Goal: Information Seeking & Learning: Check status

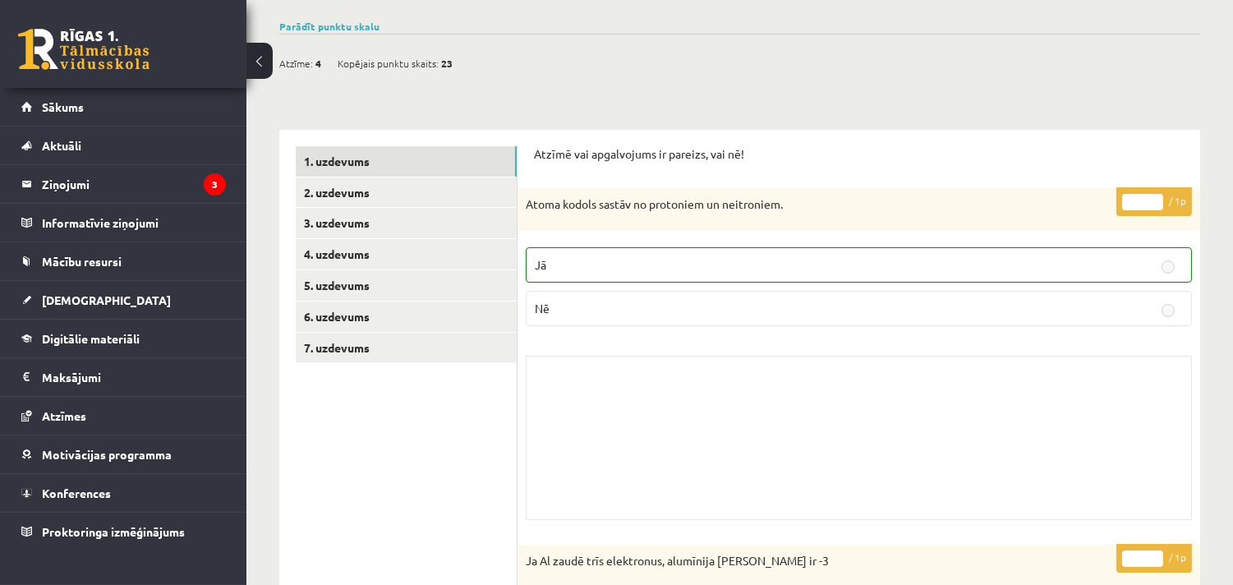
scroll to position [212, 0]
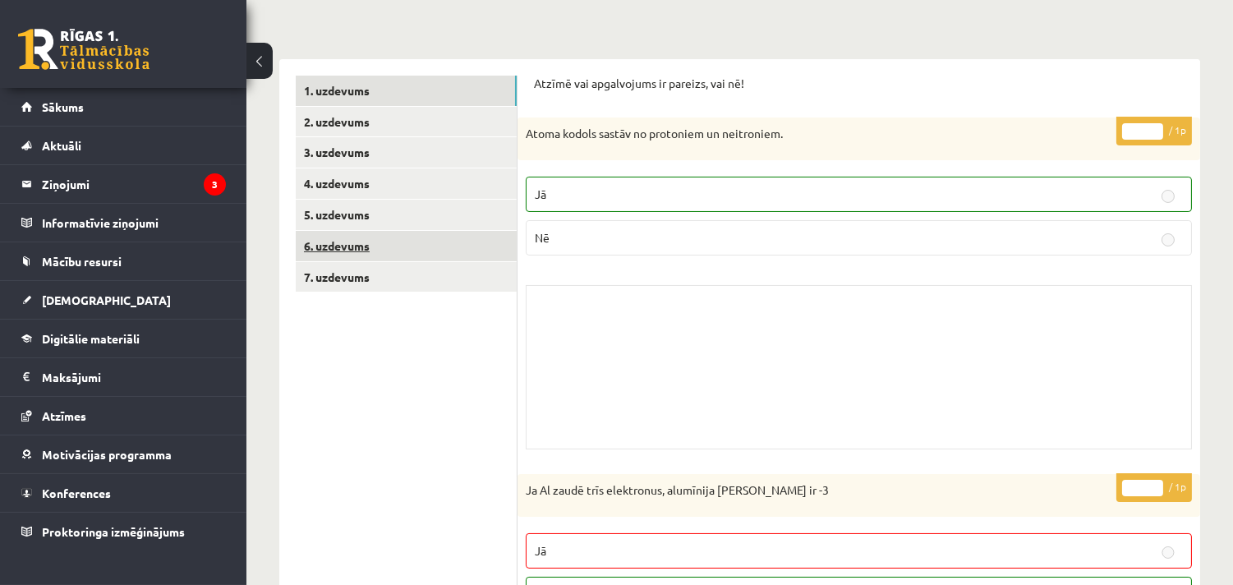
click at [371, 243] on link "6. uzdevums" at bounding box center [406, 246] width 221 height 30
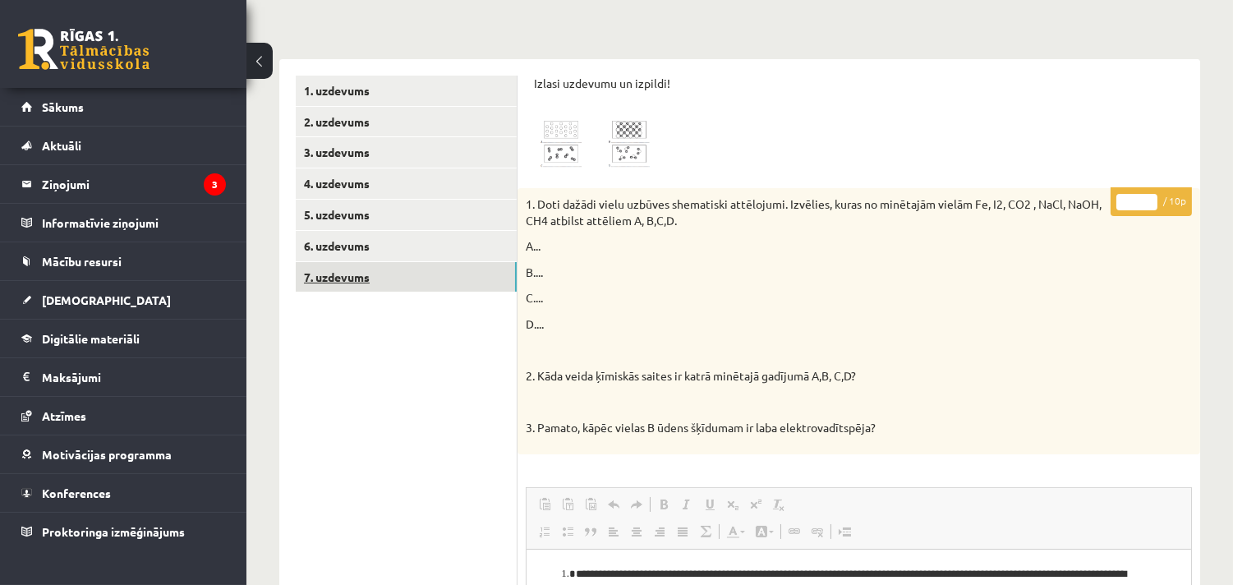
click at [341, 264] on link "7. uzdevums" at bounding box center [406, 277] width 221 height 30
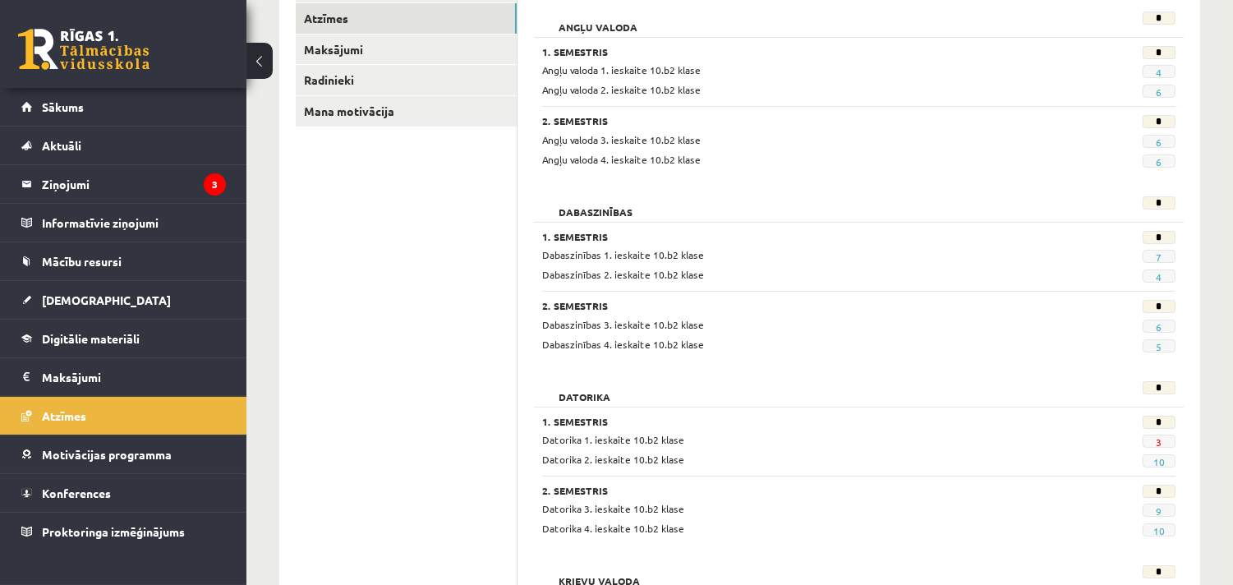
scroll to position [259, 0]
click at [1159, 324] on link "6" at bounding box center [1159, 326] width 6 height 13
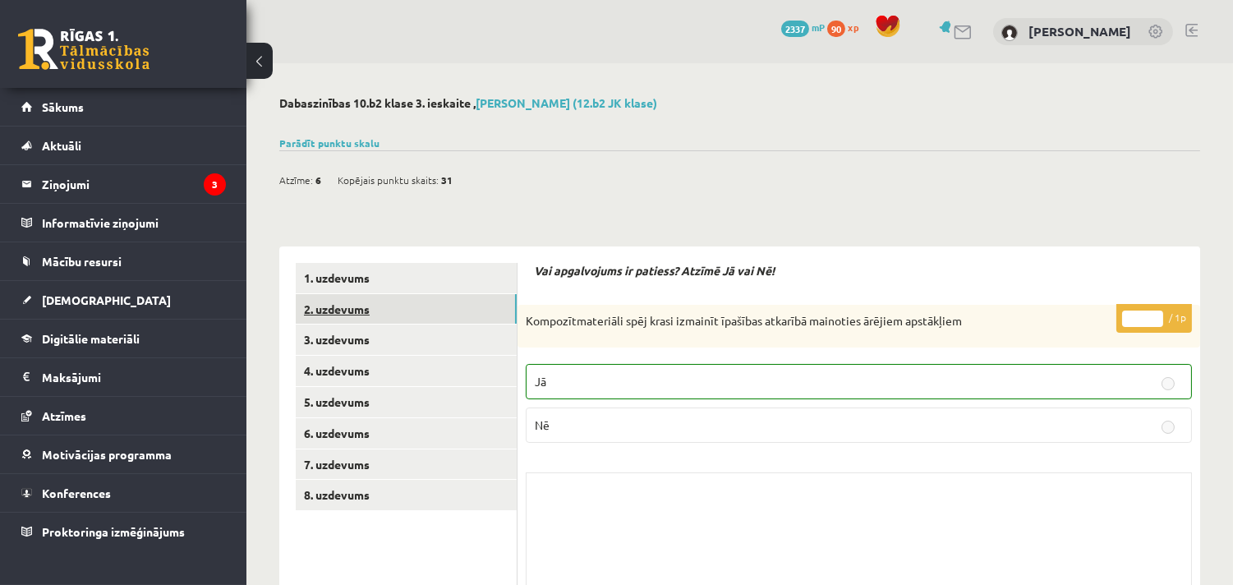
click at [317, 321] on link "2. uzdevums" at bounding box center [406, 309] width 221 height 30
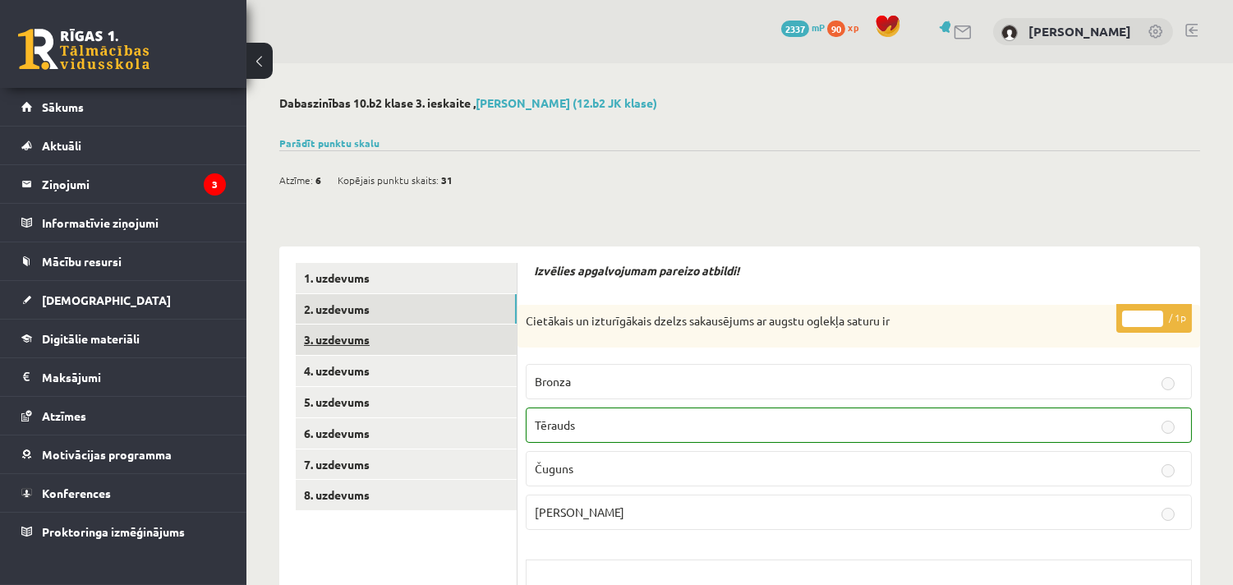
click at [374, 351] on link "3. uzdevums" at bounding box center [406, 339] width 221 height 30
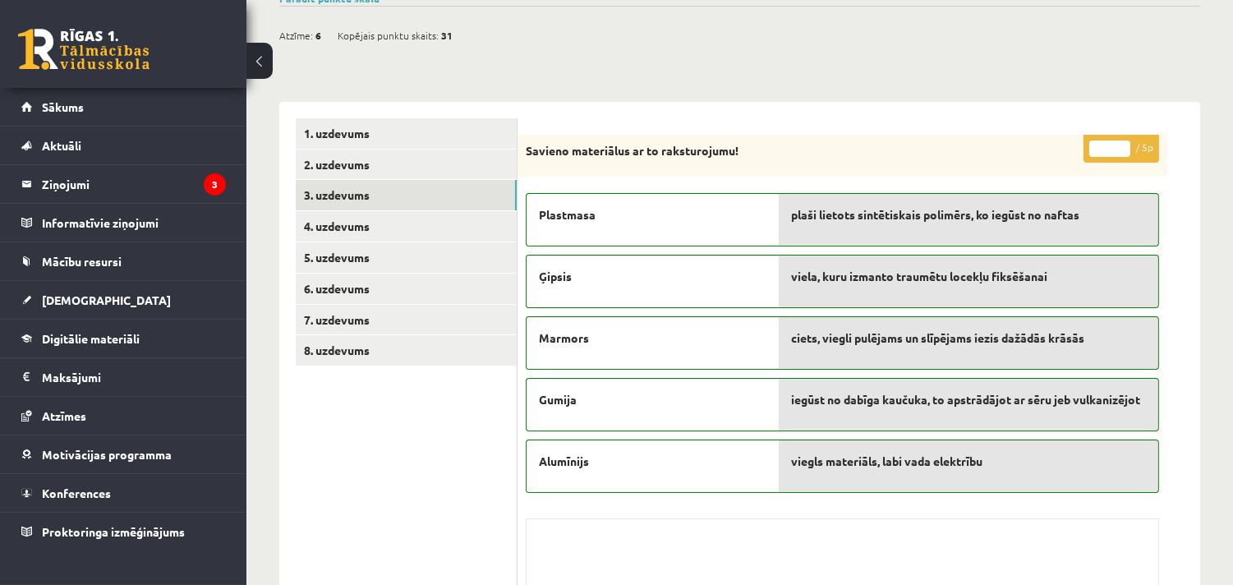
scroll to position [212, 0]
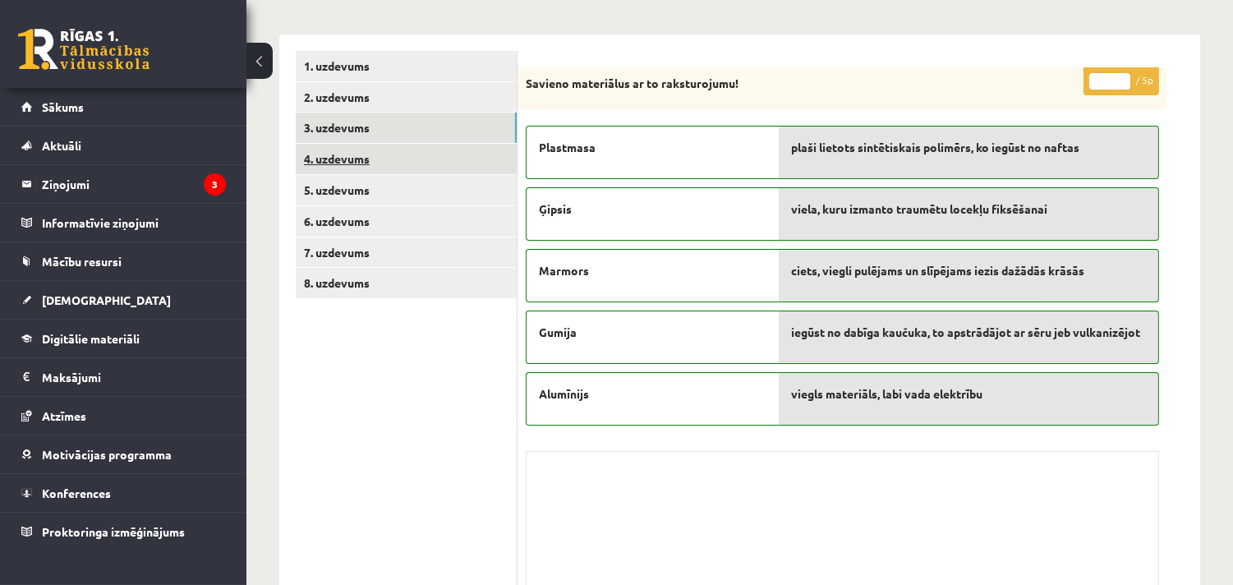
click at [335, 151] on link "4. uzdevums" at bounding box center [406, 159] width 221 height 30
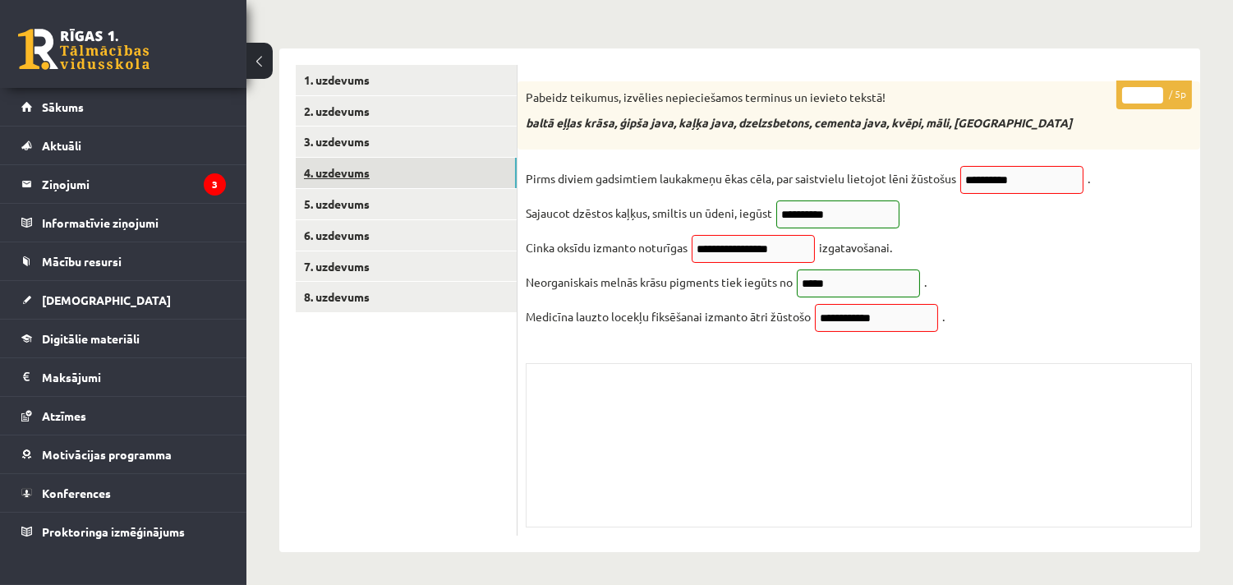
scroll to position [206, 0]
click at [373, 189] on link "5. uzdevums" at bounding box center [406, 204] width 221 height 30
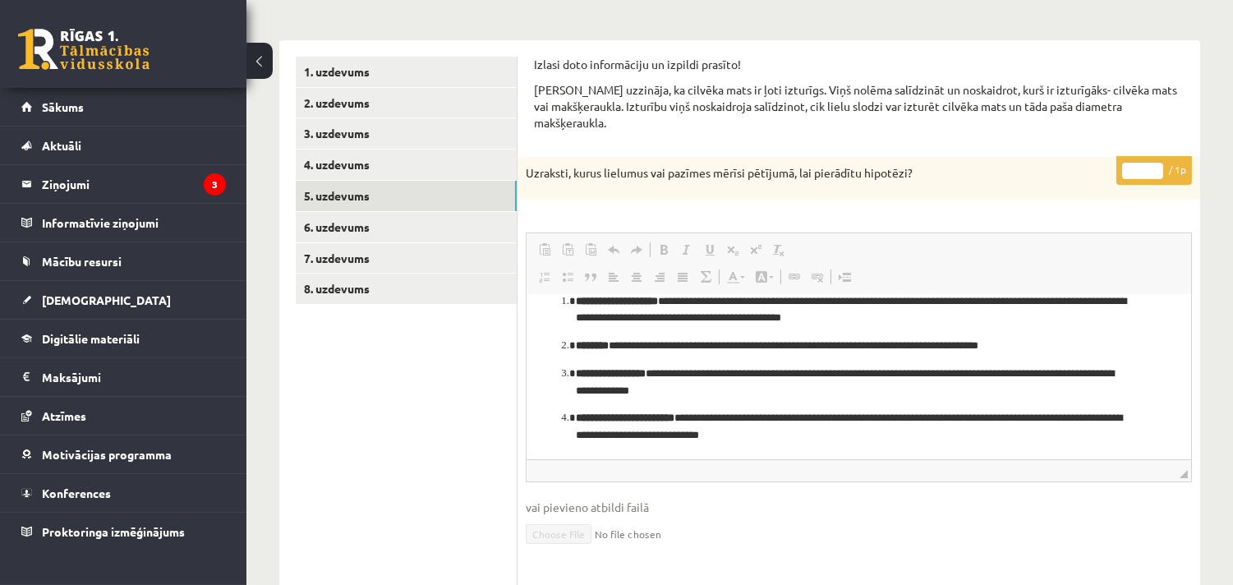
scroll to position [41, 0]
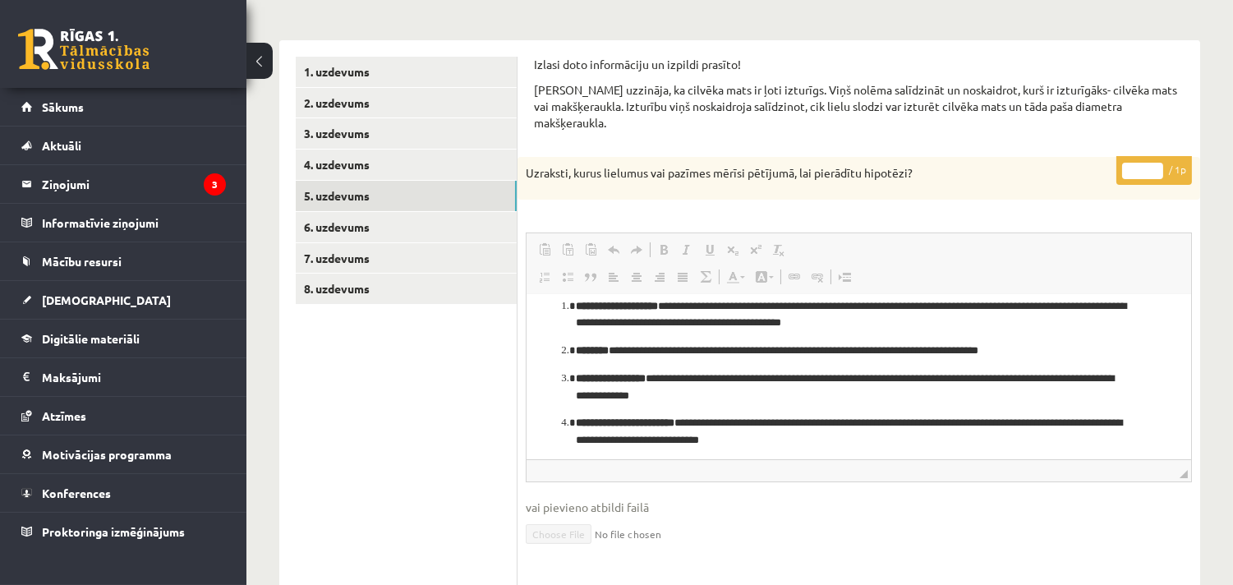
drag, startPoint x: 1184, startPoint y: 387, endPoint x: 1752, endPoint y: 677, distance: 637.3
click at [331, 214] on link "6. uzdevums" at bounding box center [406, 227] width 221 height 30
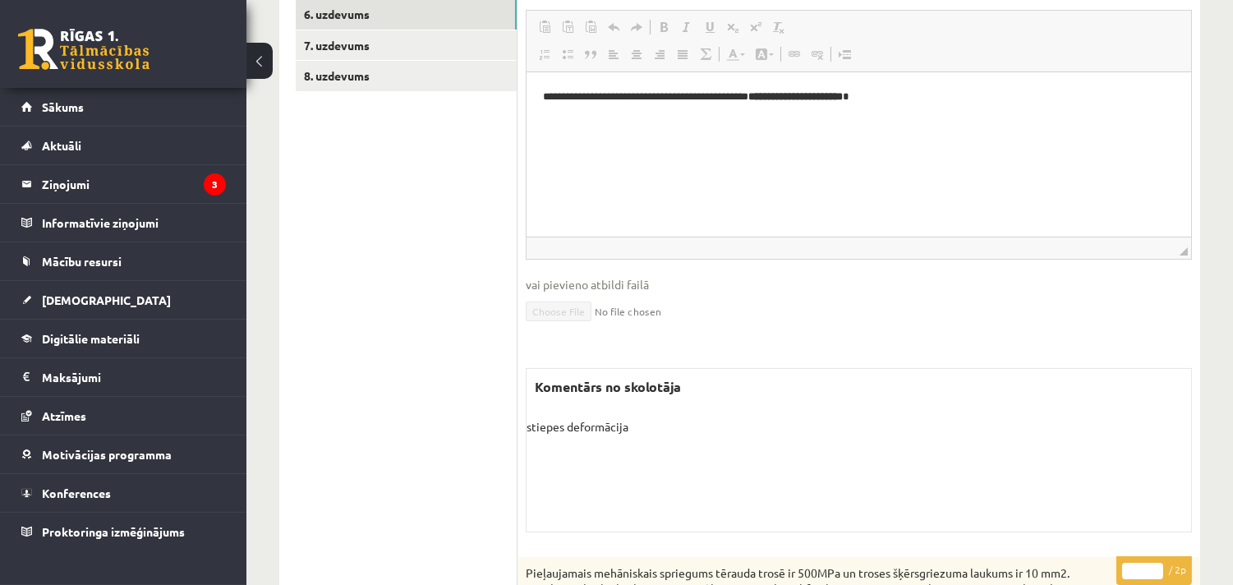
scroll to position [206, 0]
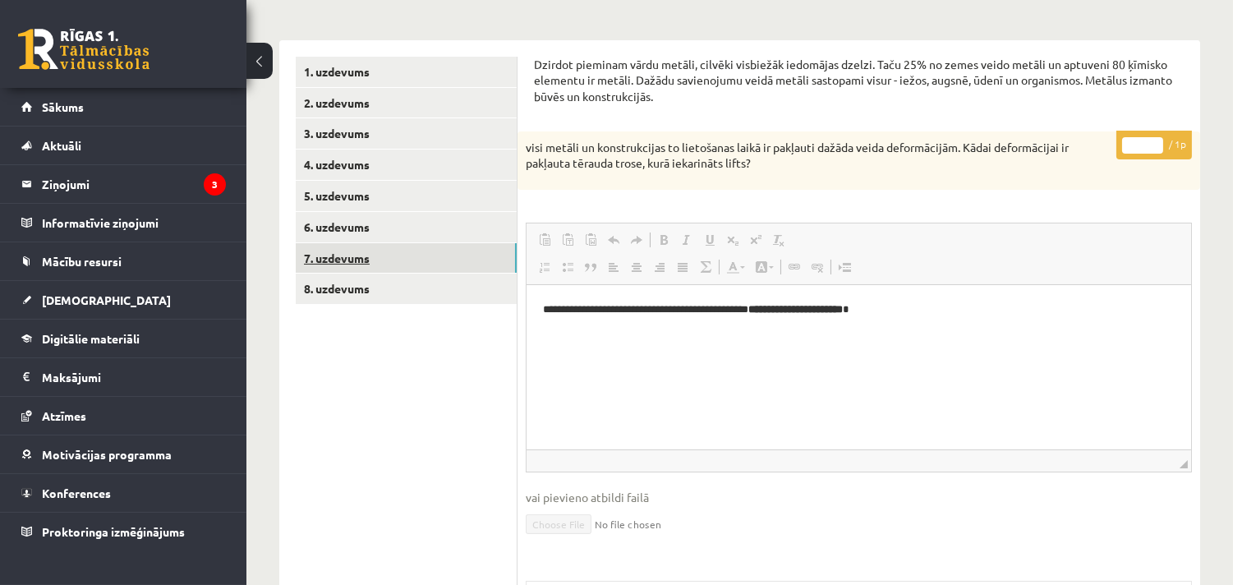
click at [444, 253] on link "7. uzdevums" at bounding box center [406, 258] width 221 height 30
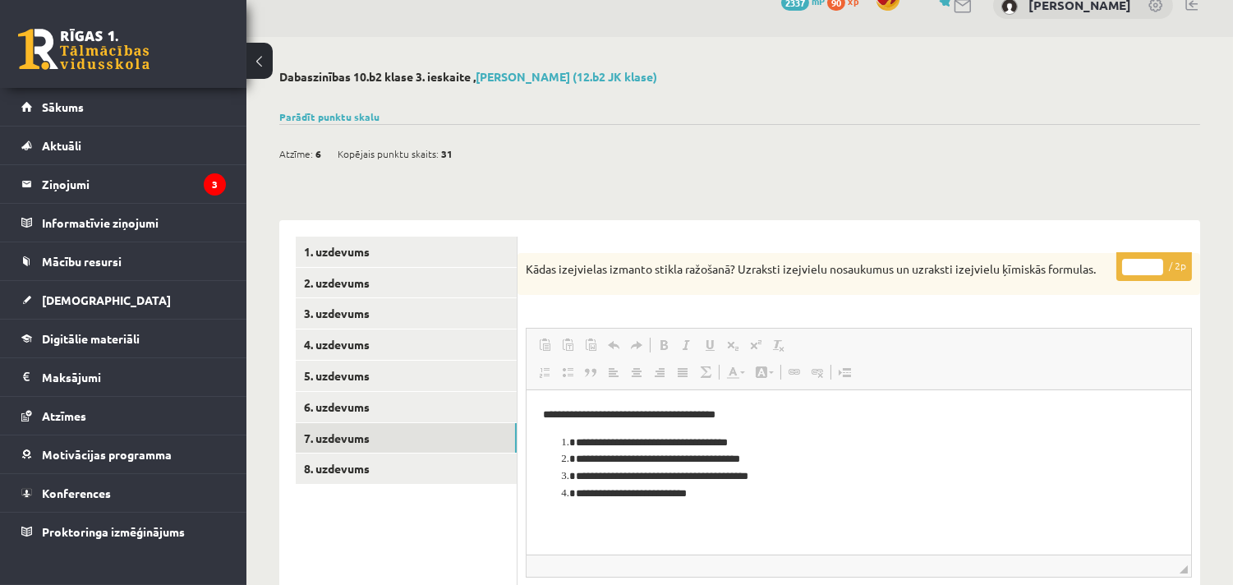
scroll to position [0, 0]
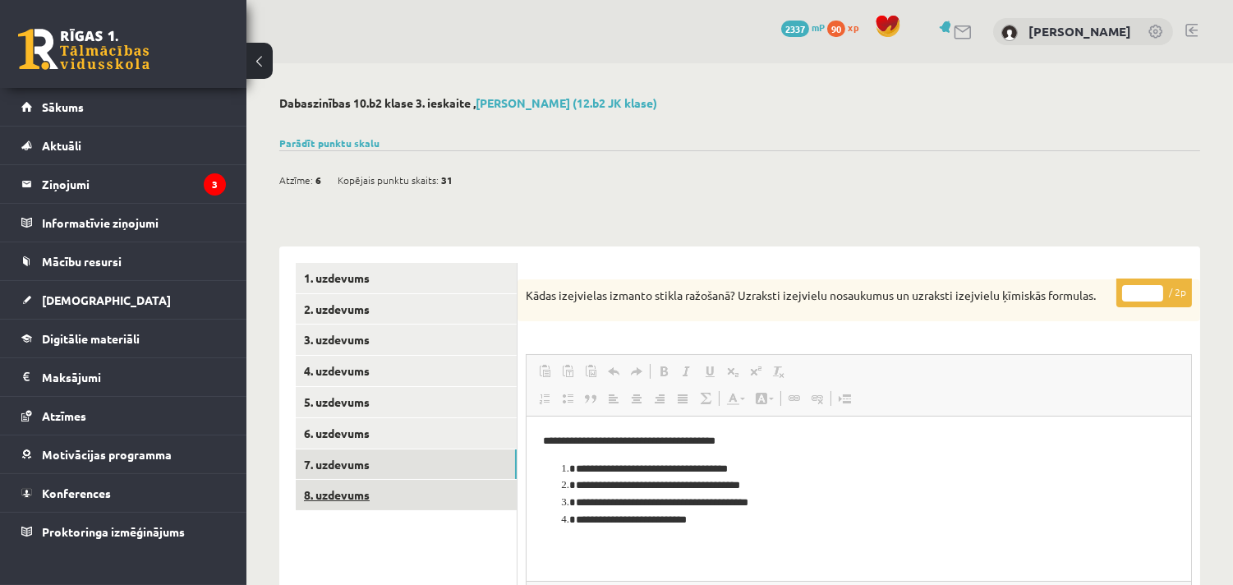
click at [392, 490] on link "8. uzdevums" at bounding box center [406, 495] width 221 height 30
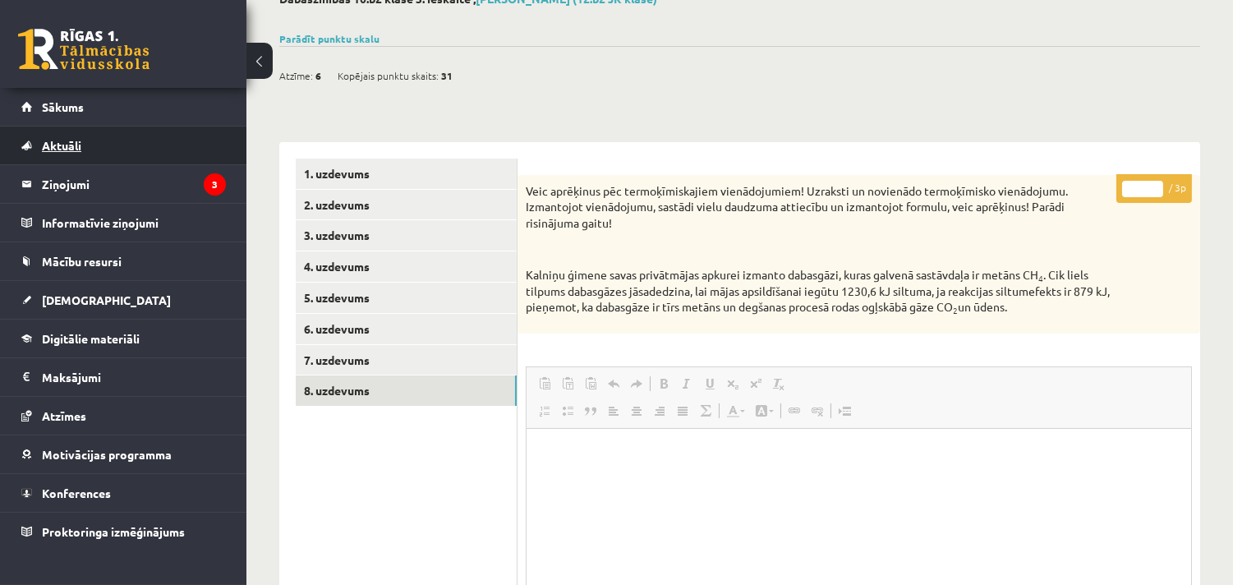
scroll to position [39, 0]
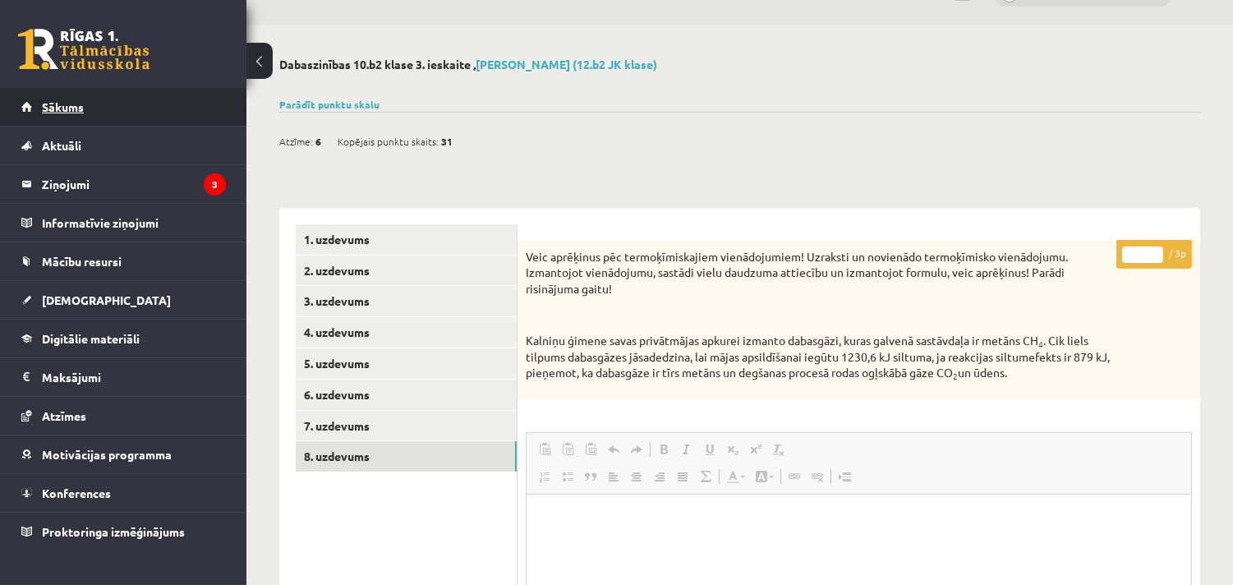
click at [150, 118] on link "Sākums" at bounding box center [123, 107] width 205 height 38
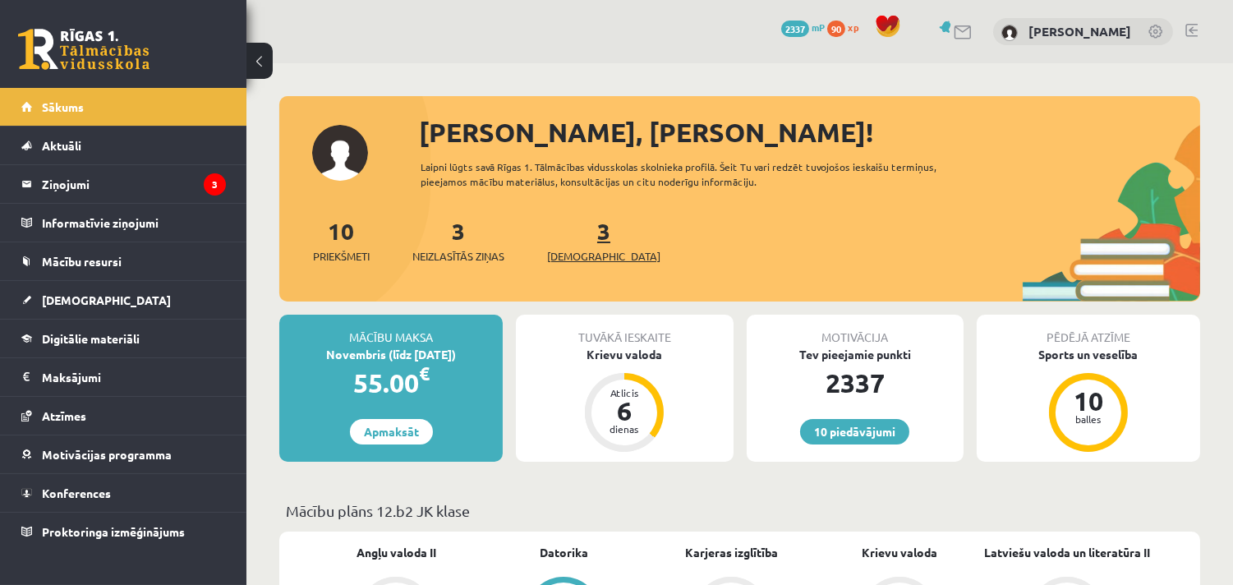
click at [585, 257] on span "[DEMOGRAPHIC_DATA]" at bounding box center [603, 256] width 113 height 16
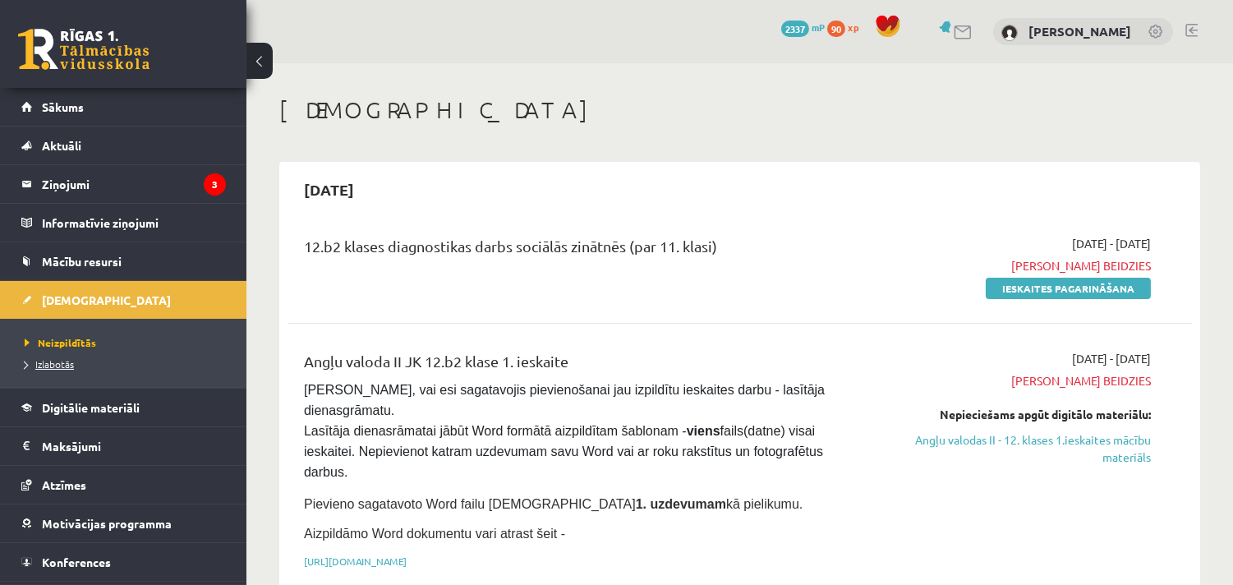
click at [82, 363] on link "Izlabotās" at bounding box center [127, 363] width 205 height 15
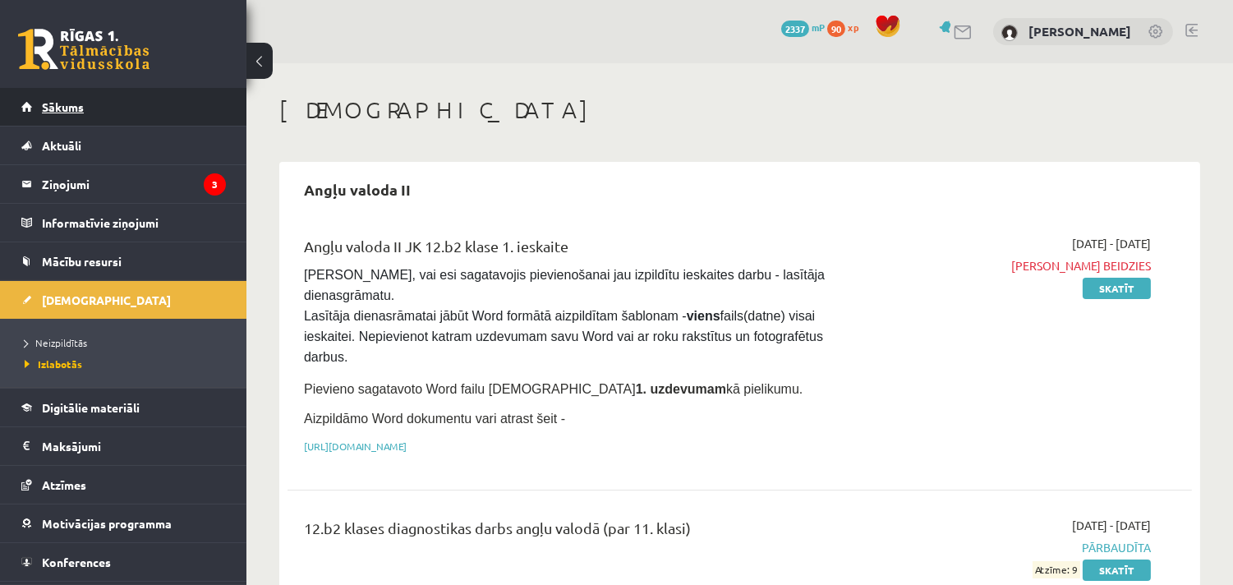
click at [103, 108] on link "Sākums" at bounding box center [123, 107] width 205 height 38
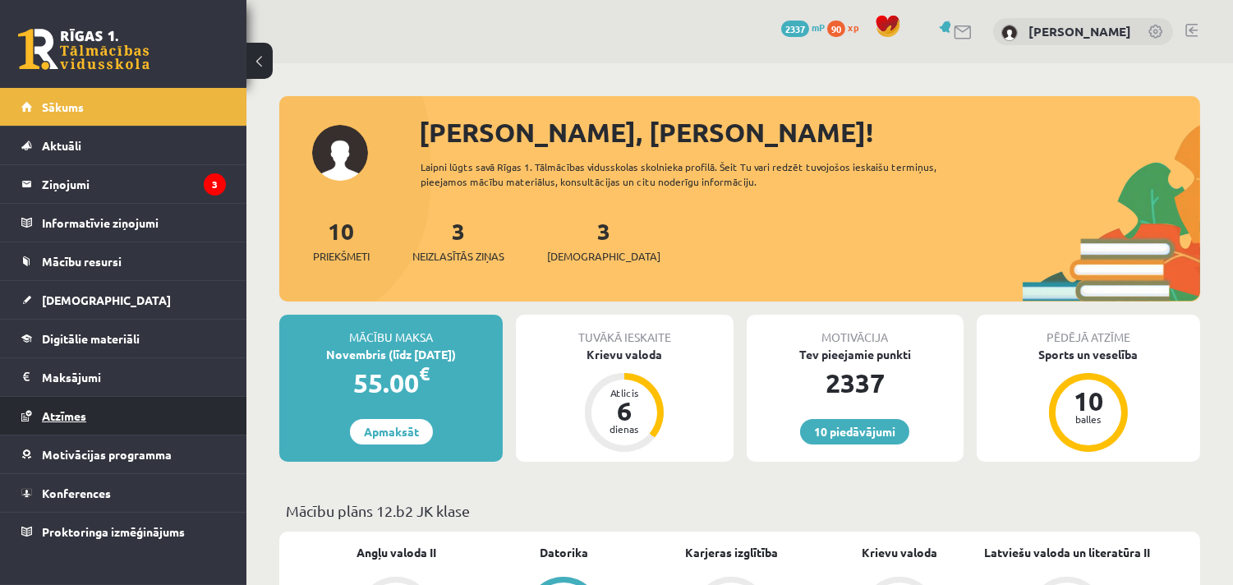
click at [148, 430] on link "Atzīmes" at bounding box center [123, 416] width 205 height 38
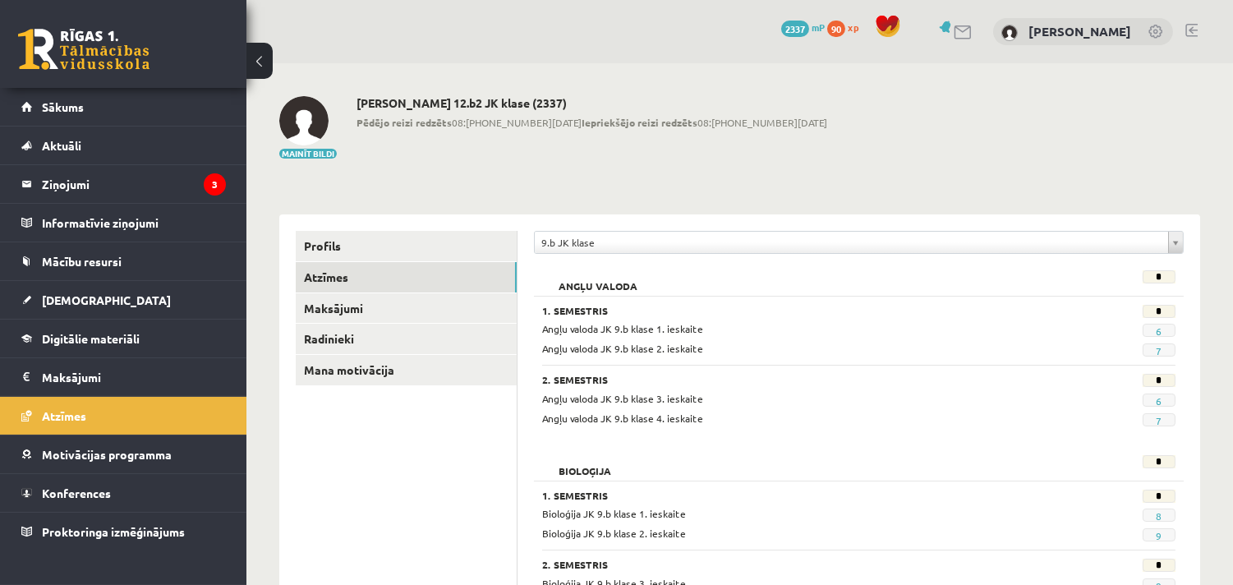
click at [1189, 37] on div at bounding box center [1191, 32] width 12 height 16
click at [1192, 25] on link at bounding box center [1191, 30] width 12 height 13
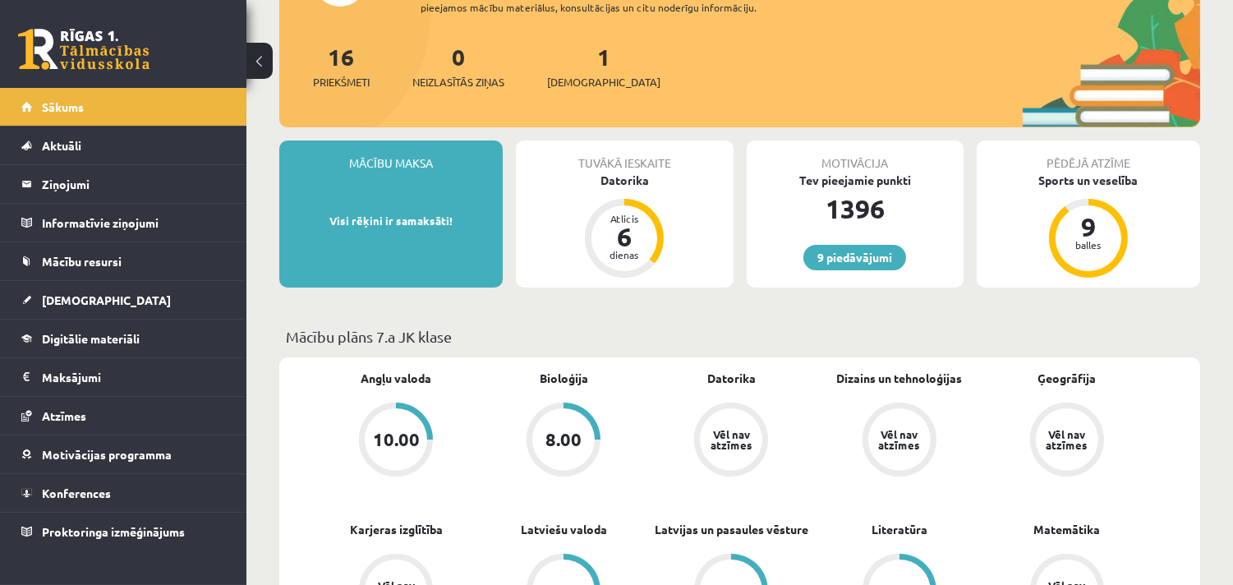
drag, startPoint x: 753, startPoint y: 448, endPoint x: 756, endPoint y: 467, distance: 18.2
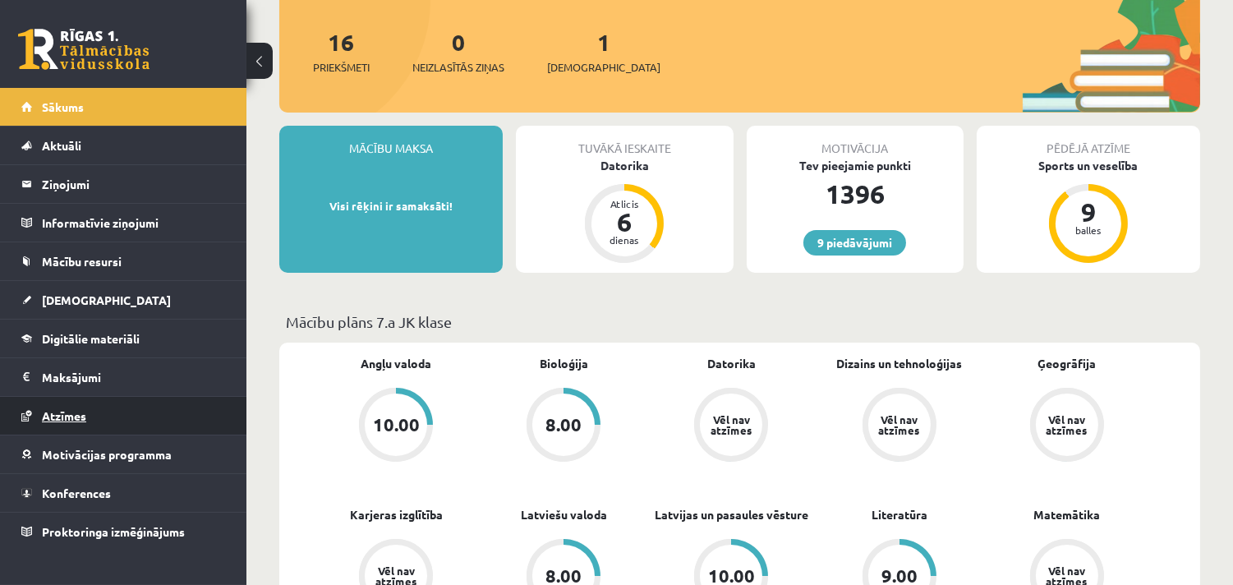
click at [108, 420] on link "Atzīmes" at bounding box center [123, 416] width 205 height 38
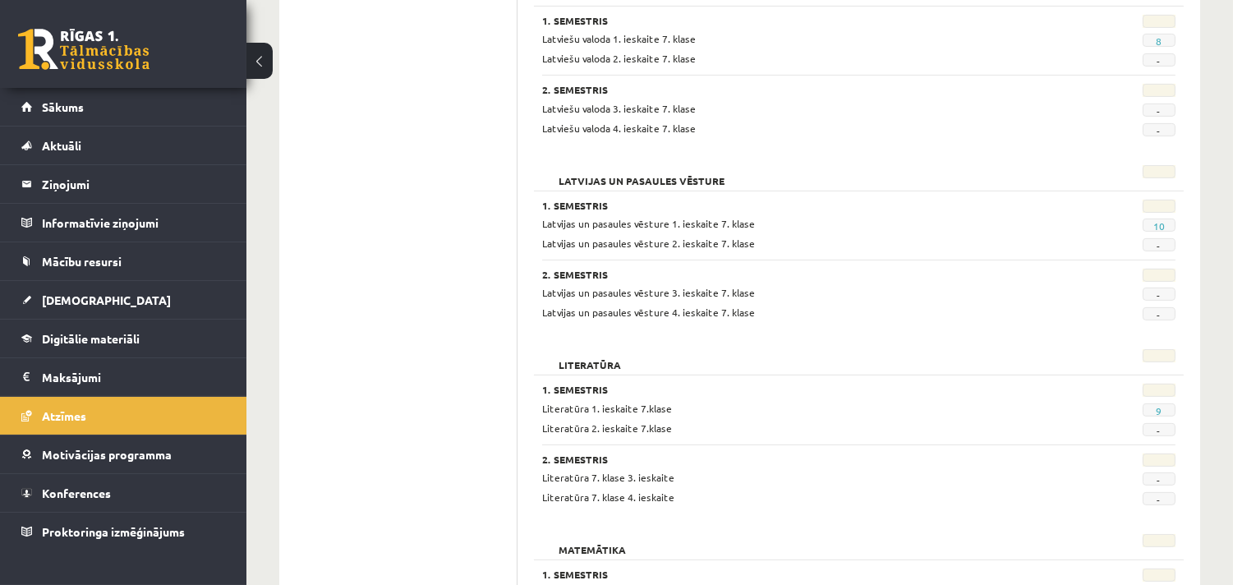
scroll to position [1466, 0]
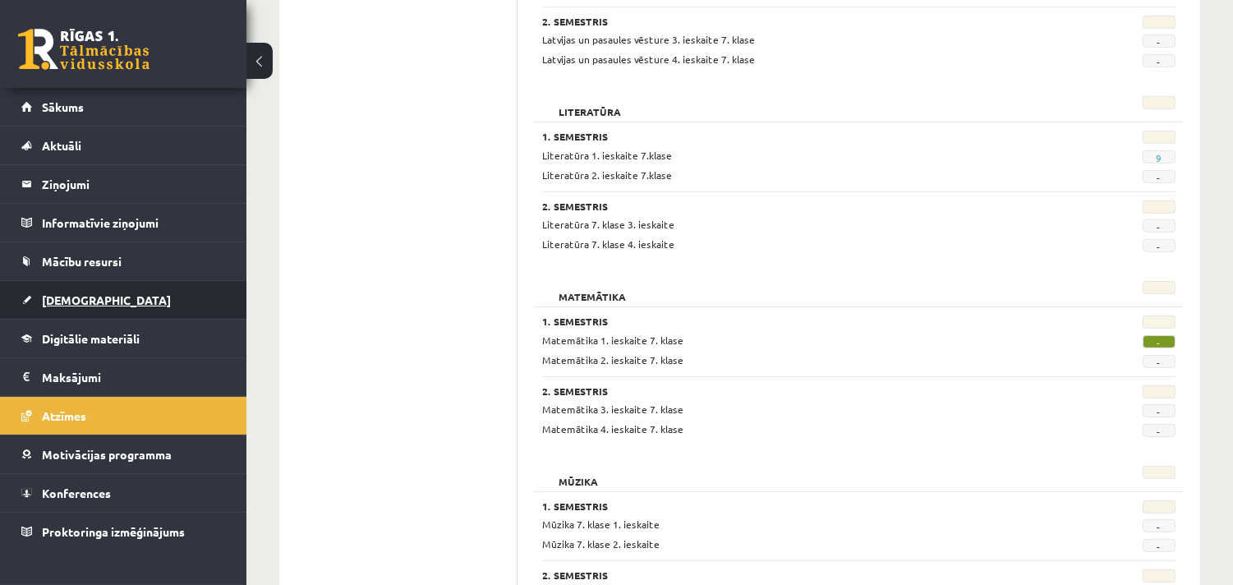
click at [136, 301] on link "[DEMOGRAPHIC_DATA]" at bounding box center [123, 300] width 205 height 38
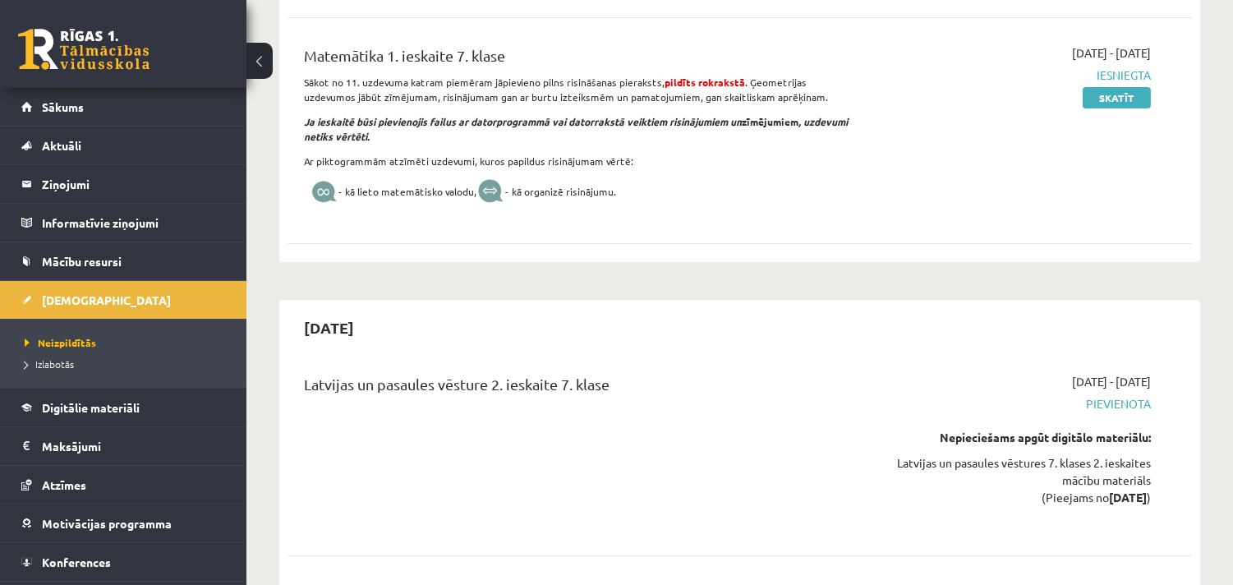
scroll to position [189, 0]
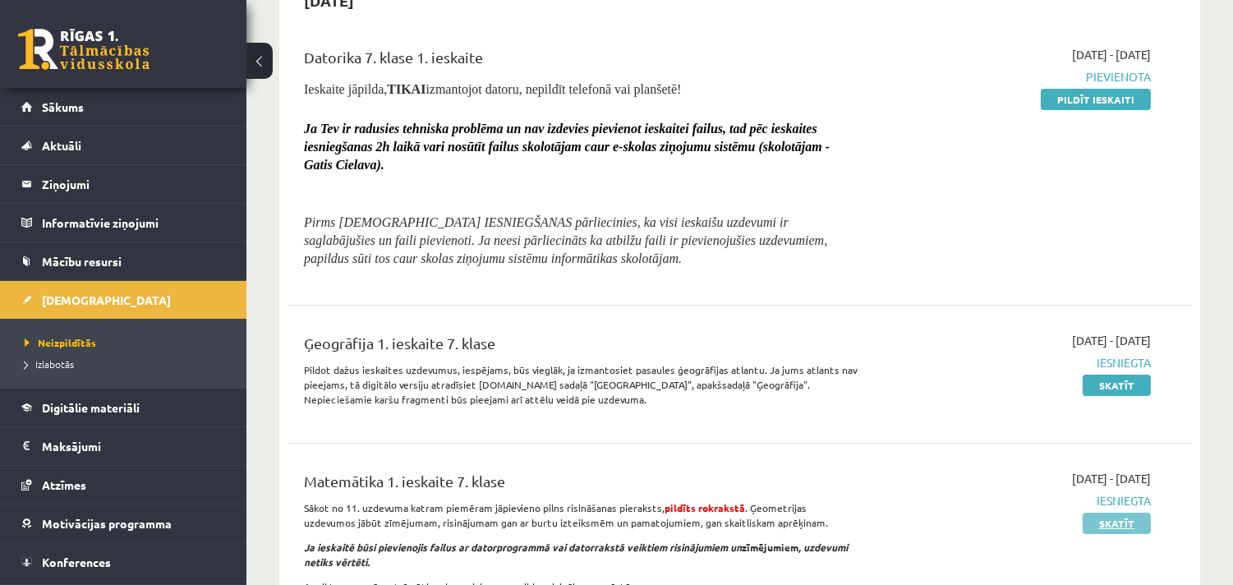
click at [1114, 528] on link "Skatīt" at bounding box center [1117, 523] width 68 height 21
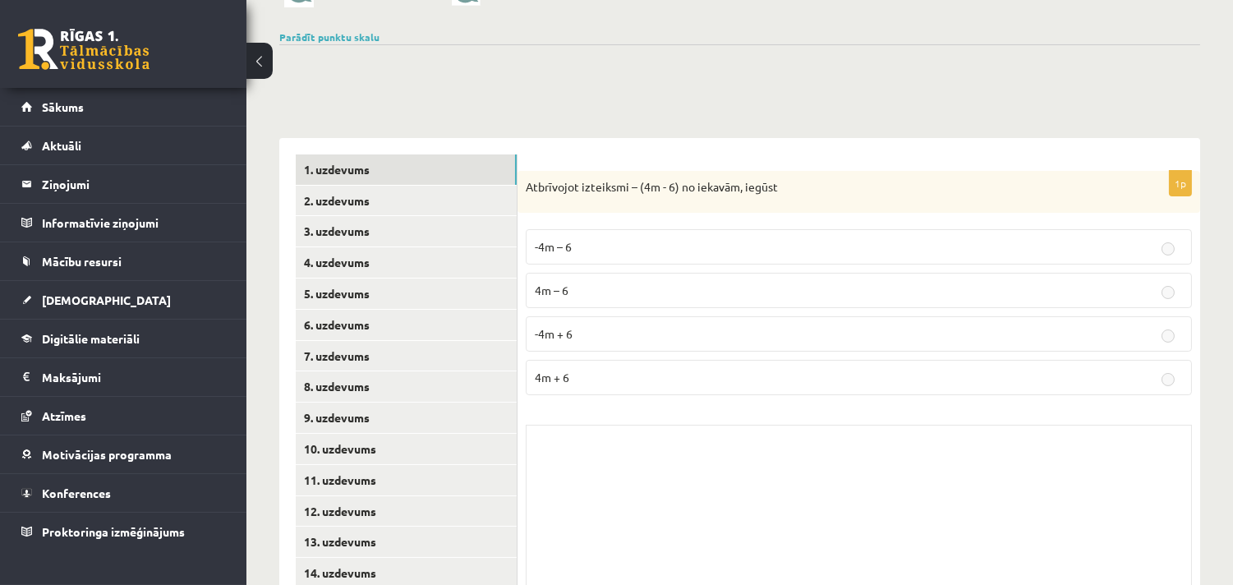
scroll to position [411, 0]
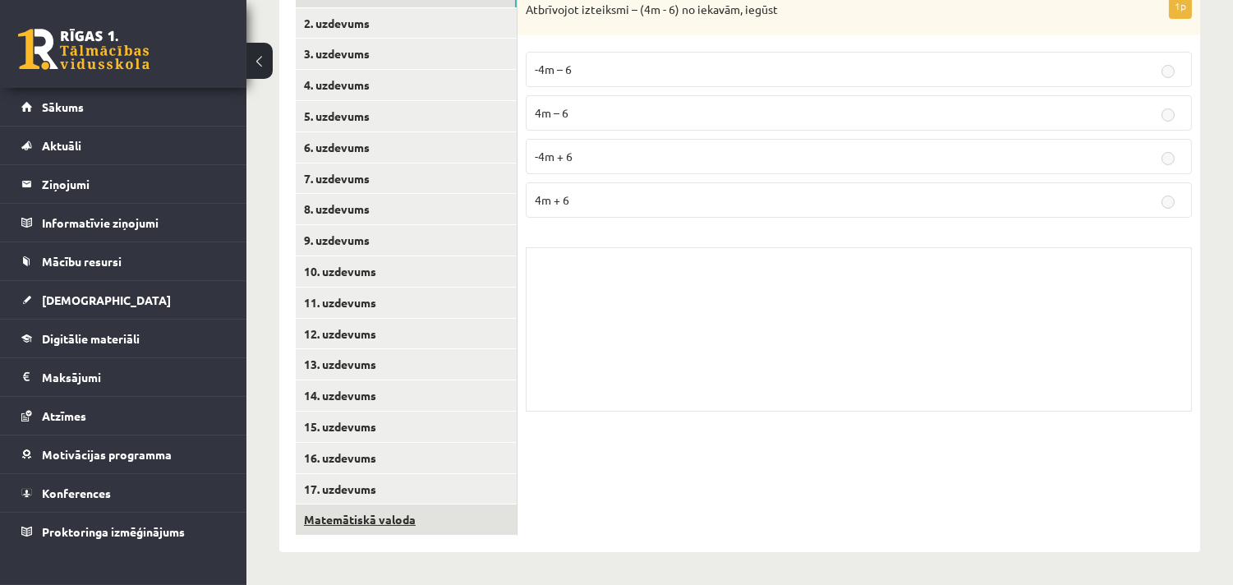
click at [379, 513] on link "Matemātiskā valoda" at bounding box center [406, 519] width 221 height 30
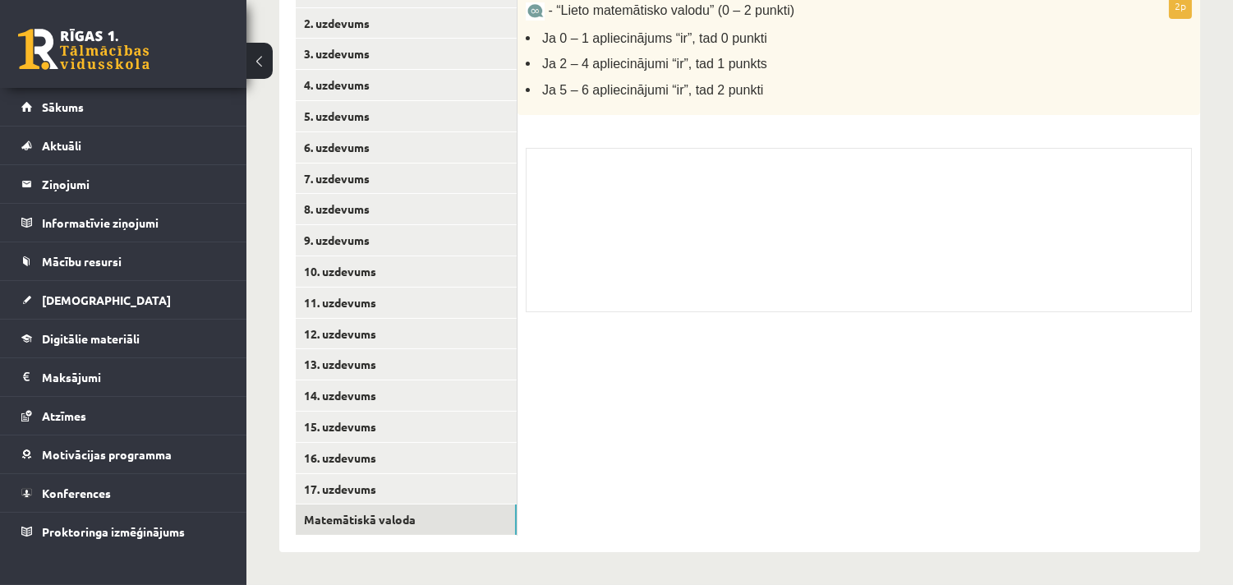
scroll to position [198, 0]
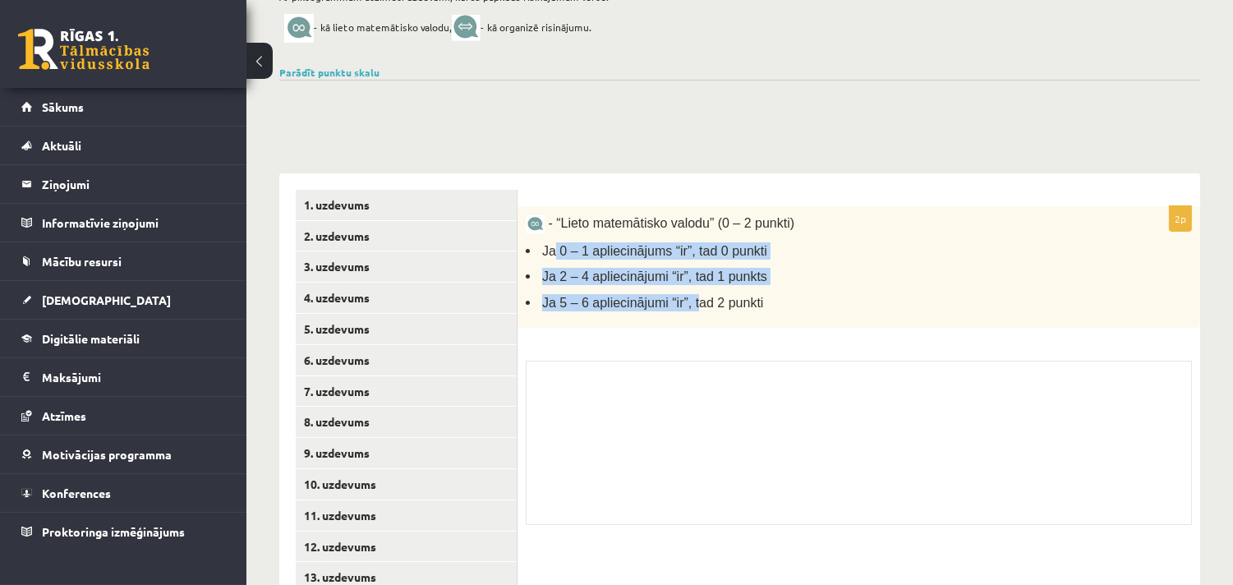
drag, startPoint x: 553, startPoint y: 243, endPoint x: 716, endPoint y: 351, distance: 195.7
click at [692, 298] on ul "Ja 0 – 1 apliecinājums “ir”, tad 0 punkti Ja 2 – 4 apliecinājumi “ir”, tad 1 pu…" at bounding box center [818, 276] width 584 height 69
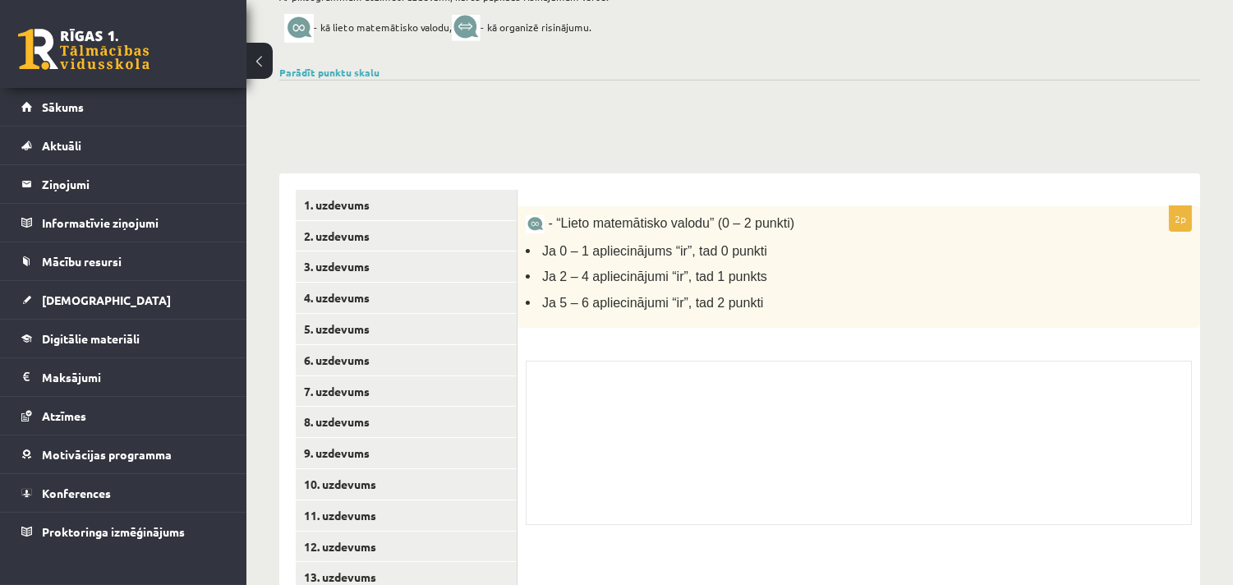
click at [702, 413] on div "Skolotāja pielikums" at bounding box center [859, 443] width 666 height 164
drag, startPoint x: 526, startPoint y: 316, endPoint x: 590, endPoint y: 292, distance: 68.4
click at [590, 292] on div "- “Lieto matemātisko valodu” (0 – 2 punkti) Ja 0 – 1 apliecinājums “ir”, tad 0 …" at bounding box center [858, 267] width 683 height 122
click at [605, 338] on div "2p - “Lieto matemātisko valodu” (0 – 2 punkti) Ja 0 – 1 apliecinājums “ir”, tad…" at bounding box center [858, 370] width 683 height 328
click at [203, 94] on link "Sākums" at bounding box center [123, 107] width 205 height 38
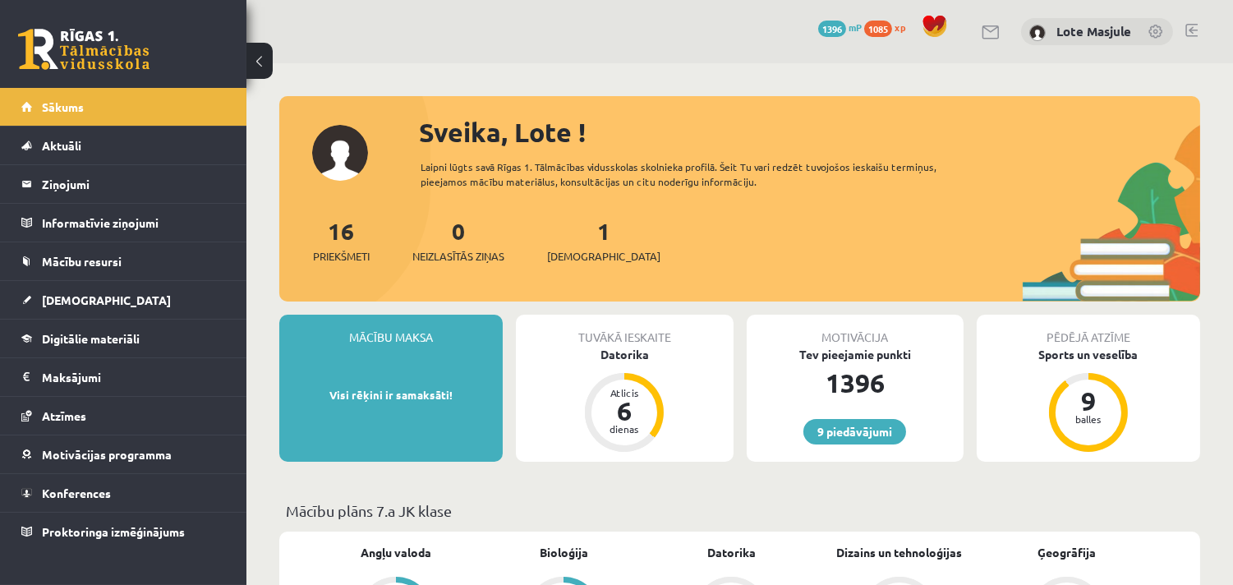
click at [1184, 29] on div "9 Dāvanas 1396 mP 1085 xp [PERSON_NAME]" at bounding box center [739, 31] width 986 height 63
click at [1187, 27] on link at bounding box center [1191, 30] width 12 height 13
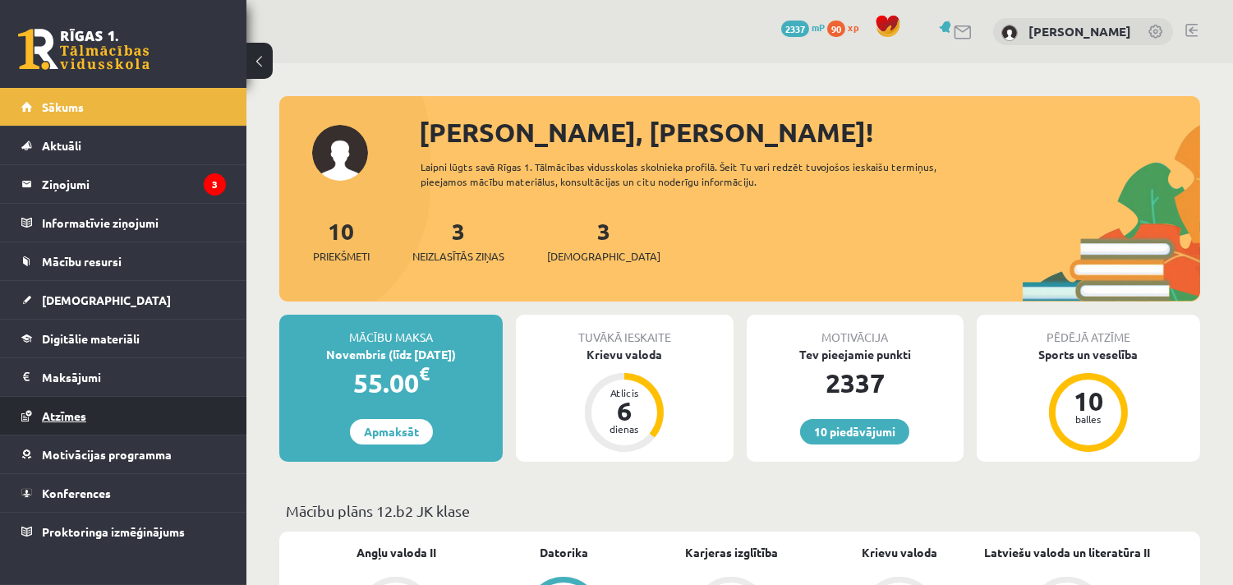
click at [126, 425] on link "Atzīmes" at bounding box center [123, 416] width 205 height 38
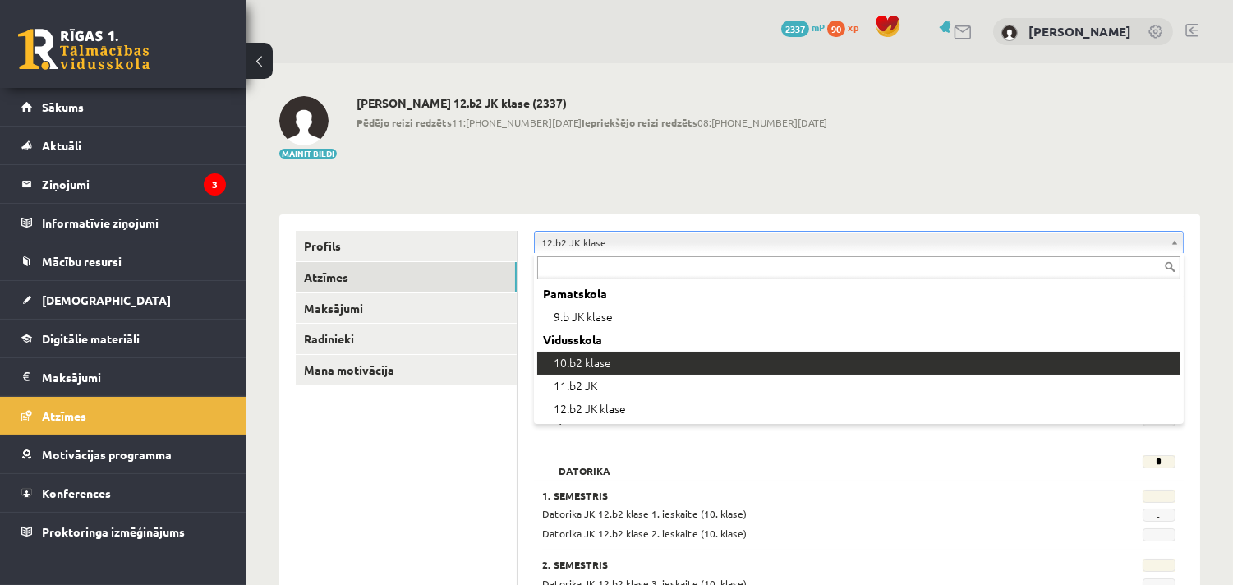
drag, startPoint x: 678, startPoint y: 366, endPoint x: 364, endPoint y: 77, distance: 427.3
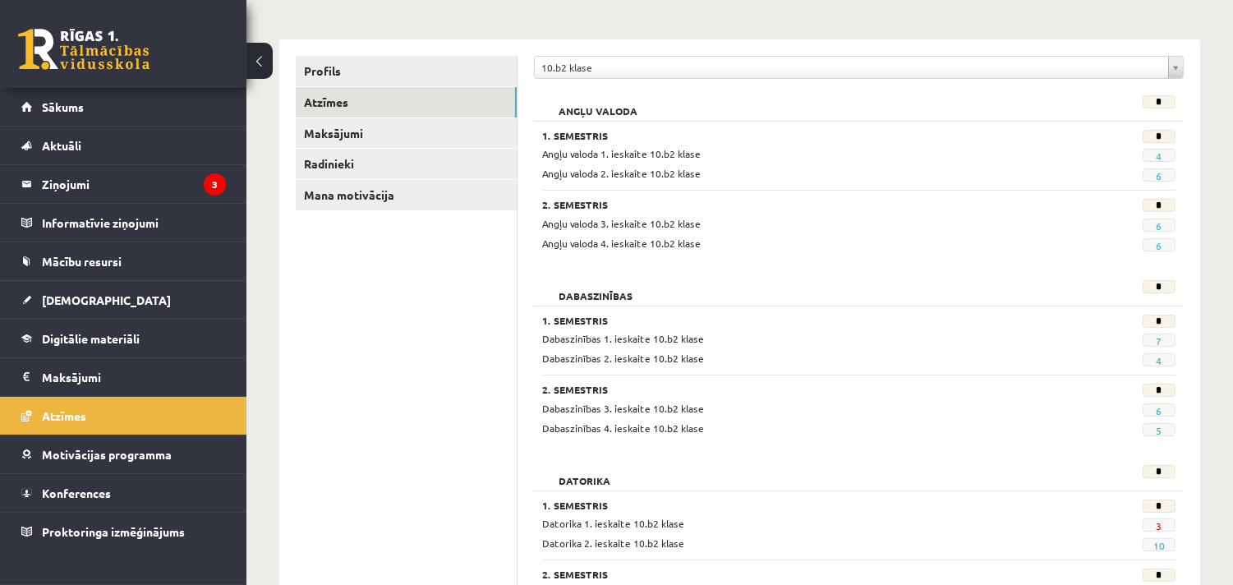
scroll to position [212, 0]
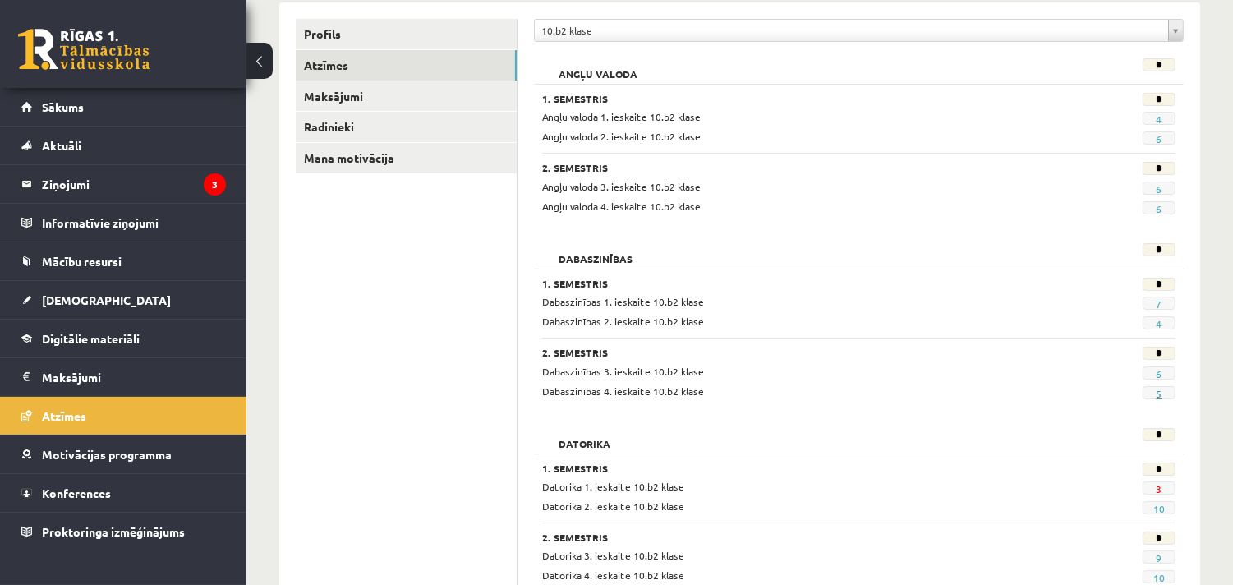
click at [1161, 395] on link "5" at bounding box center [1159, 393] width 6 height 13
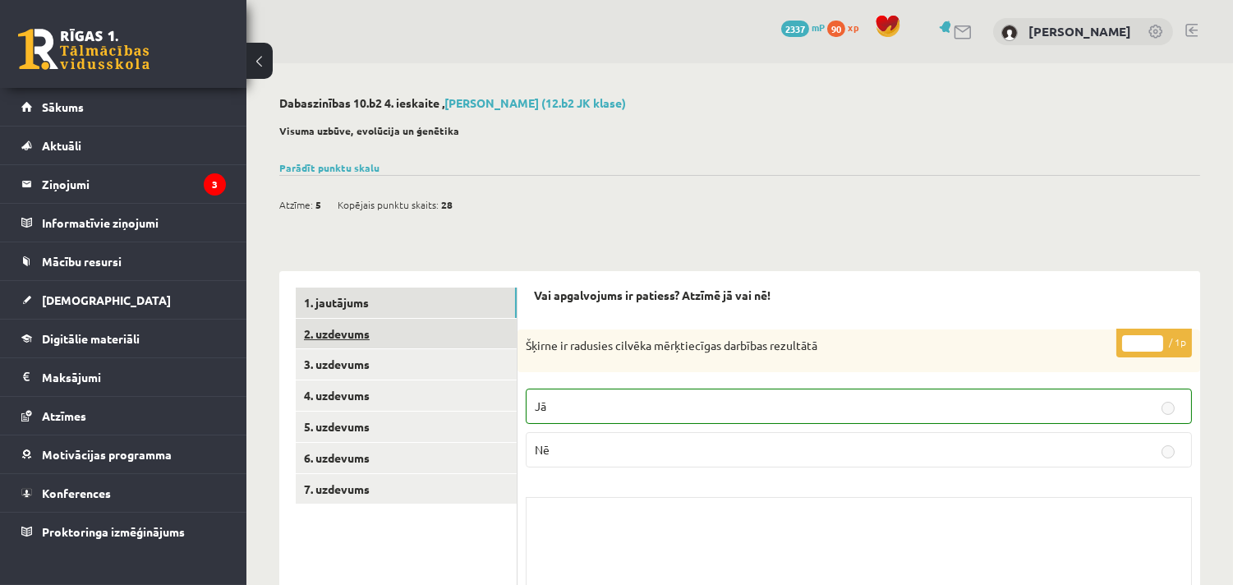
click at [380, 334] on link "2. uzdevums" at bounding box center [406, 334] width 221 height 30
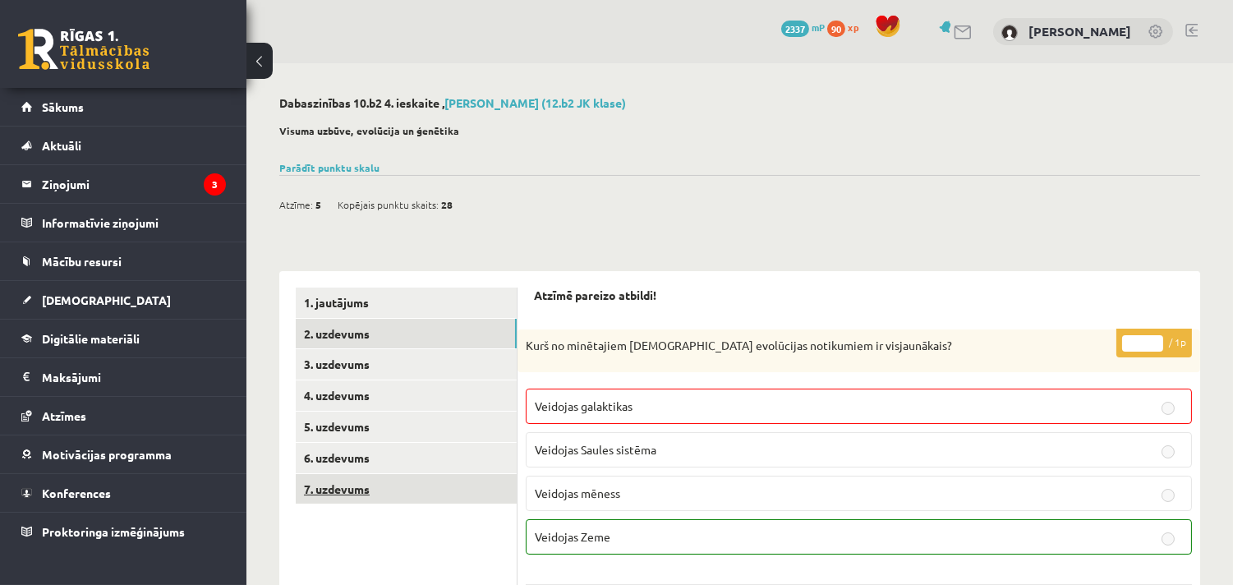
click at [412, 499] on link "7. uzdevums" at bounding box center [406, 489] width 221 height 30
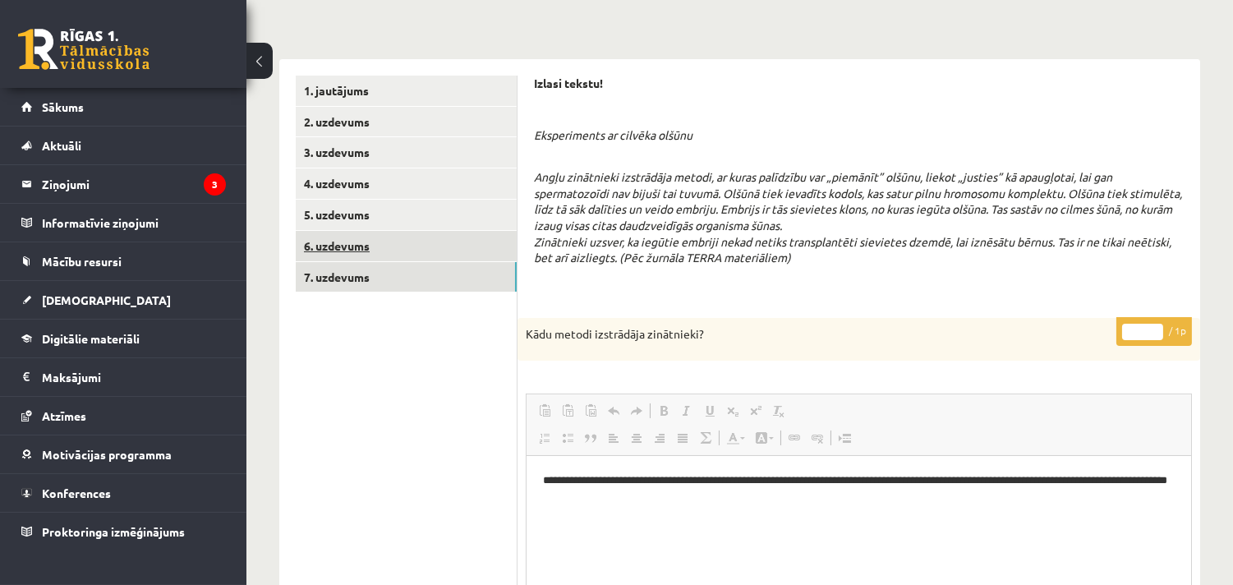
click at [356, 239] on link "6. uzdevums" at bounding box center [406, 246] width 221 height 30
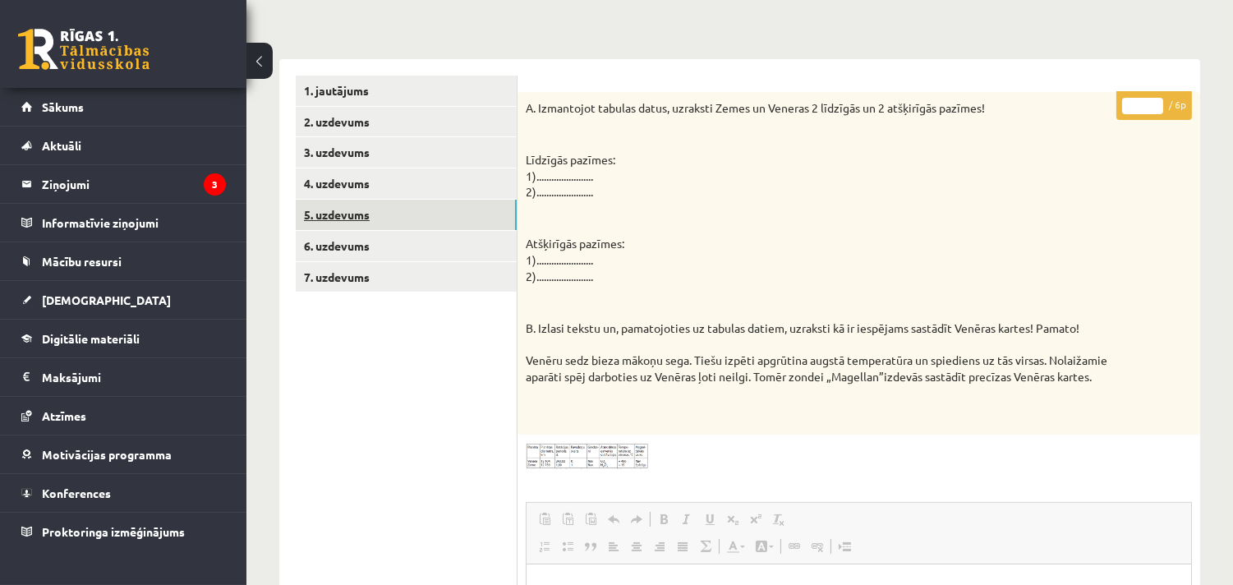
click at [376, 224] on link "5. uzdevums" at bounding box center [406, 215] width 221 height 30
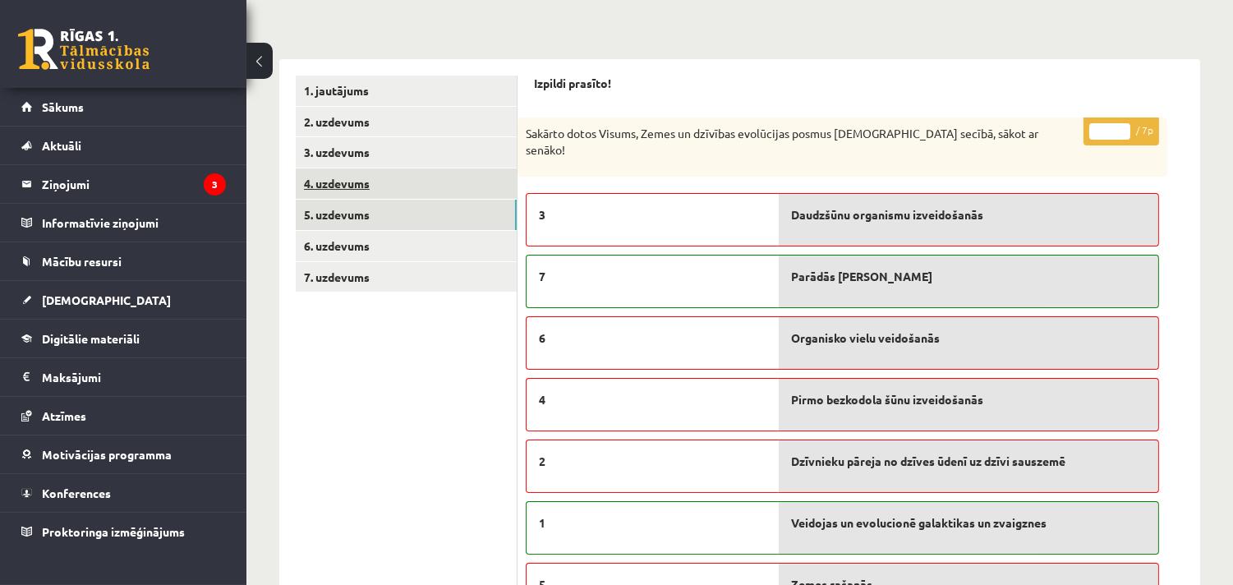
click at [388, 173] on link "4. uzdevums" at bounding box center [406, 183] width 221 height 30
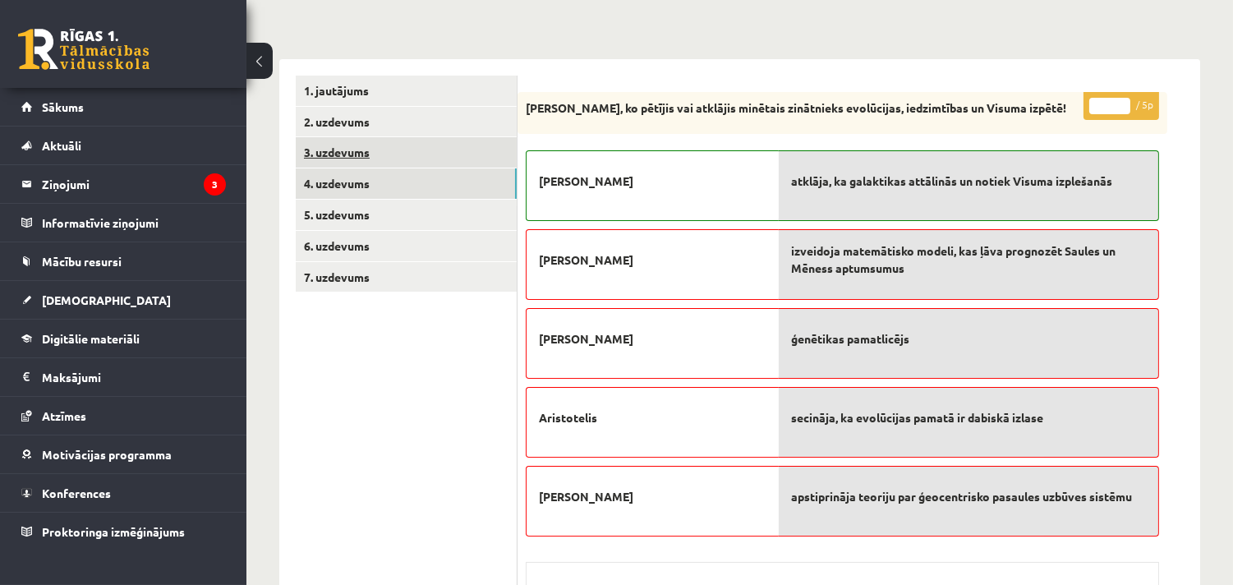
click at [370, 145] on link "3. uzdevums" at bounding box center [406, 152] width 221 height 30
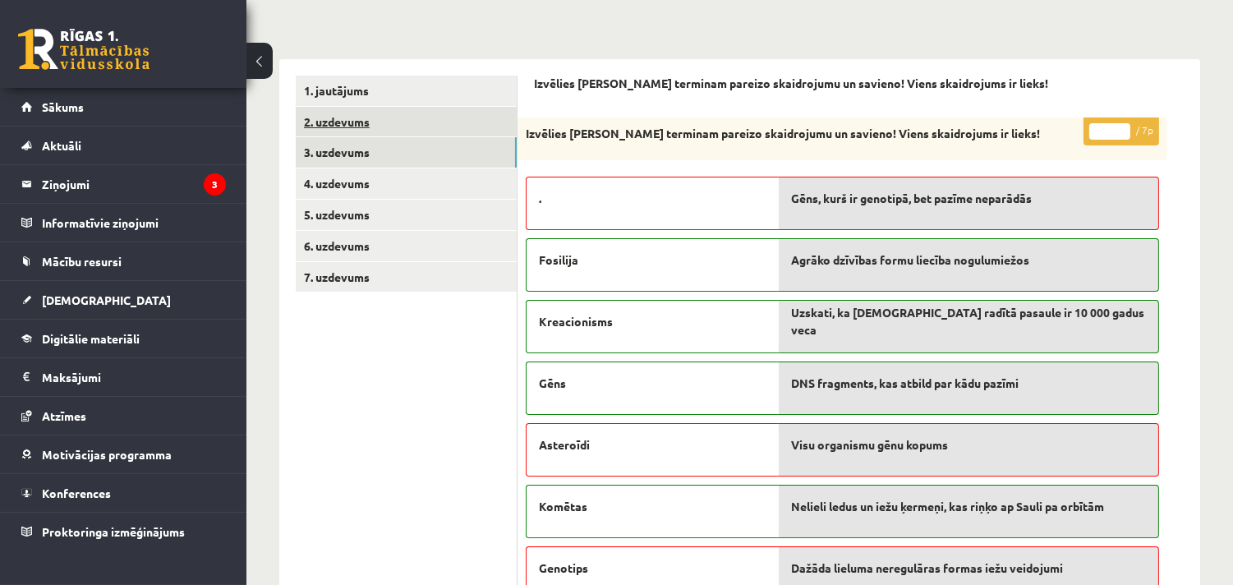
click at [366, 107] on link "2. uzdevums" at bounding box center [406, 122] width 221 height 30
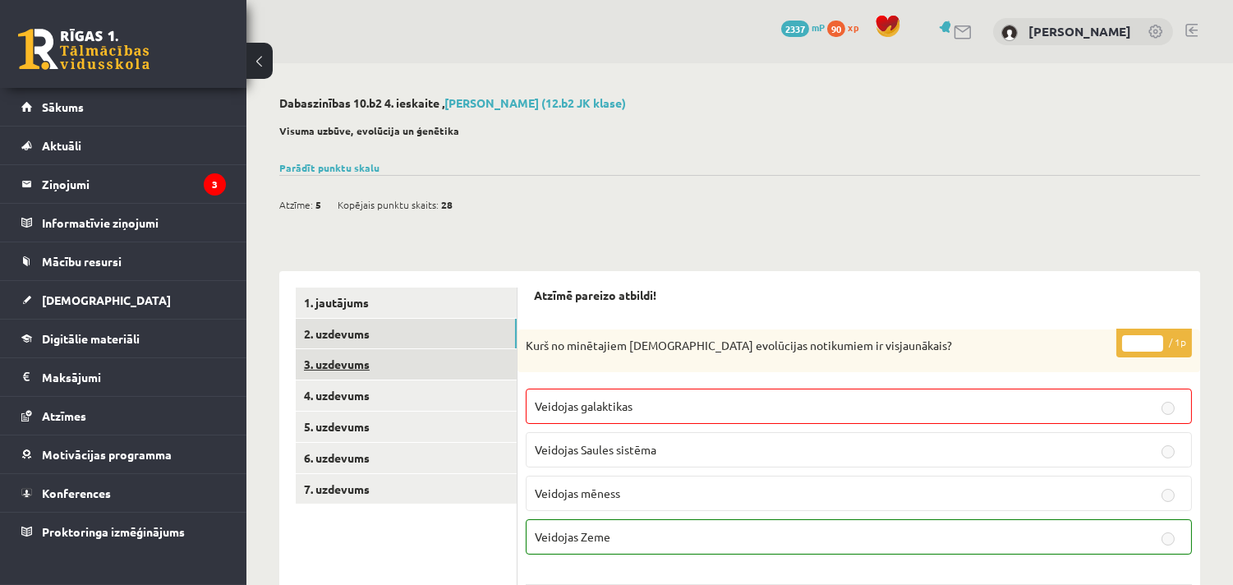
click at [343, 361] on link "3. uzdevums" at bounding box center [406, 364] width 221 height 30
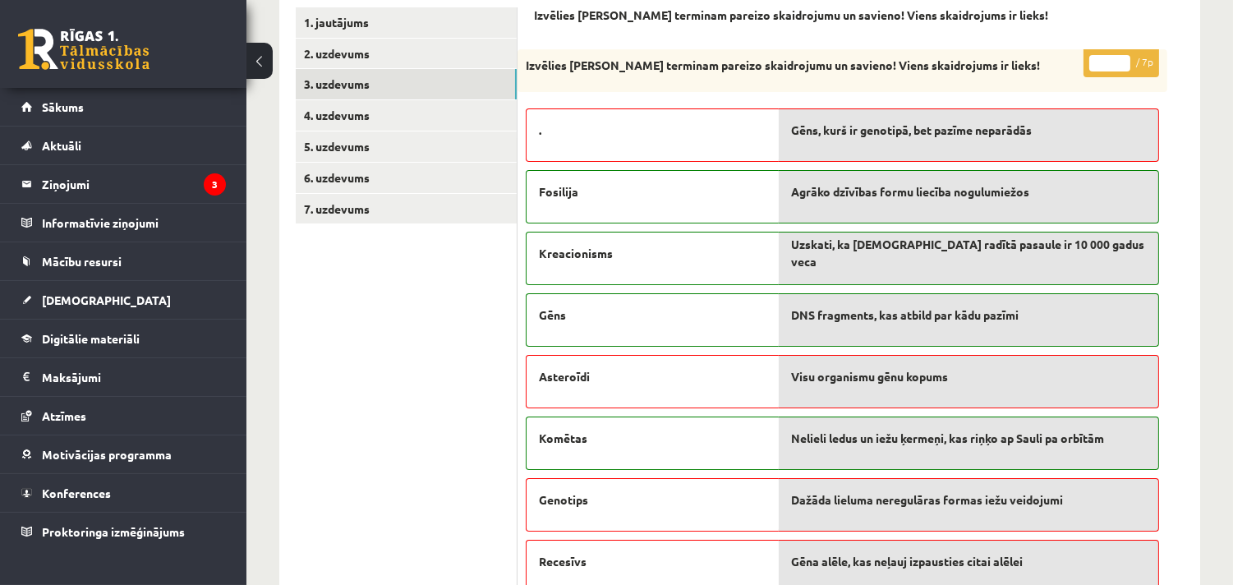
scroll to position [282, 0]
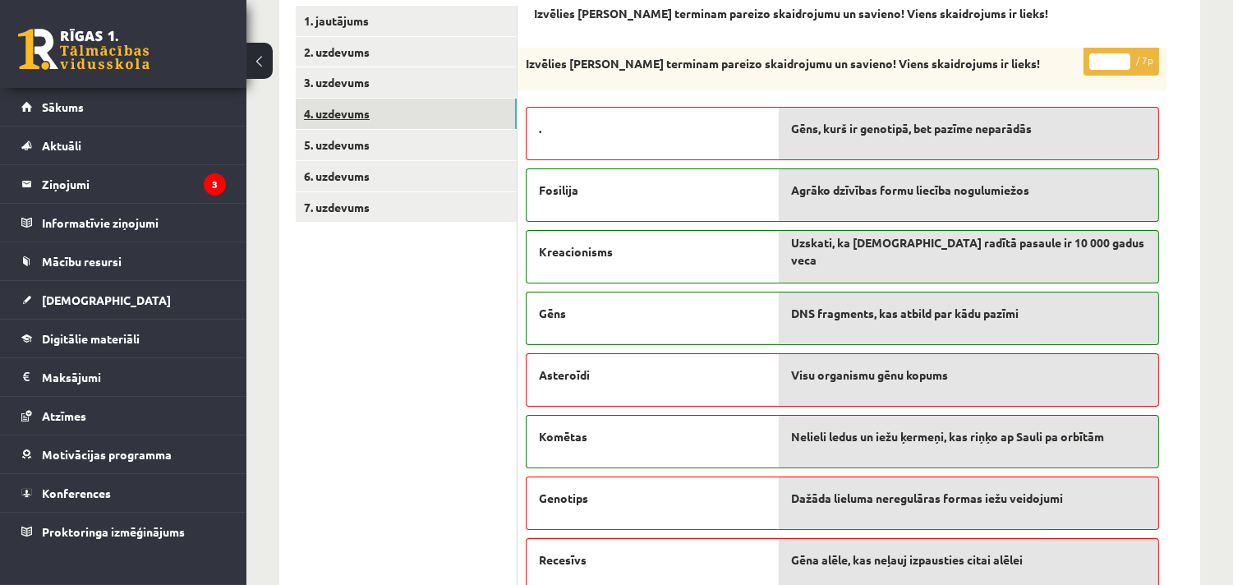
click at [356, 103] on link "4. uzdevums" at bounding box center [406, 114] width 221 height 30
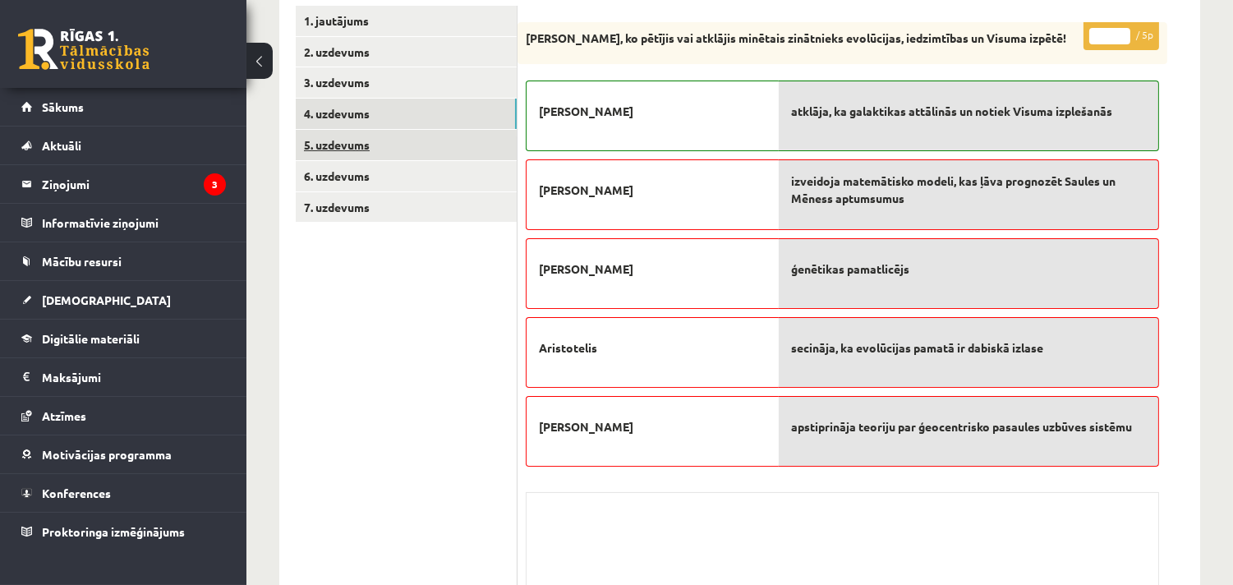
click at [350, 149] on link "5. uzdevums" at bounding box center [406, 145] width 221 height 30
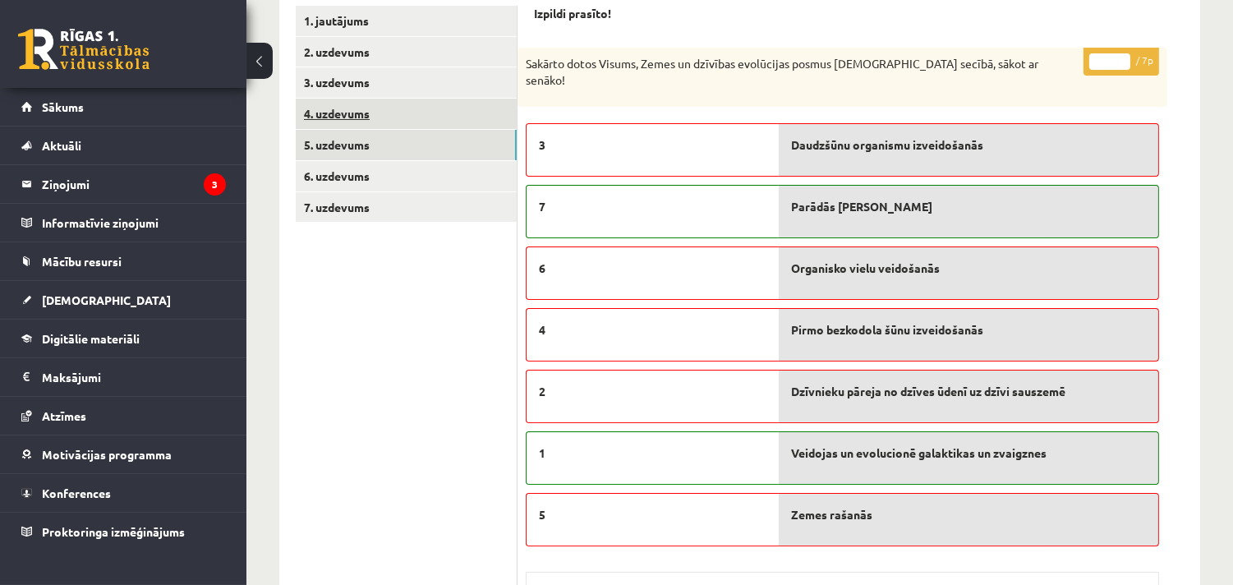
click at [375, 109] on link "4. uzdevums" at bounding box center [406, 114] width 221 height 30
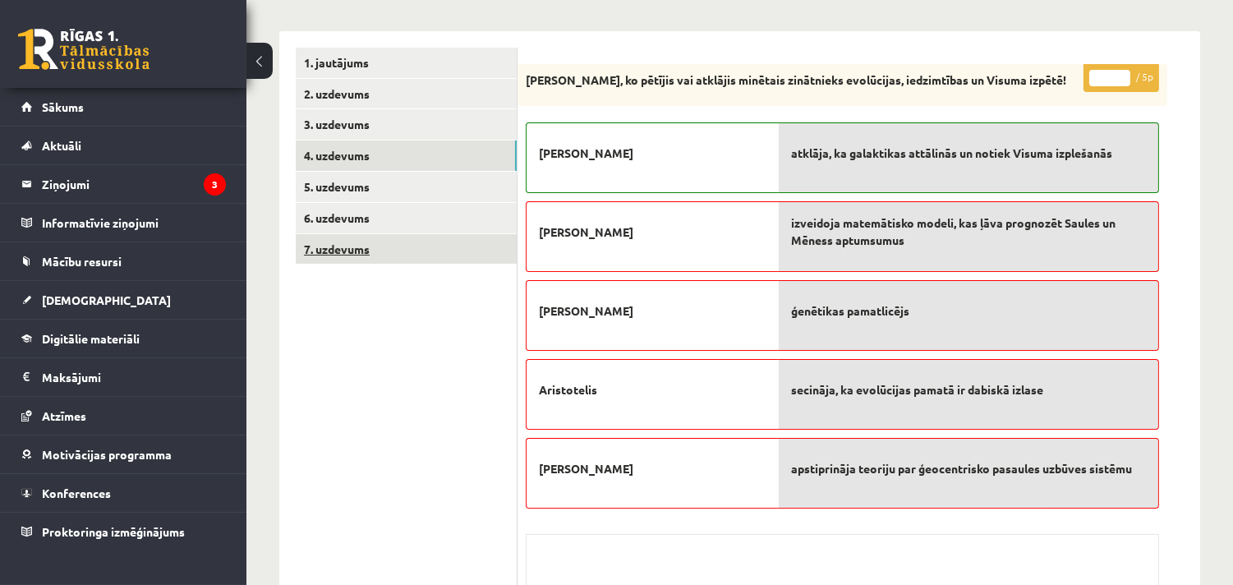
scroll to position [199, 0]
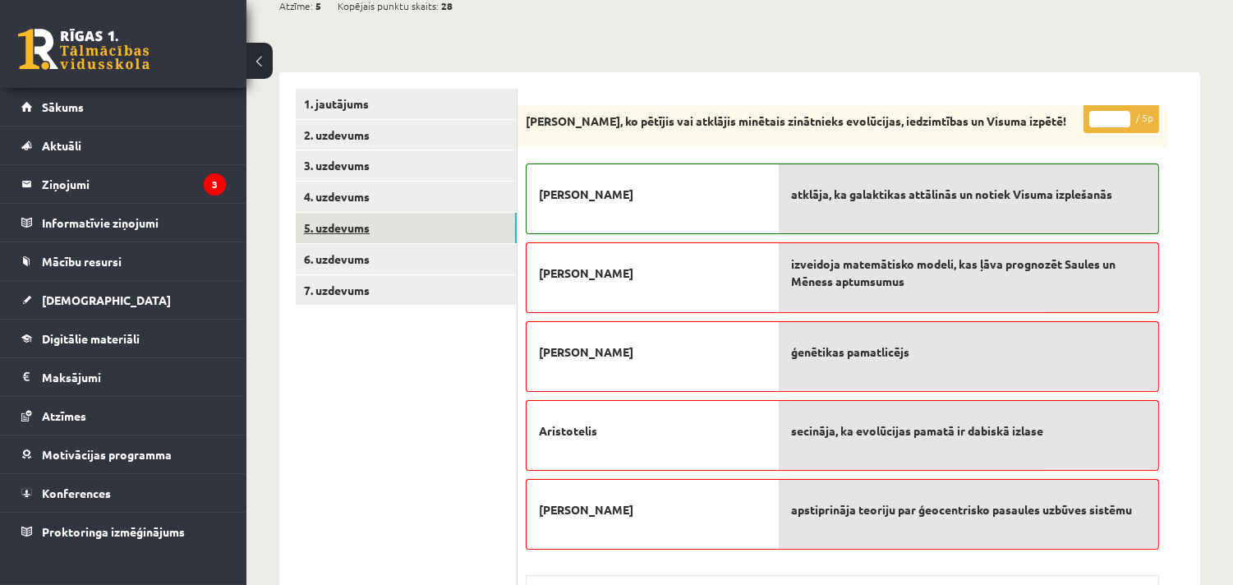
click at [366, 236] on link "5. uzdevums" at bounding box center [406, 228] width 221 height 30
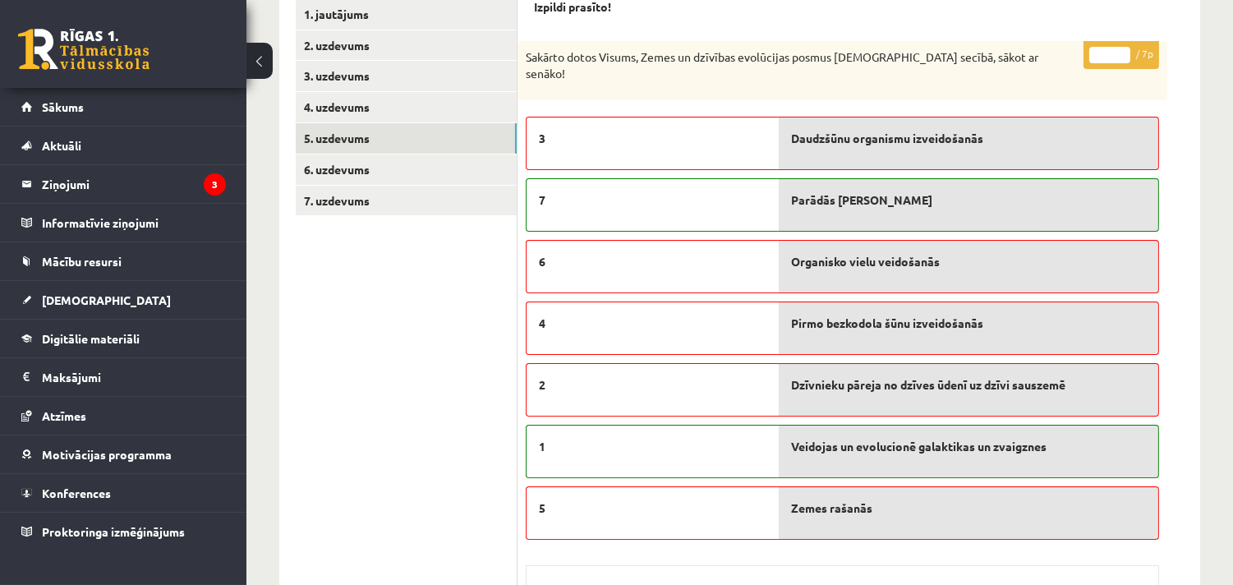
scroll to position [284, 0]
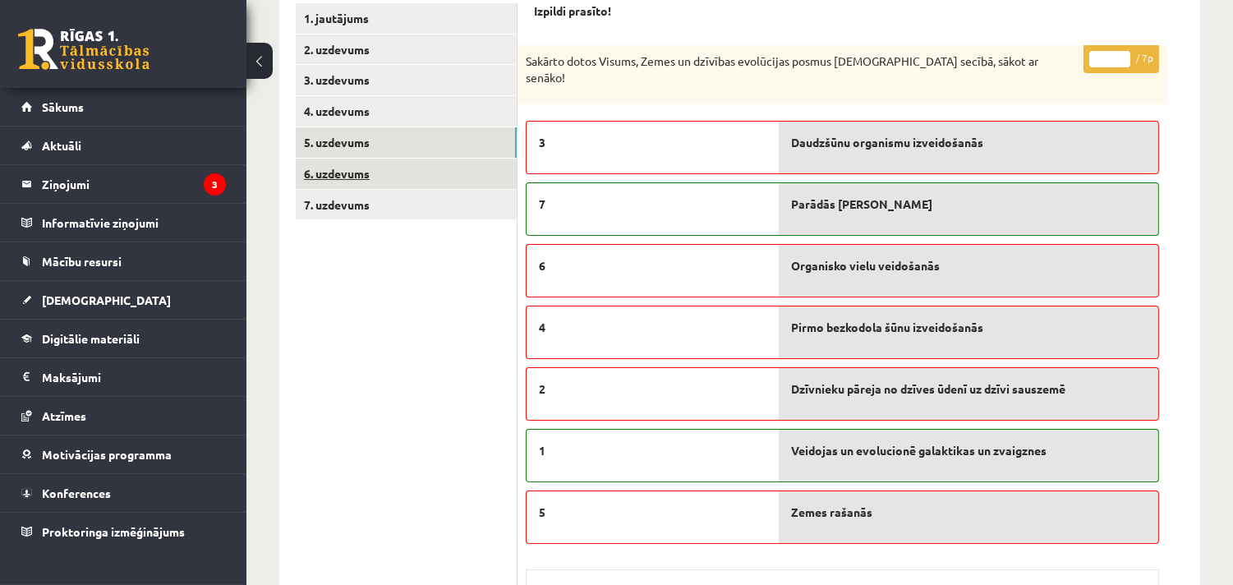
click at [431, 168] on link "6. uzdevums" at bounding box center [406, 174] width 221 height 30
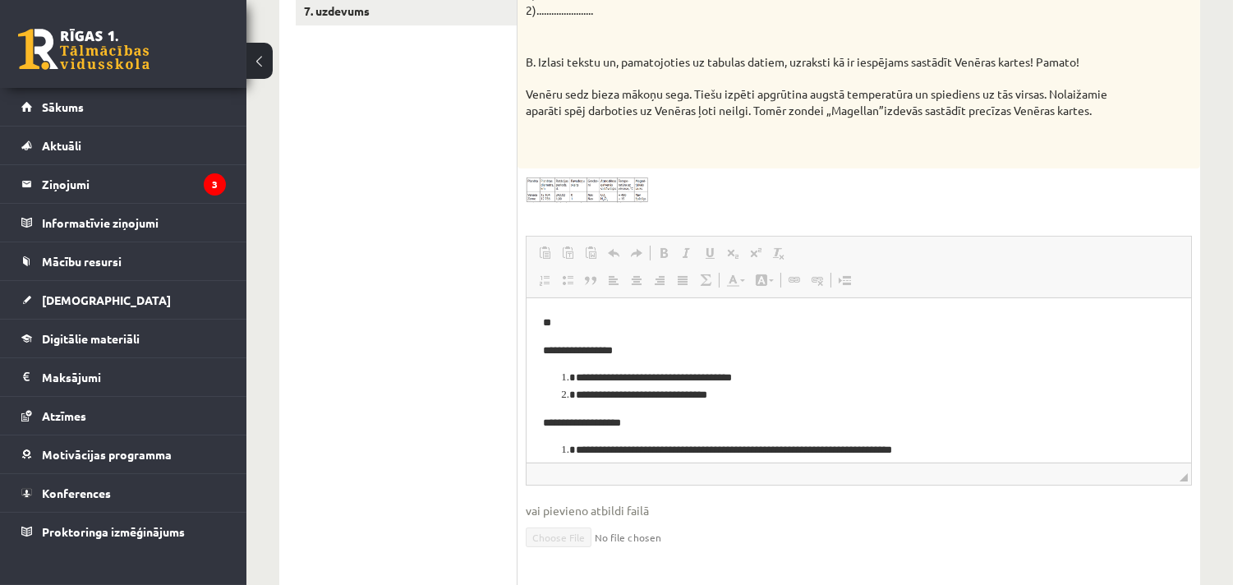
scroll to position [422, 0]
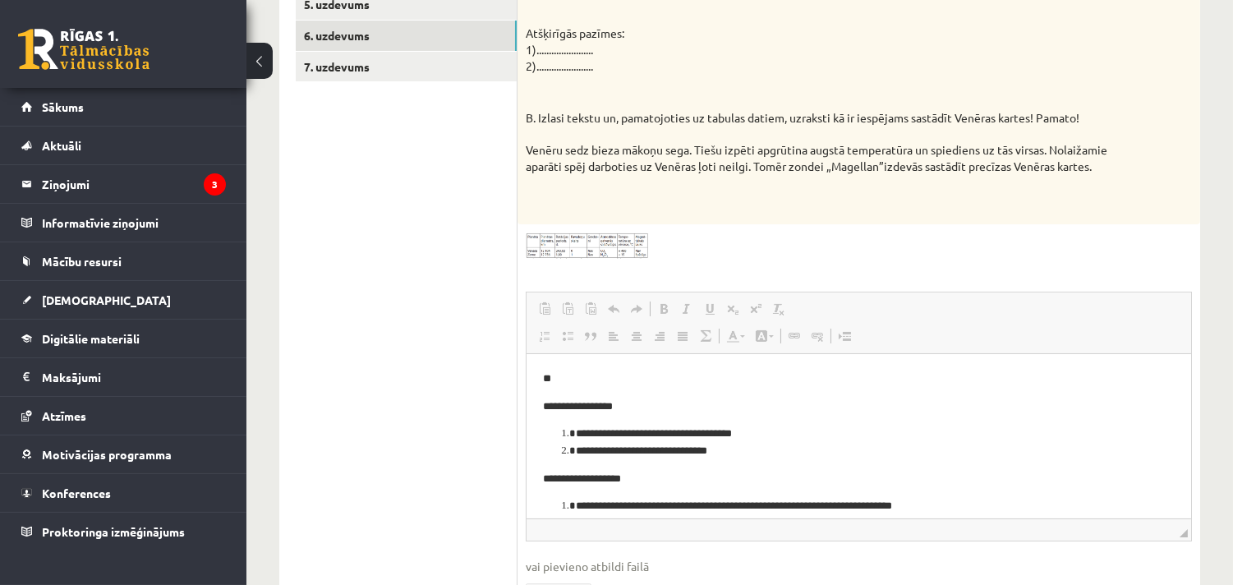
click at [623, 258] on img at bounding box center [587, 245] width 123 height 26
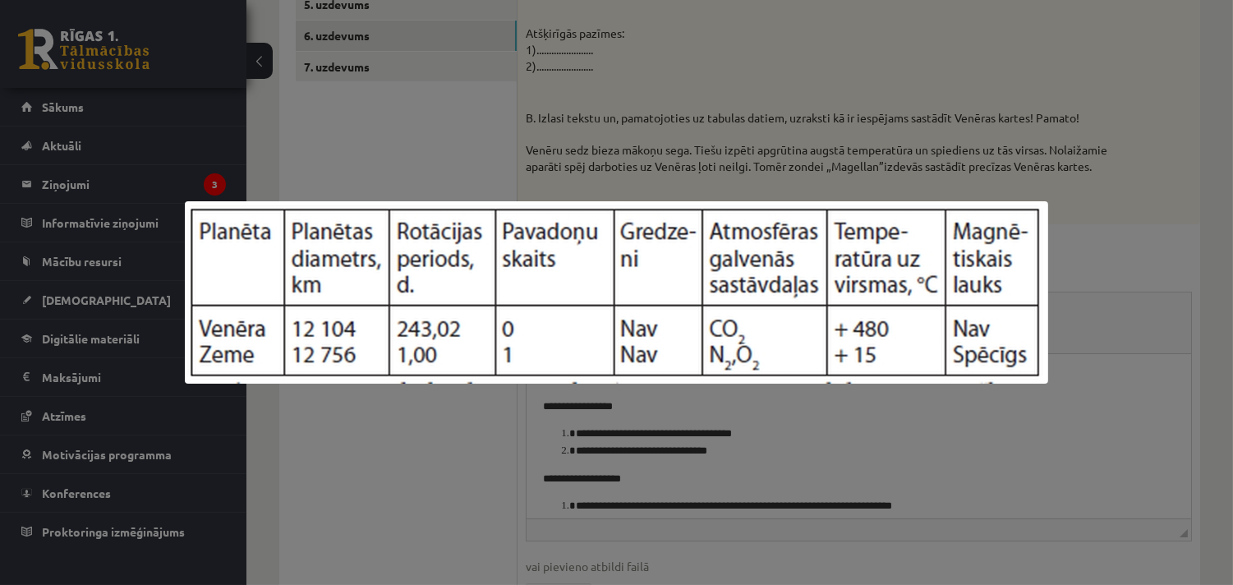
click at [592, 103] on div at bounding box center [616, 292] width 1233 height 585
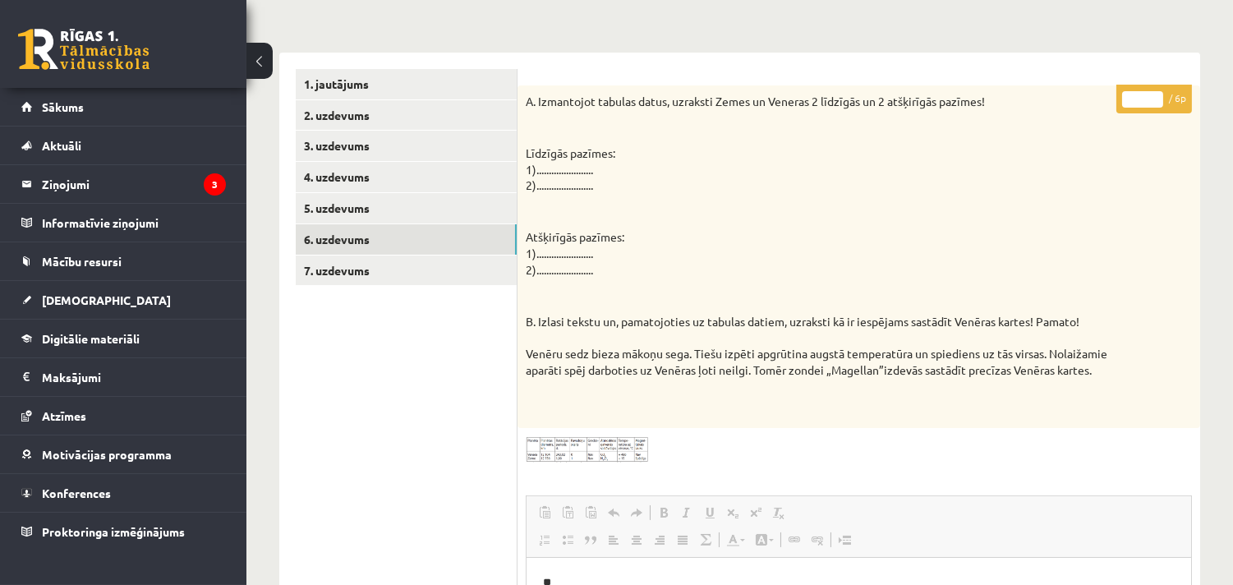
scroll to position [191, 0]
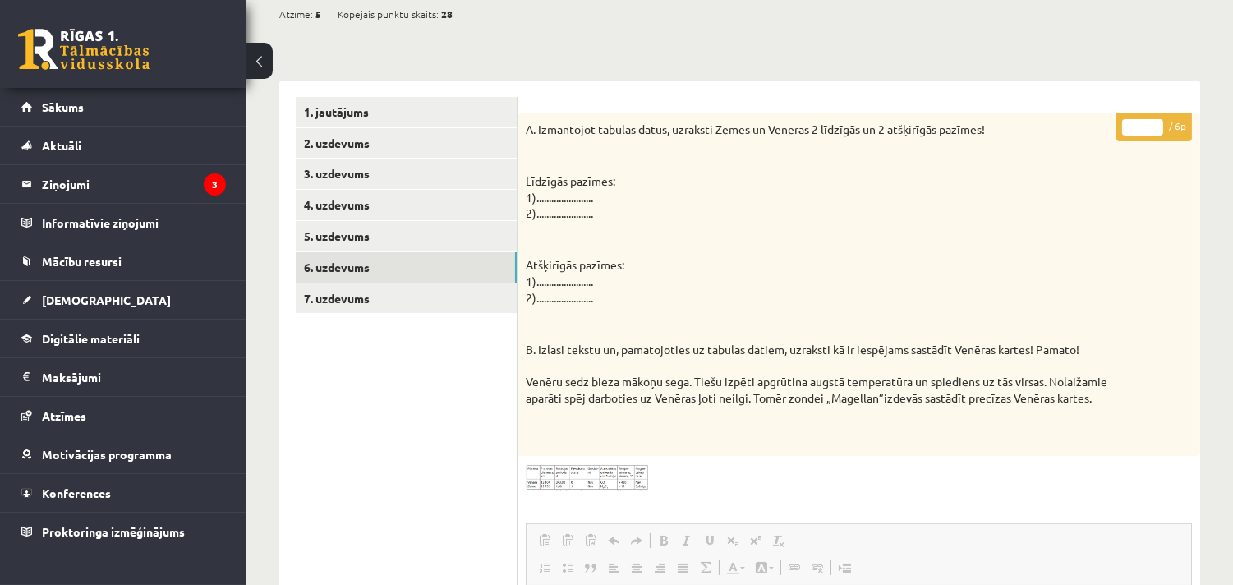
click at [577, 490] on img at bounding box center [587, 477] width 123 height 26
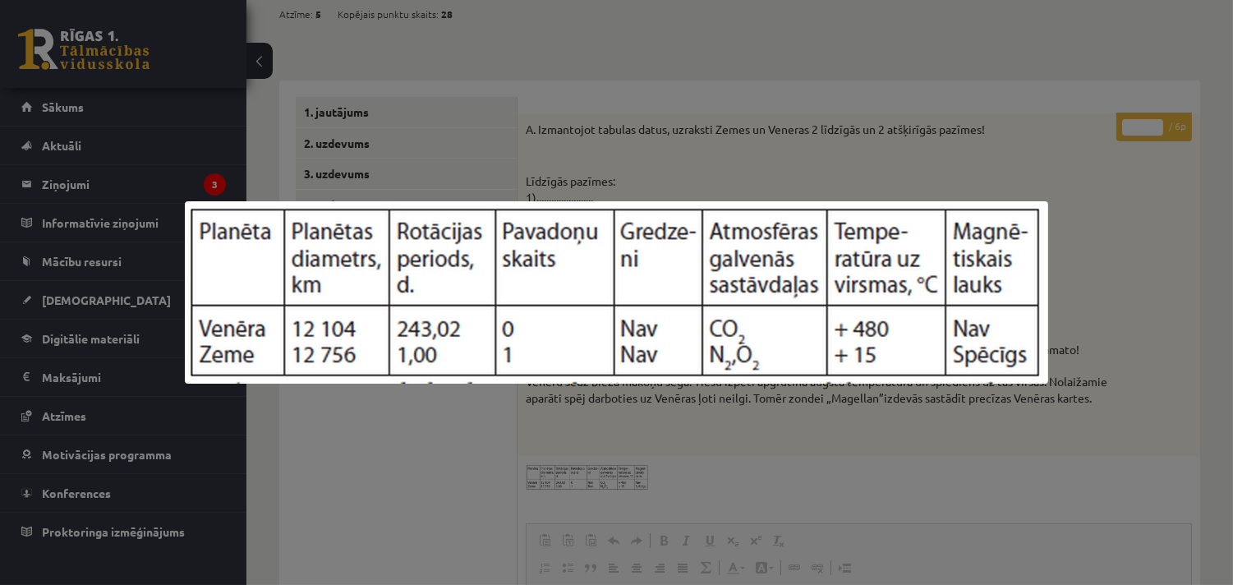
click at [520, 437] on div at bounding box center [616, 292] width 1233 height 585
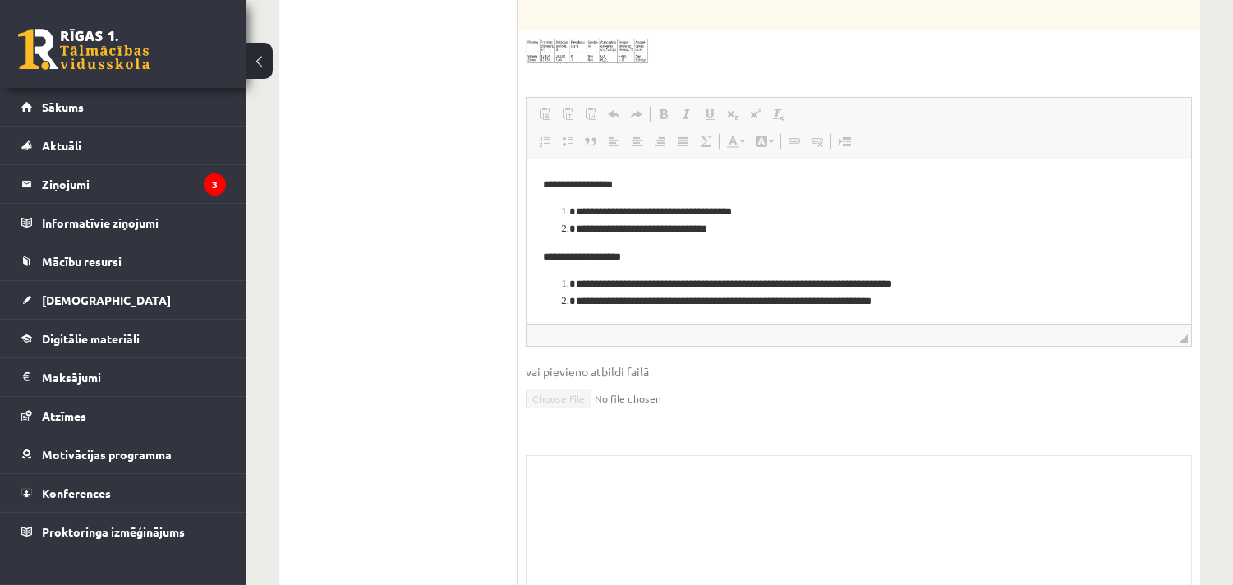
scroll to position [15, 0]
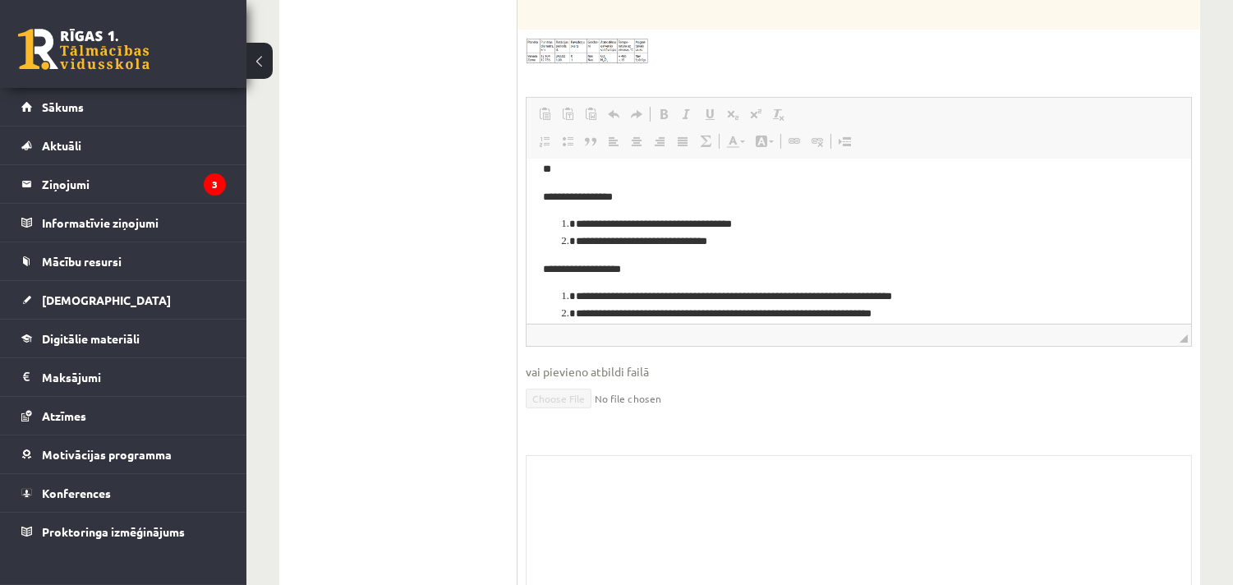
drag, startPoint x: 1176, startPoint y: 228, endPoint x: 1750, endPoint y: 409, distance: 601.9
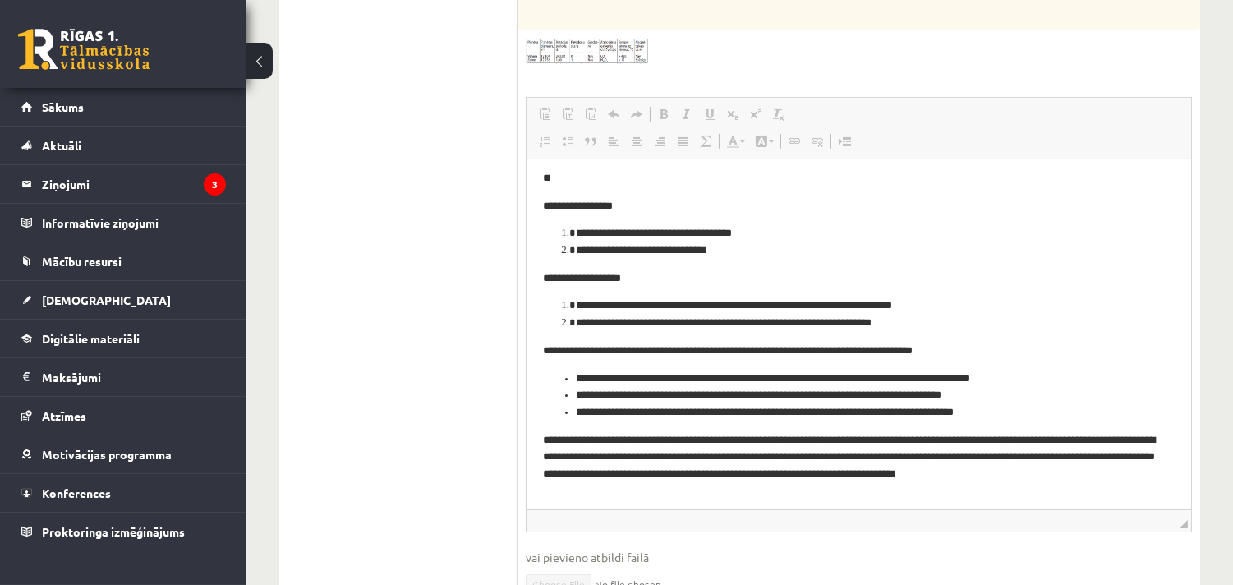
scroll to position [0, 0]
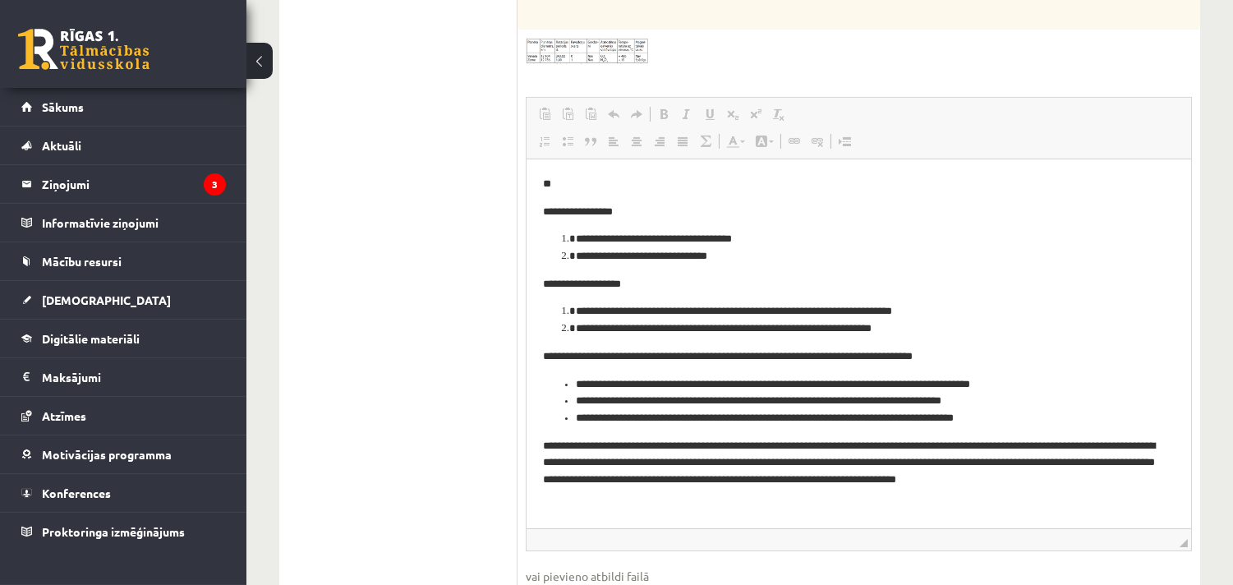
drag, startPoint x: 1184, startPoint y: 355, endPoint x: 1210, endPoint y: 581, distance: 227.4
click at [1210, 581] on div "**********" at bounding box center [739, 163] width 986 height 1435
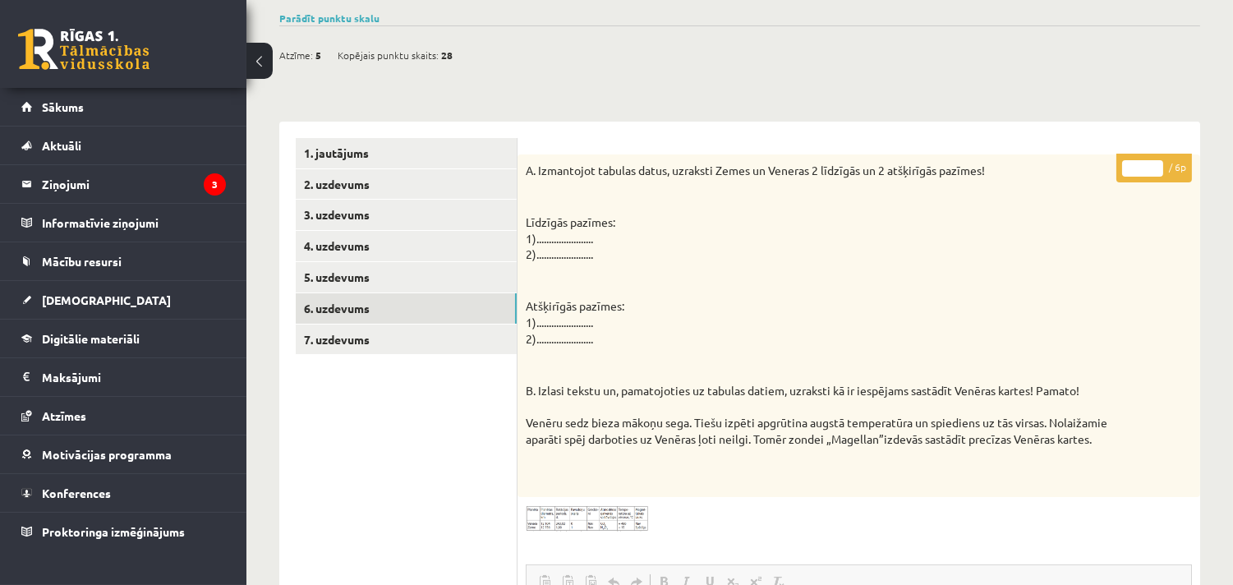
scroll to position [212, 0]
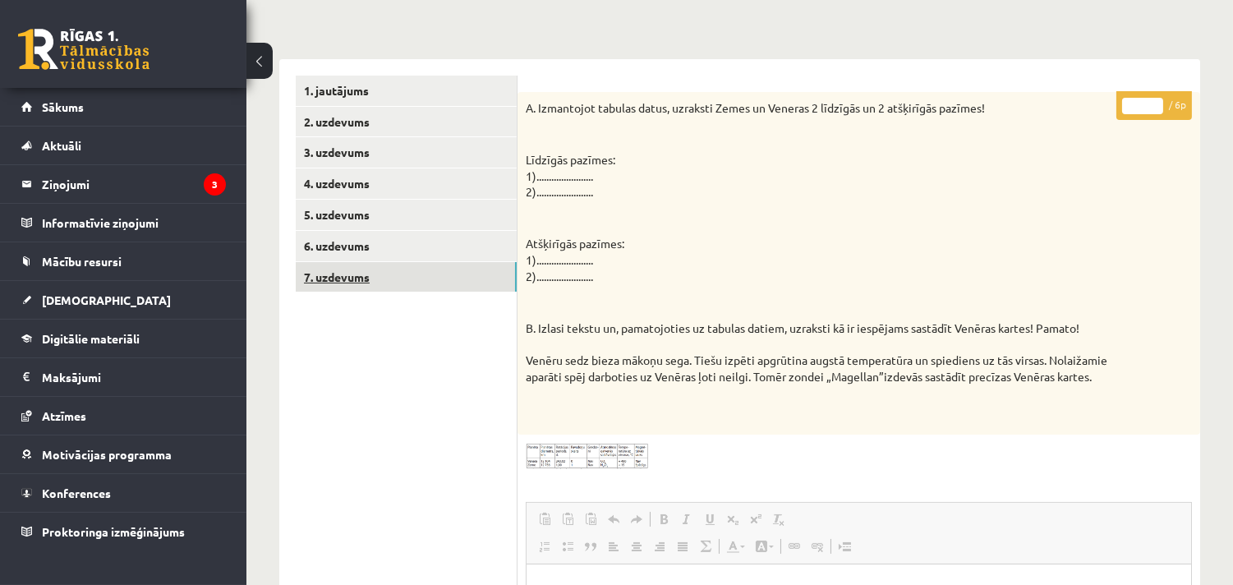
click at [358, 274] on link "7. uzdevums" at bounding box center [406, 277] width 221 height 30
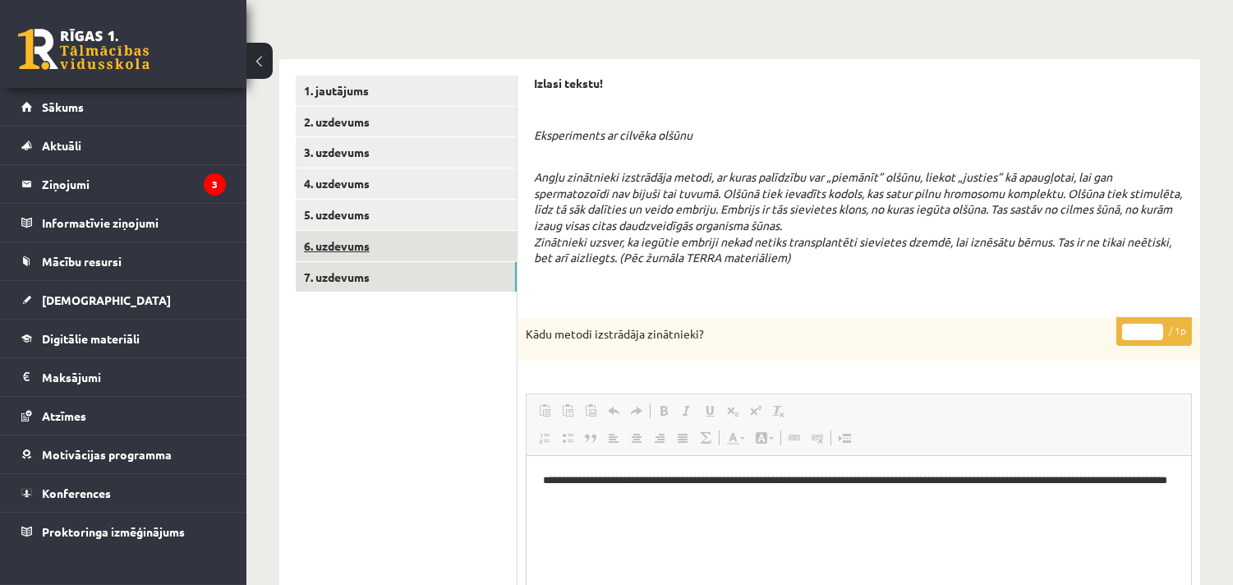
scroll to position [0, 0]
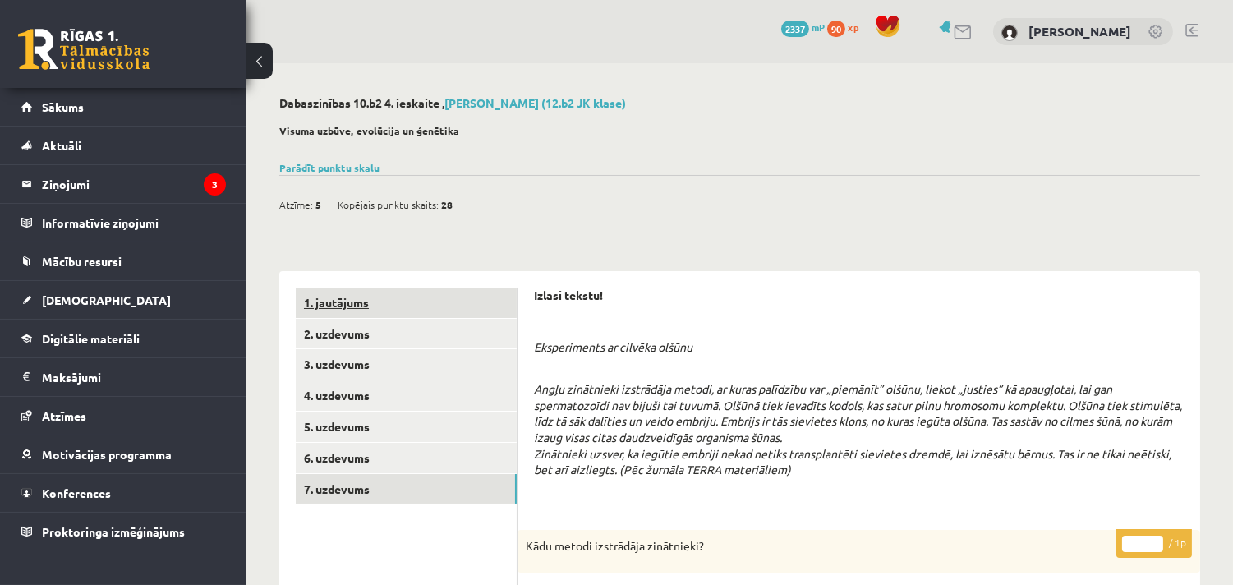
drag, startPoint x: 285, startPoint y: 281, endPoint x: 506, endPoint y: 310, distance: 222.9
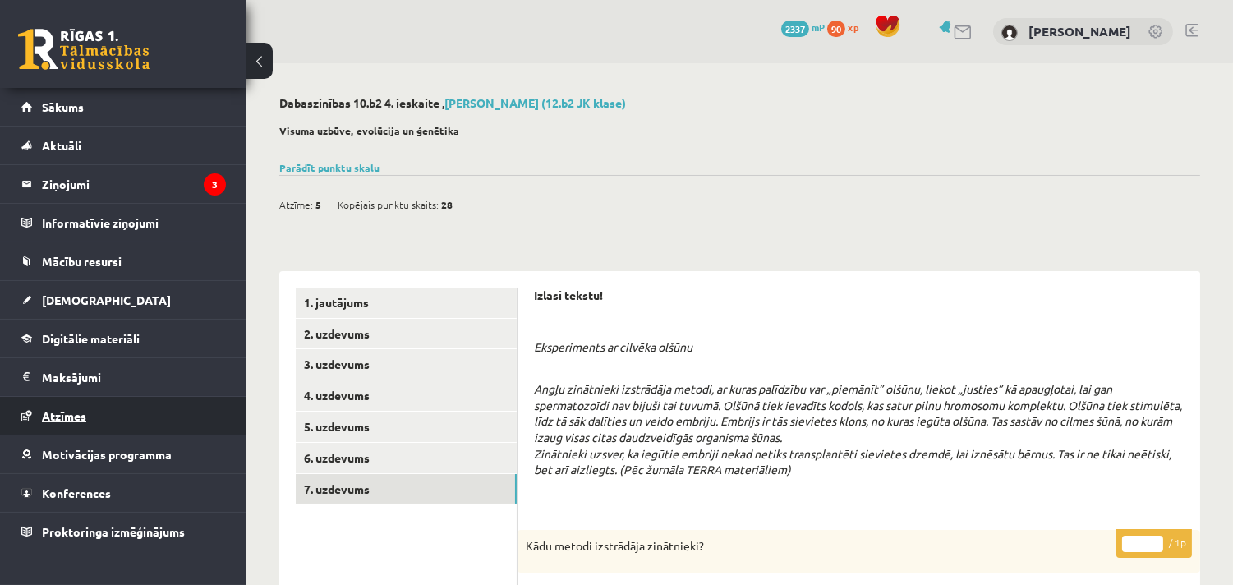
click at [127, 425] on link "Atzīmes" at bounding box center [123, 416] width 205 height 38
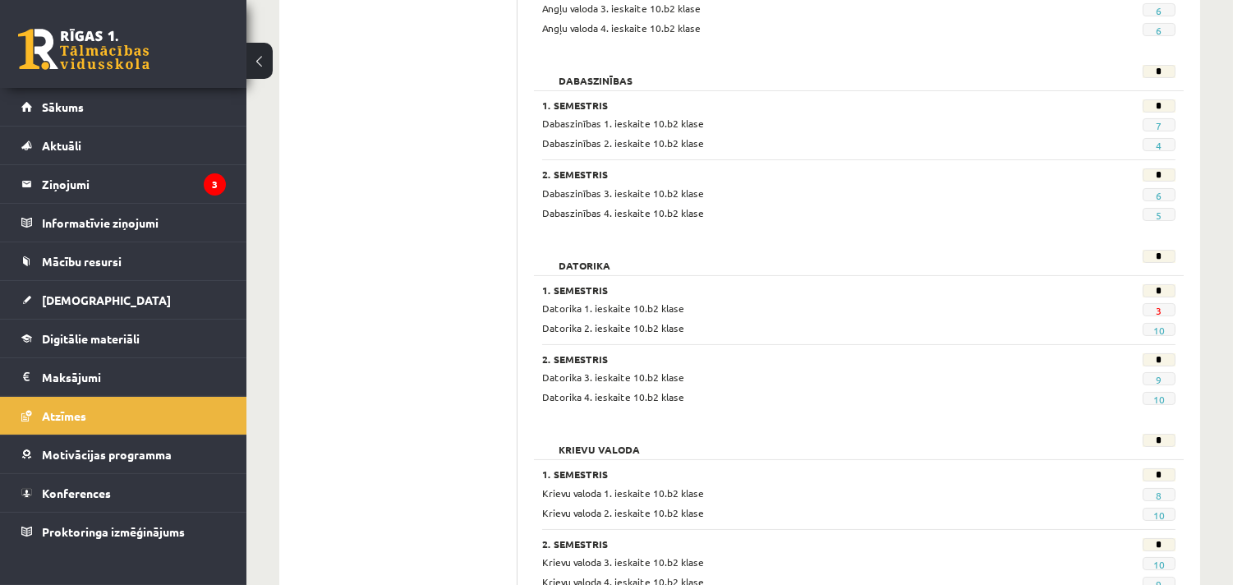
scroll to position [425, 0]
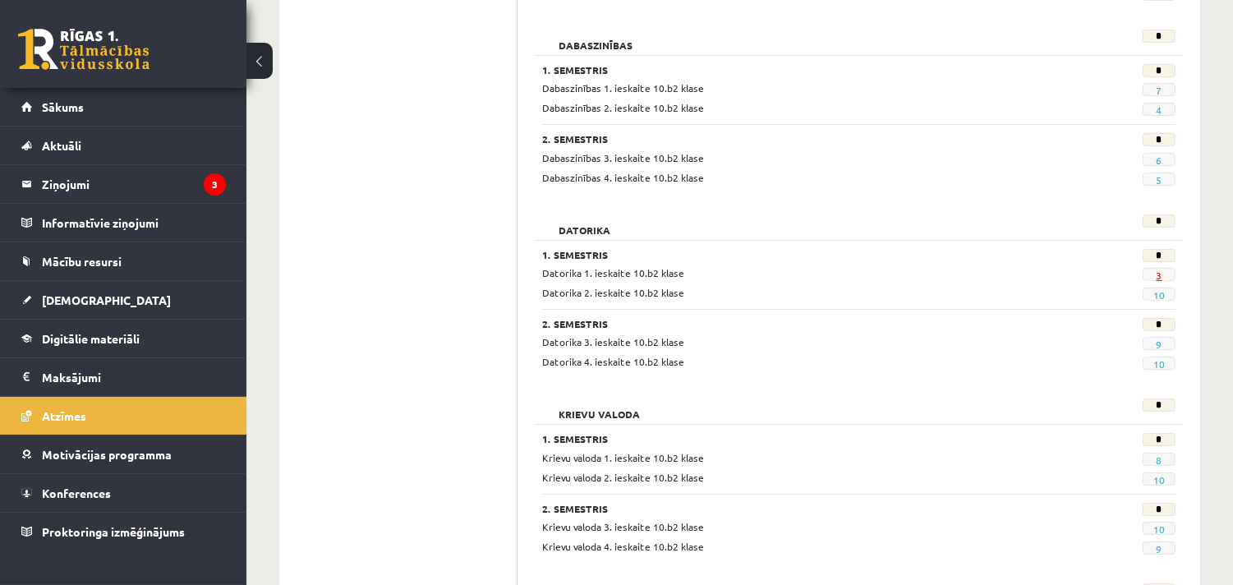
click at [1160, 272] on link "3" at bounding box center [1159, 275] width 6 height 13
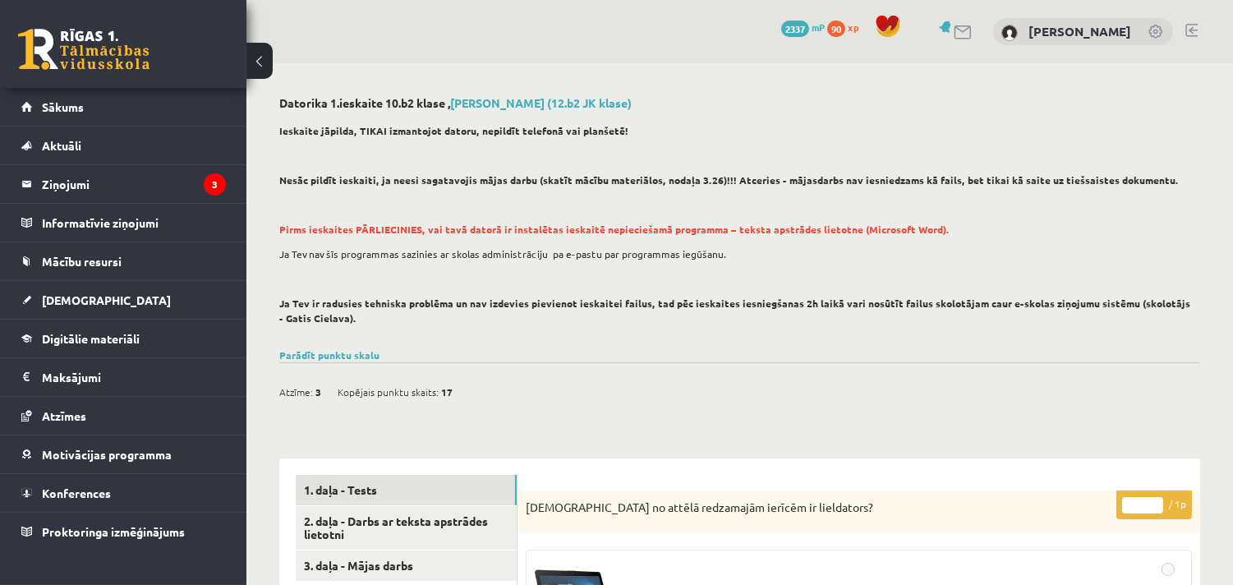
scroll to position [212, 0]
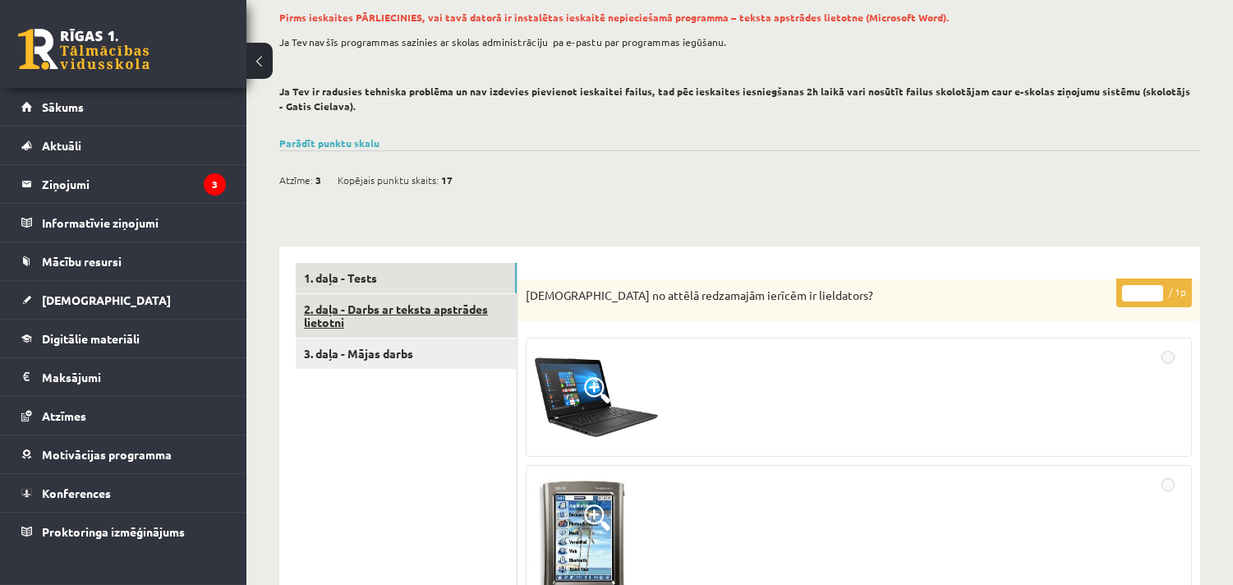
click at [430, 324] on link "2. daļa - Darbs ar teksta apstrādes lietotni" at bounding box center [406, 316] width 221 height 44
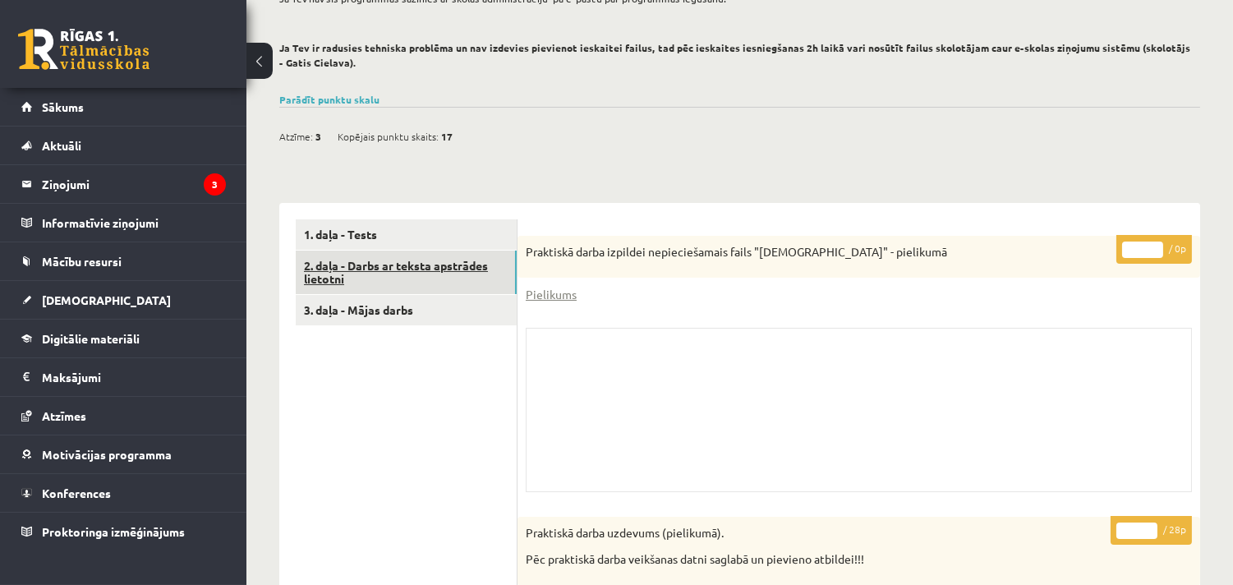
scroll to position [59, 0]
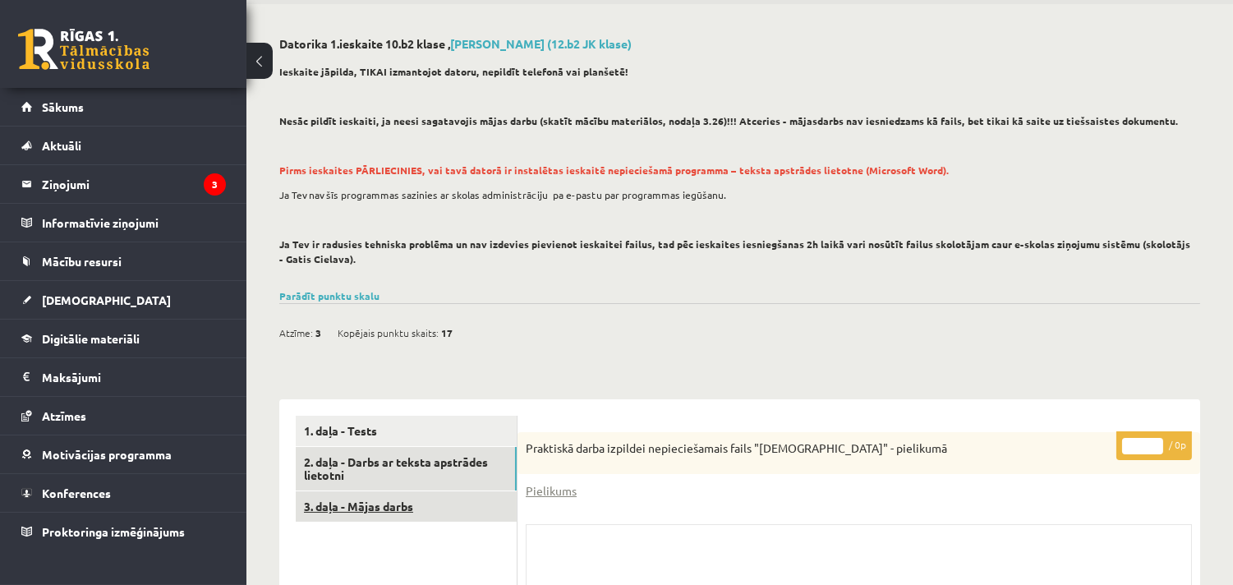
click at [416, 504] on link "3. daļa - Mājas darbs" at bounding box center [406, 506] width 221 height 30
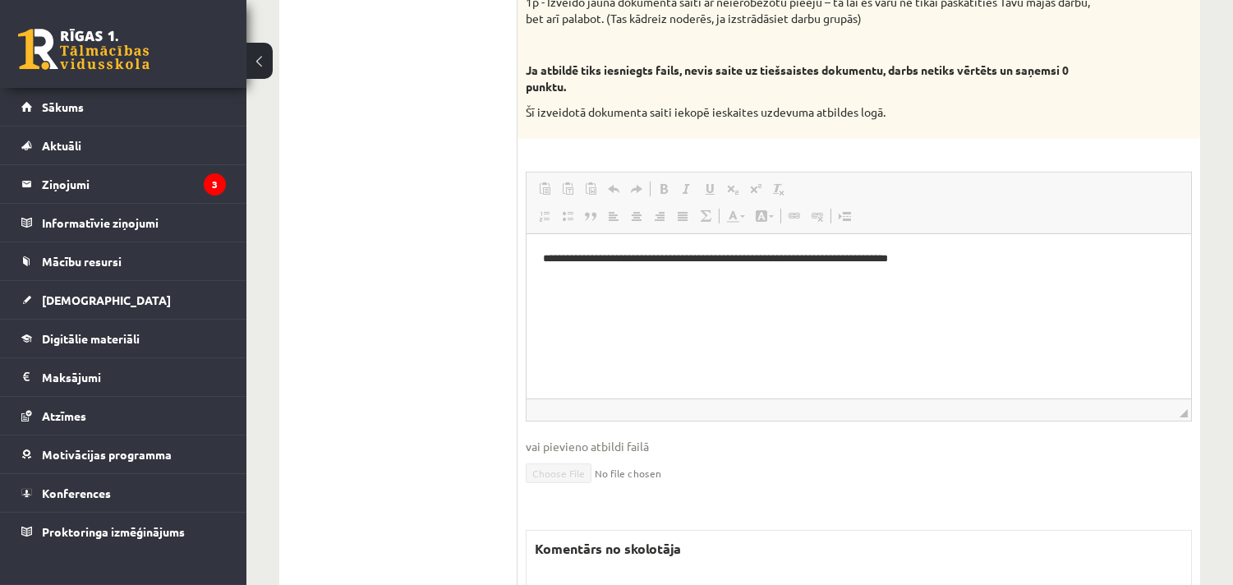
scroll to position [272, 0]
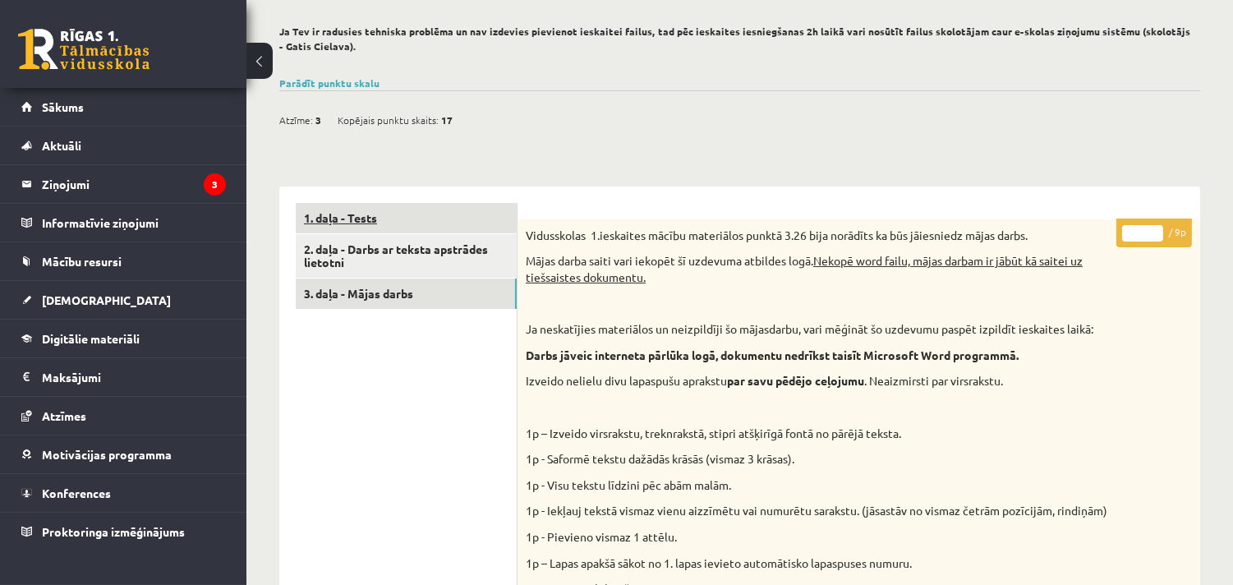
click at [356, 206] on link "1. daļa - Tests" at bounding box center [406, 218] width 221 height 30
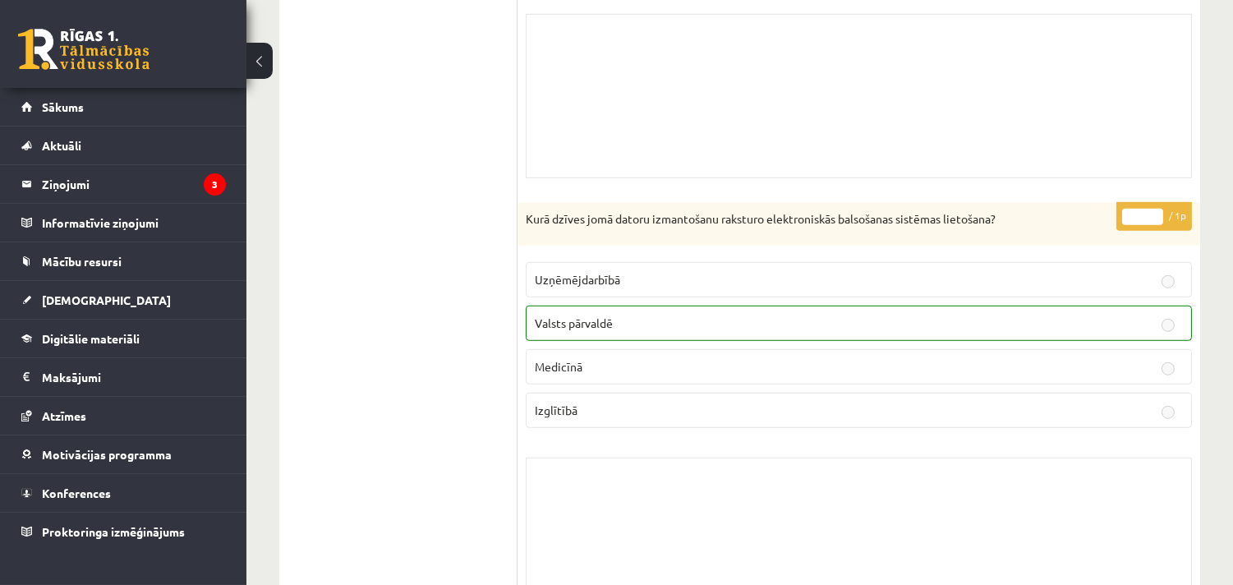
scroll to position [2064, 0]
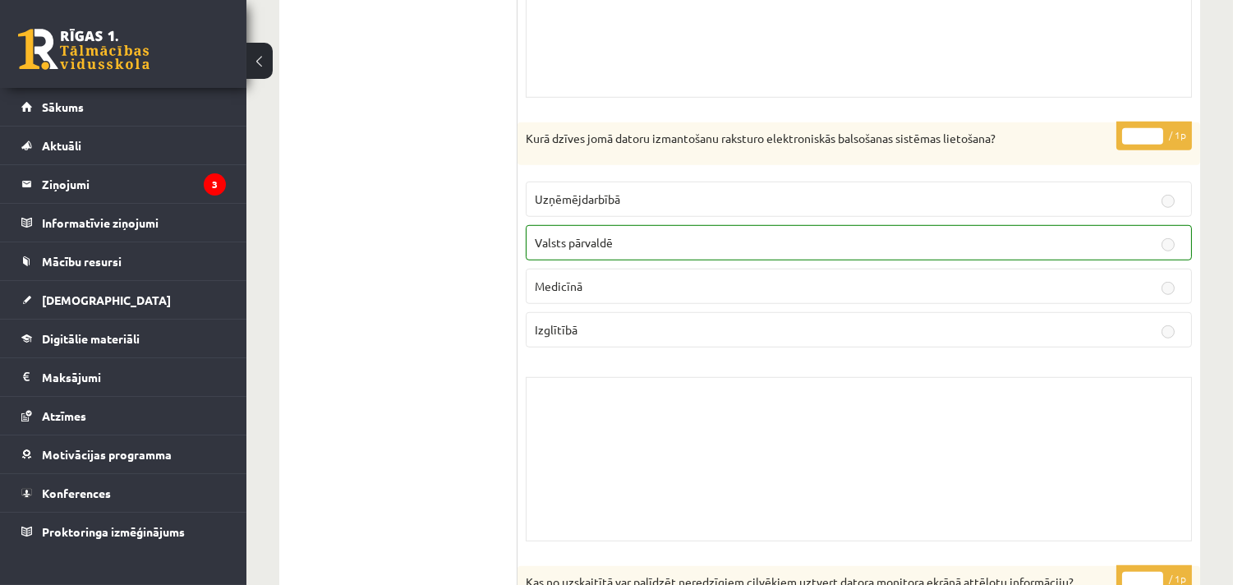
click at [129, 46] on link at bounding box center [83, 49] width 131 height 41
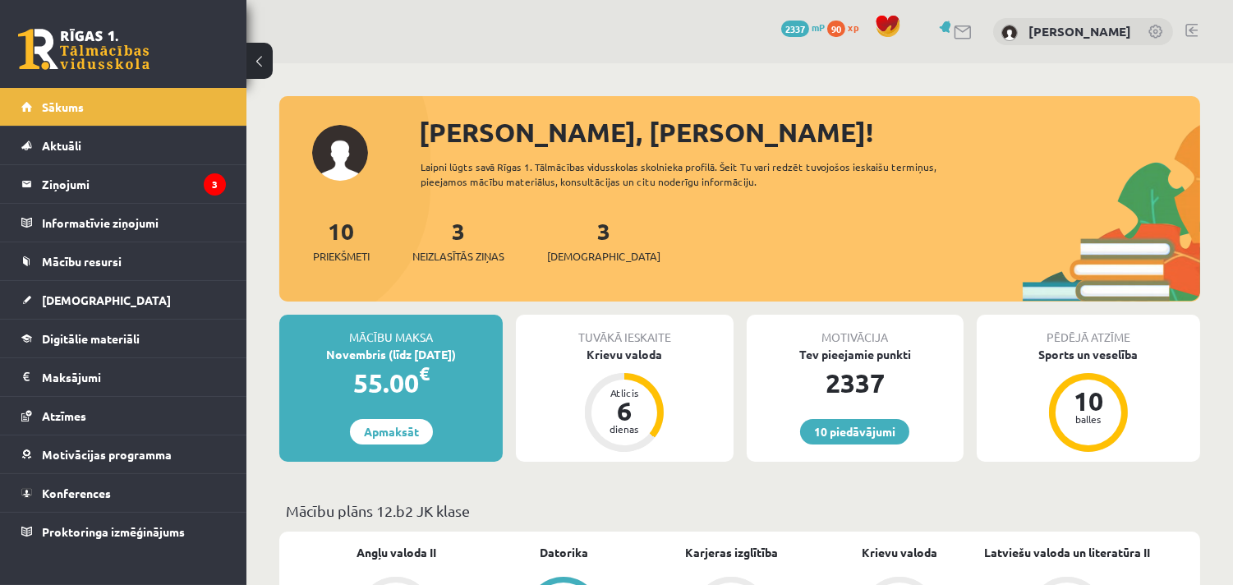
click at [1186, 18] on div "10 Dāvanas 2337 mP 90 xp [PERSON_NAME]" at bounding box center [739, 31] width 986 height 63
click at [1189, 34] on link at bounding box center [1191, 30] width 12 height 13
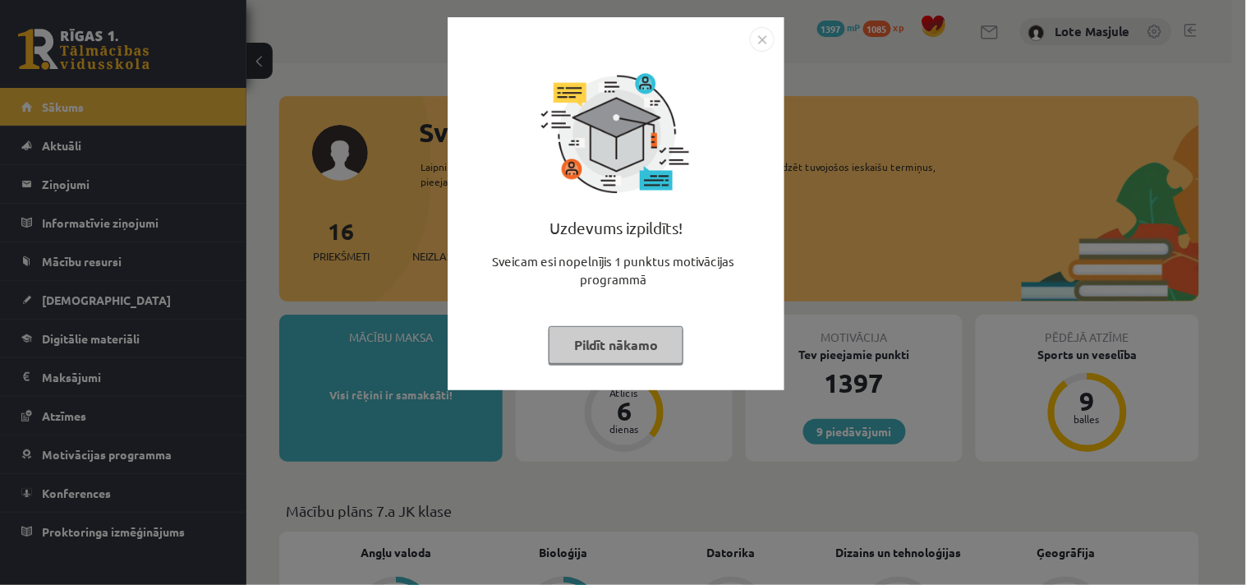
click at [752, 43] on img "Close" at bounding box center [762, 39] width 25 height 25
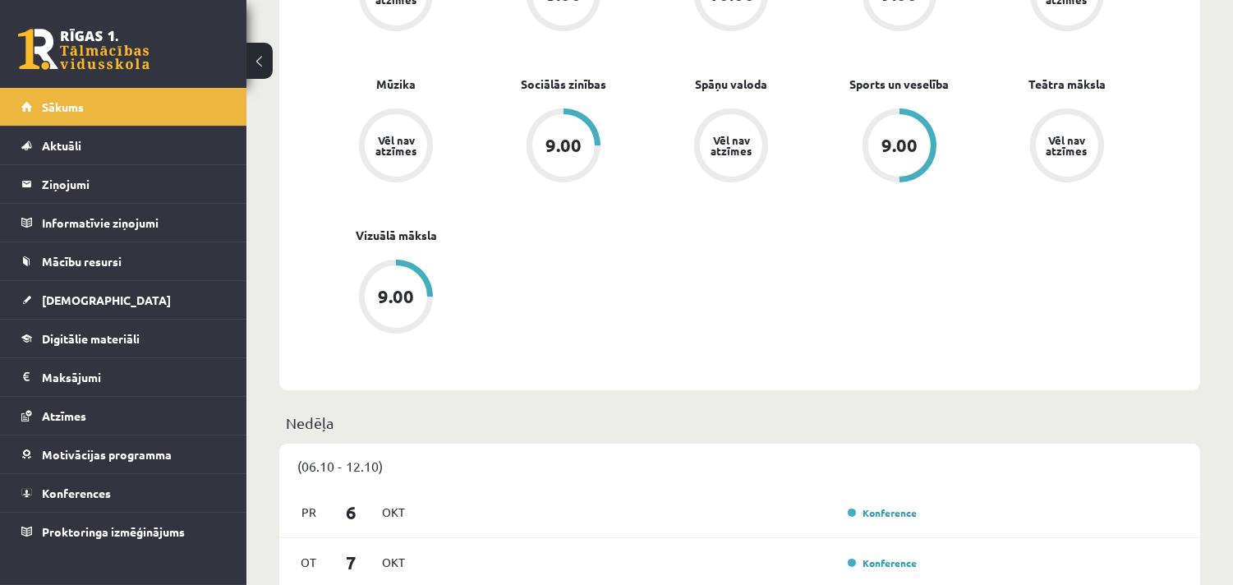
scroll to position [851, 0]
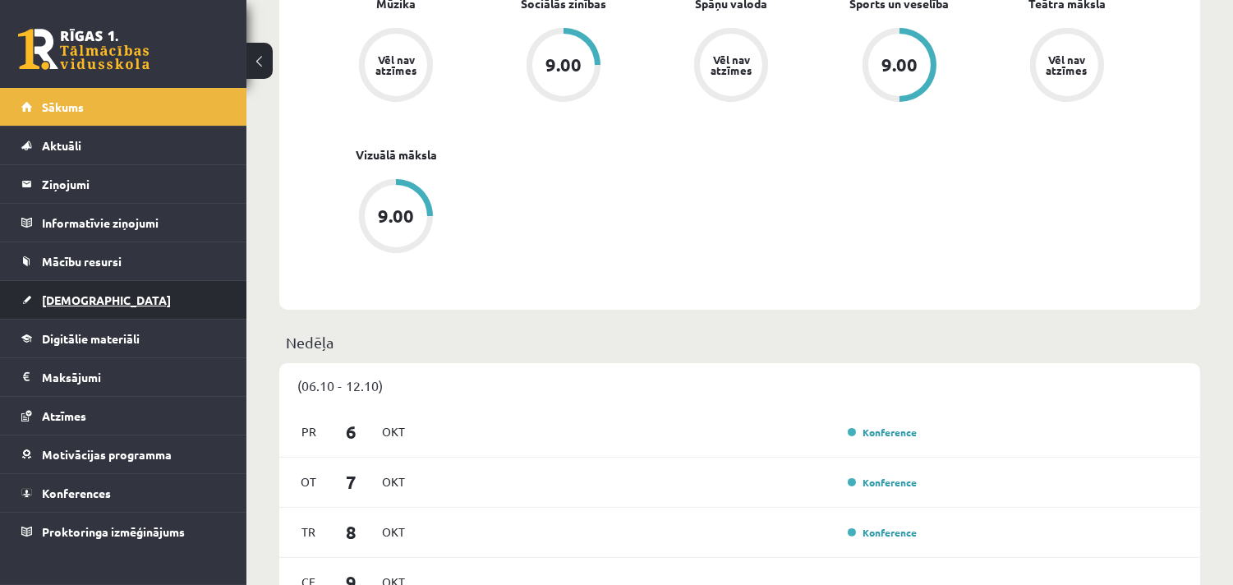
click at [80, 301] on span "[DEMOGRAPHIC_DATA]" at bounding box center [106, 299] width 129 height 15
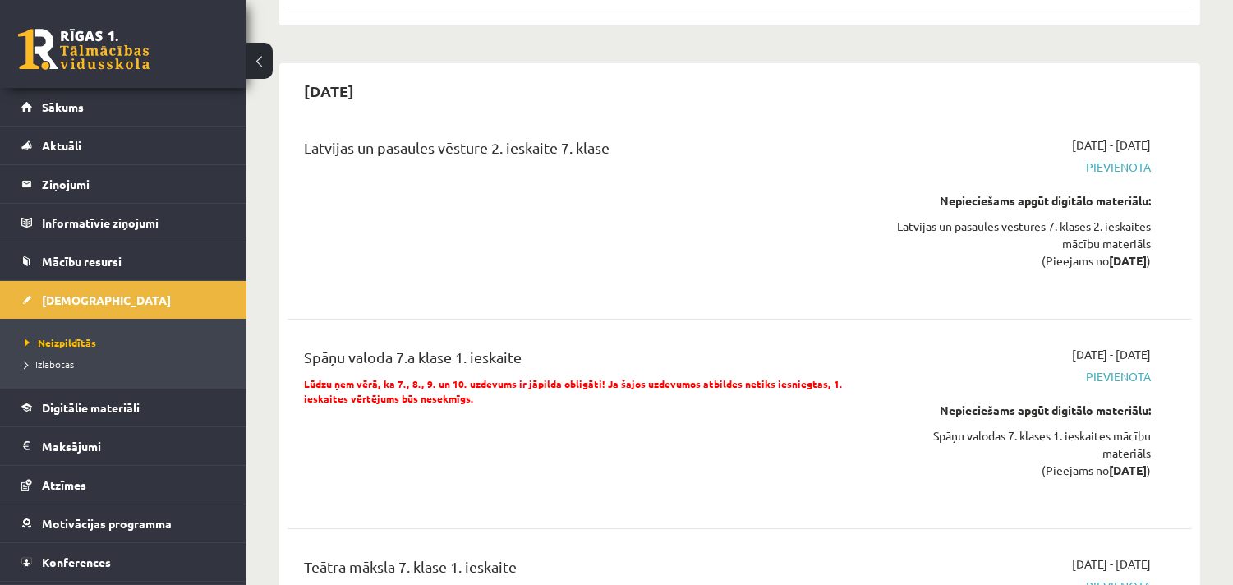
scroll to position [425, 0]
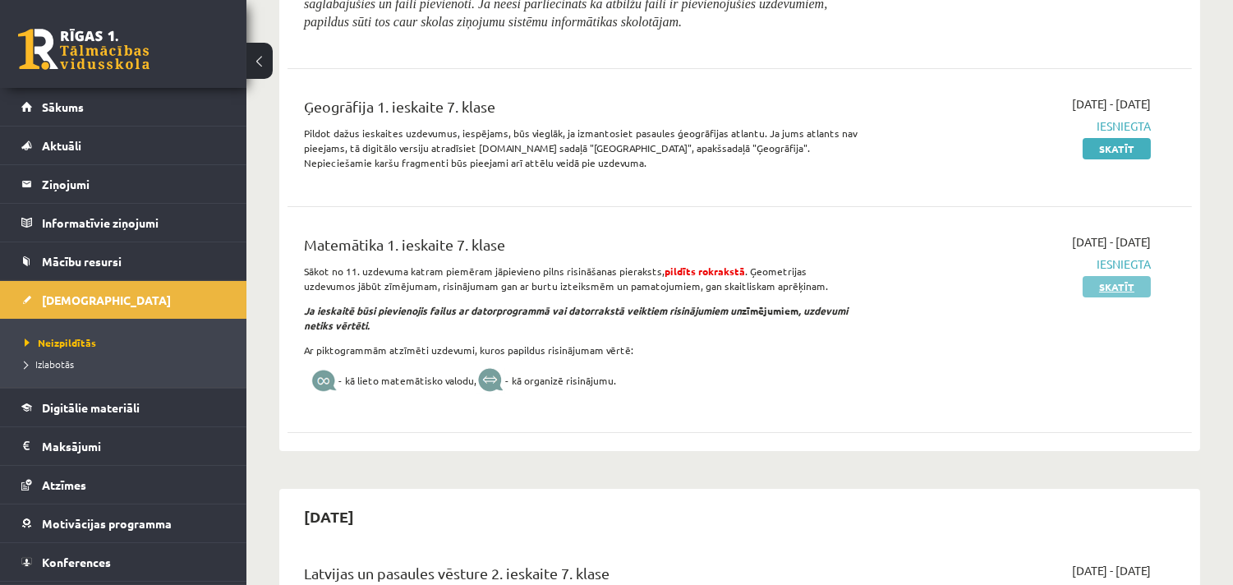
click at [1127, 291] on link "Skatīt" at bounding box center [1117, 286] width 68 height 21
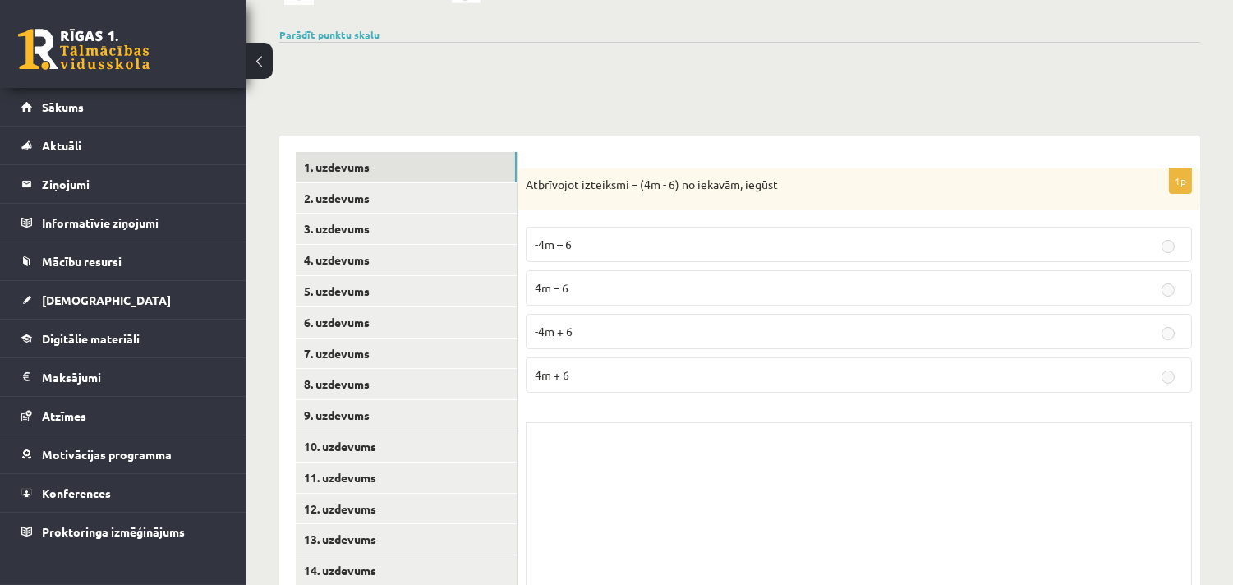
scroll to position [198, 0]
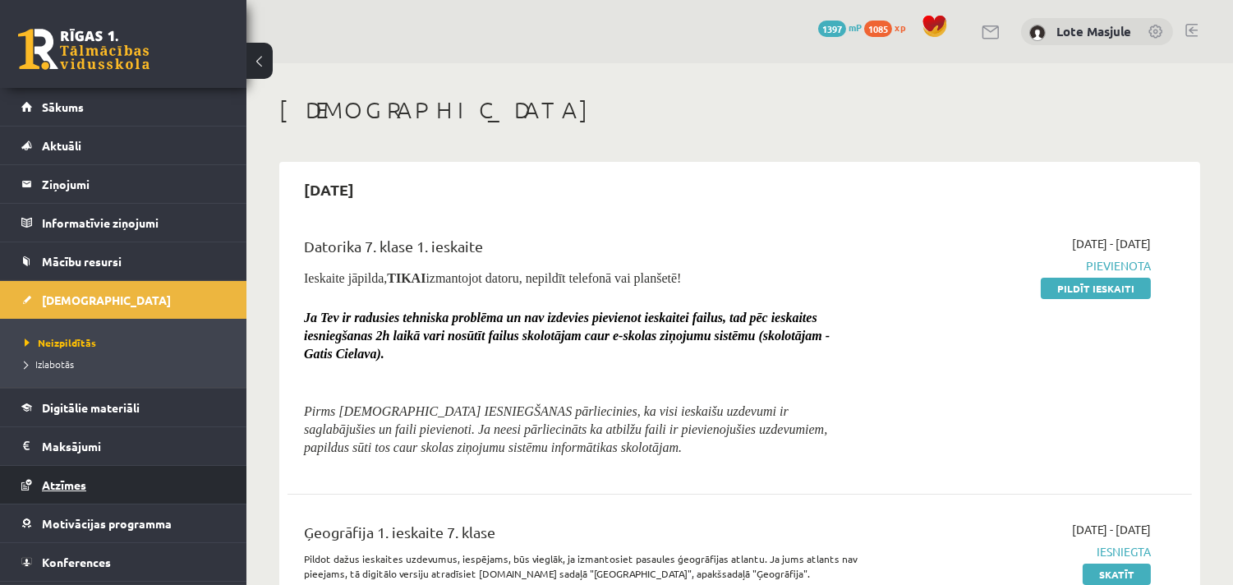
click at [101, 496] on link "Atzīmes" at bounding box center [123, 485] width 205 height 38
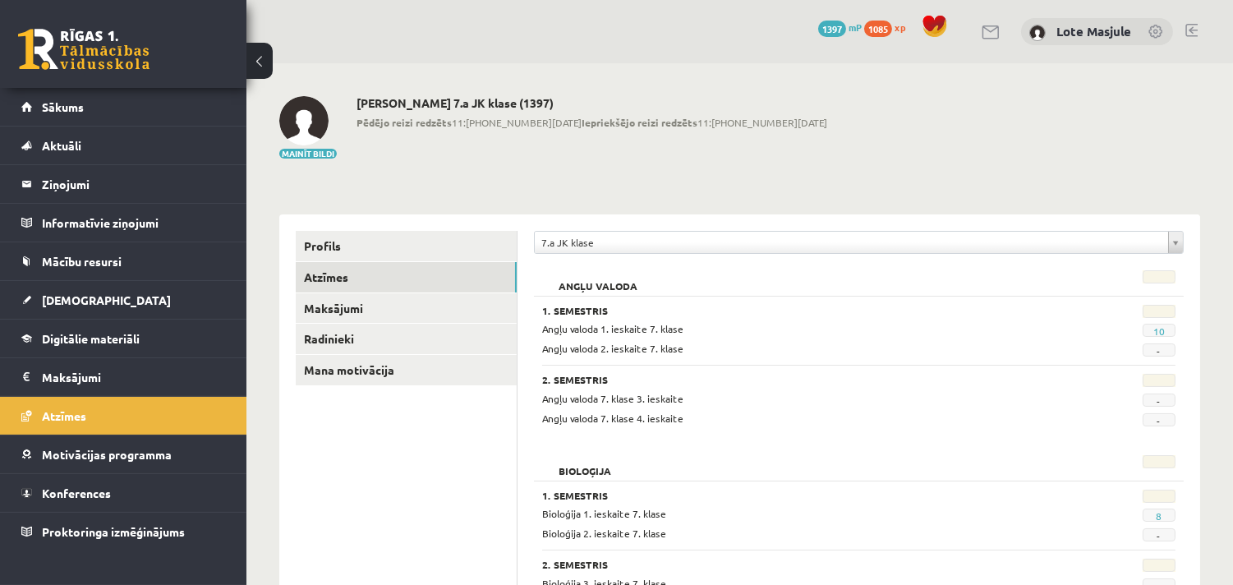
scroll to position [214, 0]
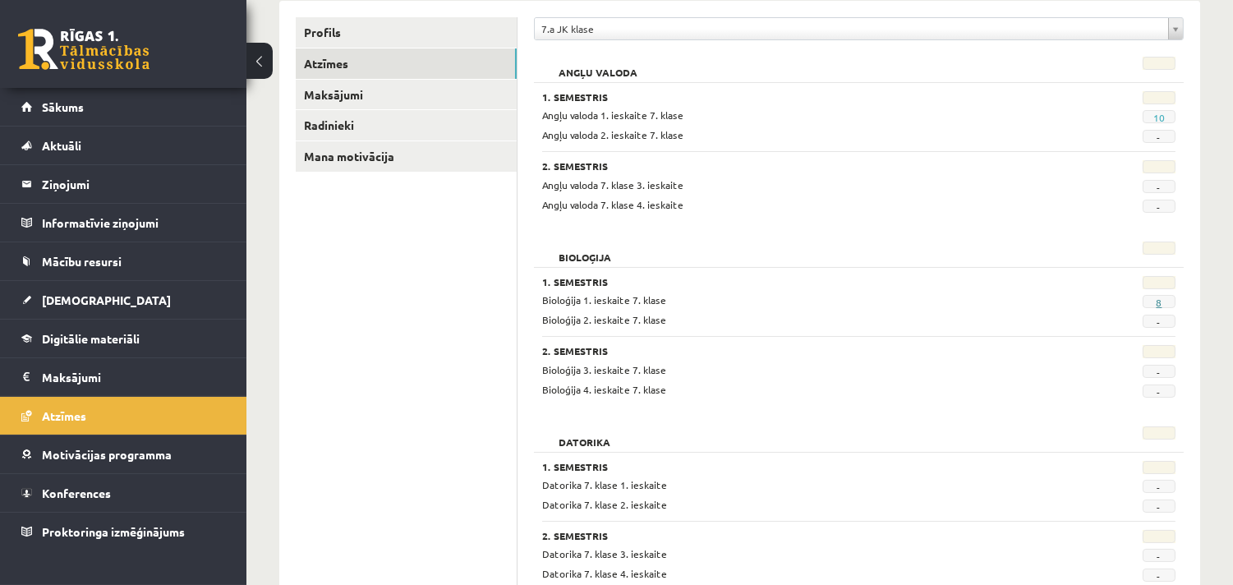
click at [1159, 302] on link "8" at bounding box center [1159, 302] width 6 height 13
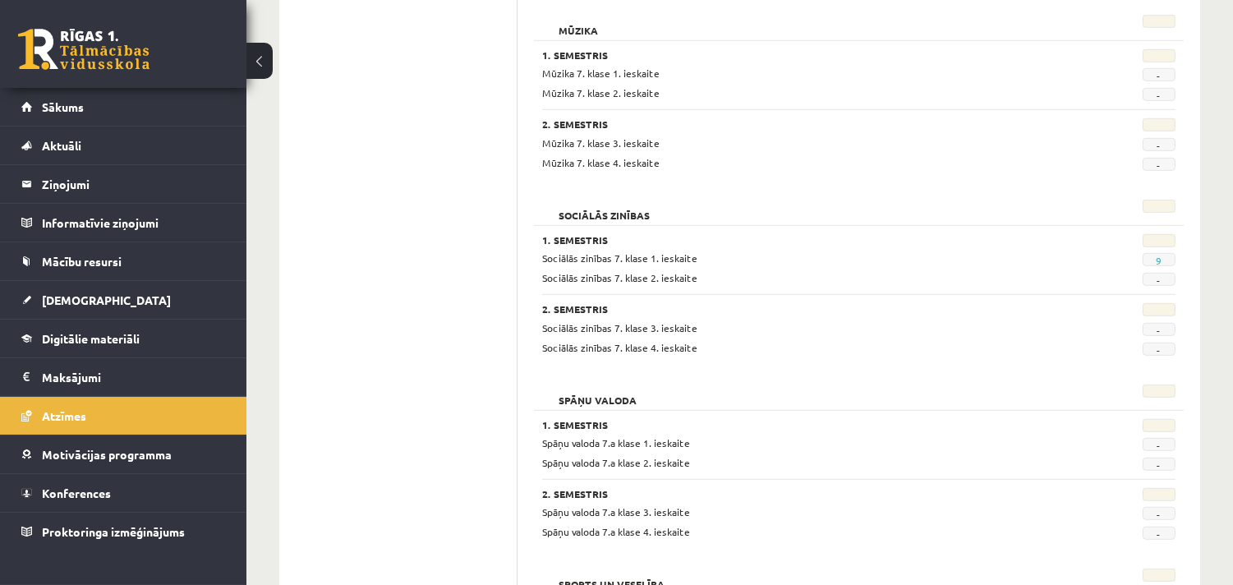
scroll to position [2497, 0]
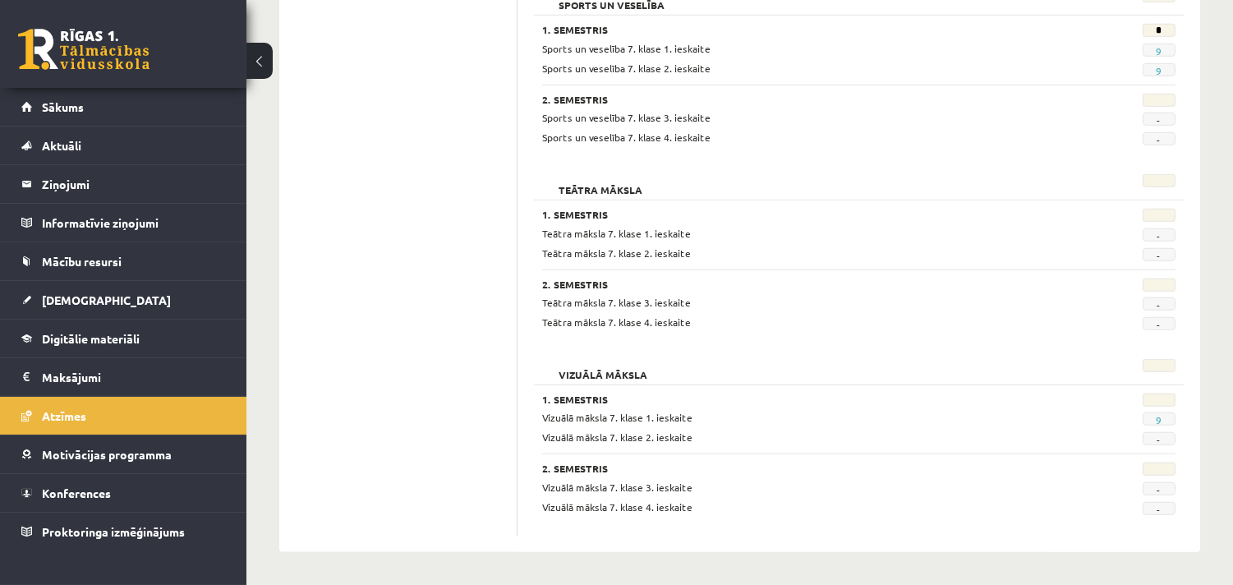
click at [1163, 415] on span "9" at bounding box center [1159, 418] width 33 height 13
click at [1164, 420] on span "9" at bounding box center [1159, 418] width 33 height 13
click at [1161, 420] on link "9" at bounding box center [1159, 419] width 6 height 13
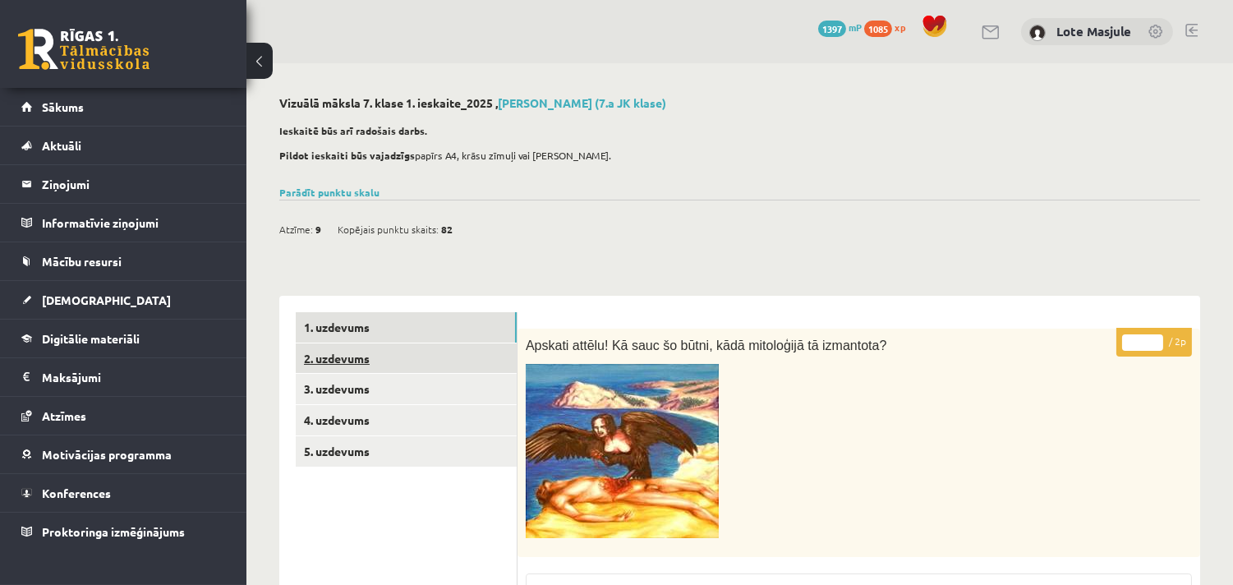
click at [469, 356] on link "2. uzdevums" at bounding box center [406, 358] width 221 height 30
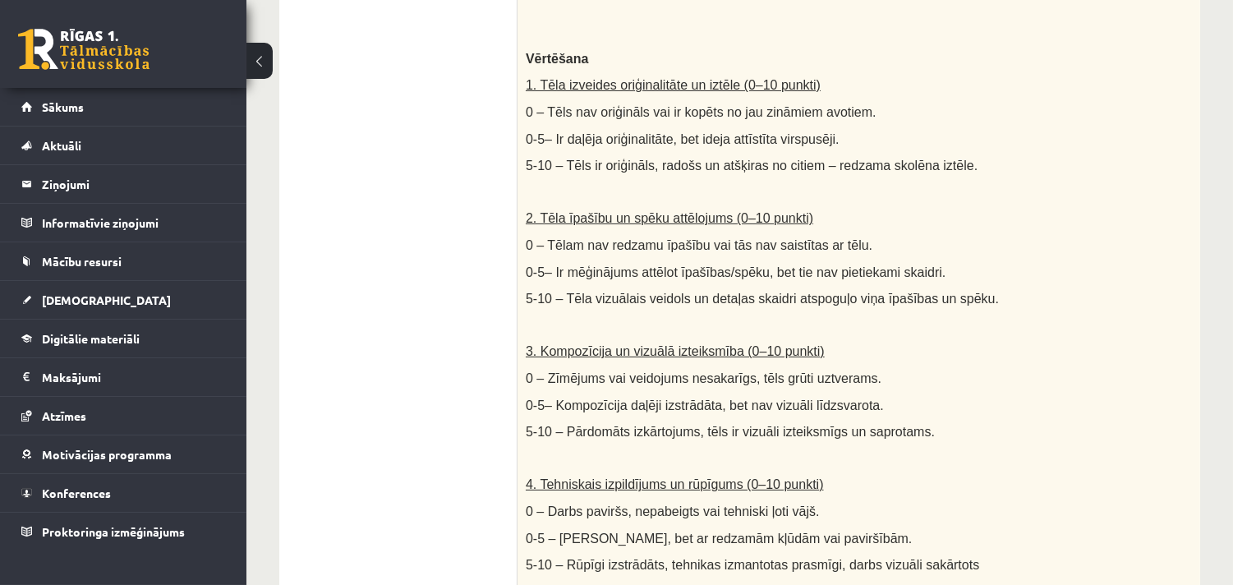
scroll to position [286, 0]
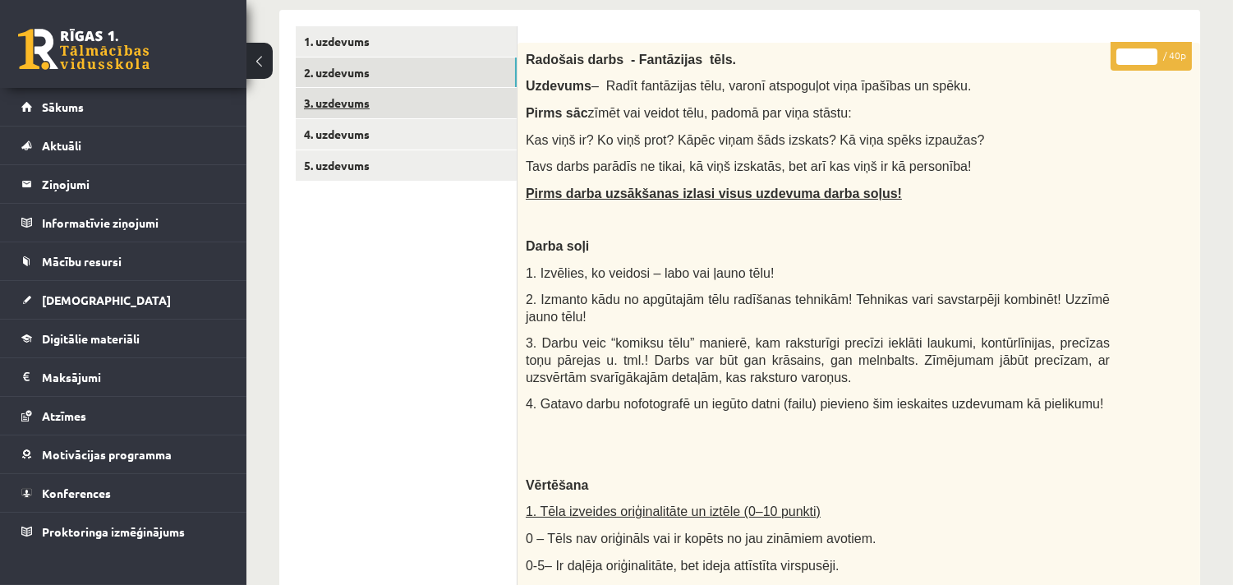
click at [338, 112] on link "3. uzdevums" at bounding box center [406, 103] width 221 height 30
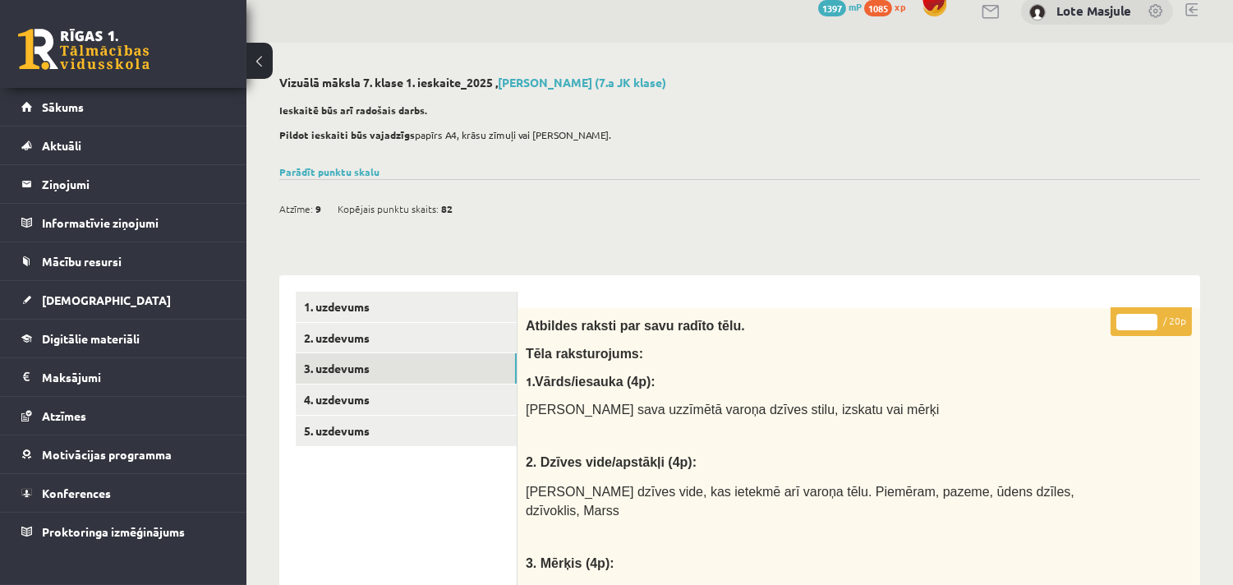
scroll to position [0, 0]
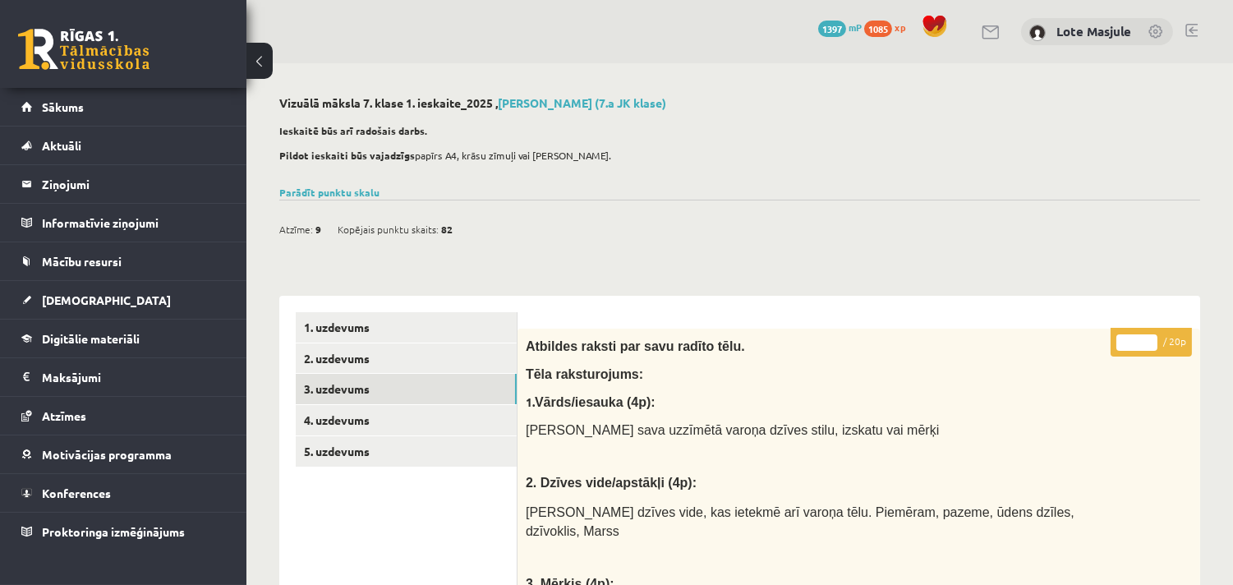
click at [1185, 25] on link at bounding box center [1191, 30] width 12 height 13
